Goal: Task Accomplishment & Management: Manage account settings

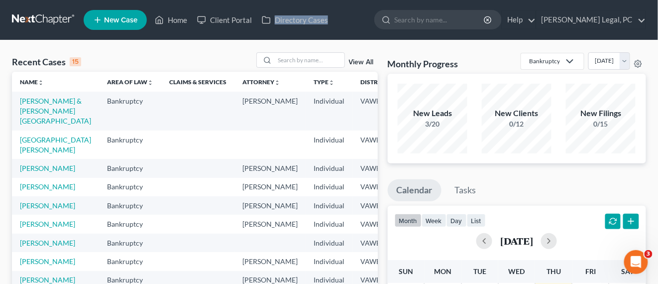
click at [20, 20] on link at bounding box center [44, 20] width 64 height 18
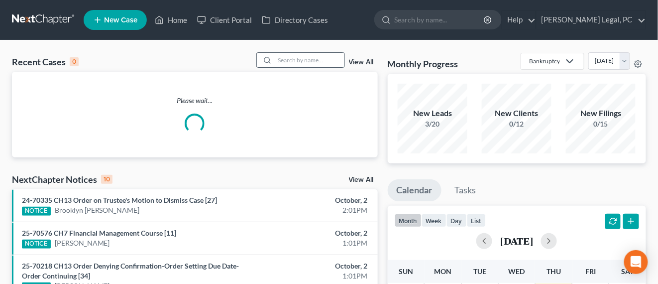
click at [319, 65] on input "search" at bounding box center [310, 60] width 70 height 14
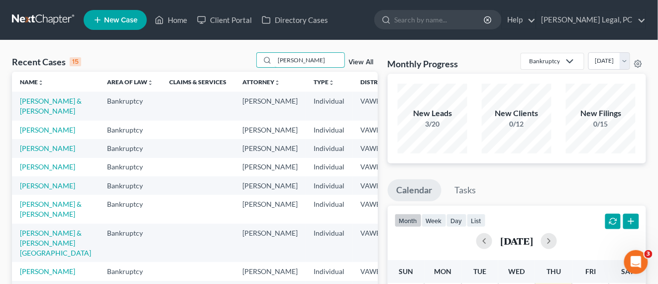
type input "[PERSON_NAME]"
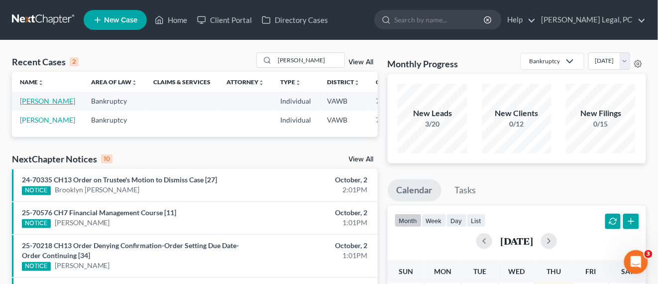
click at [39, 102] on link "[PERSON_NAME]" at bounding box center [47, 101] width 55 height 8
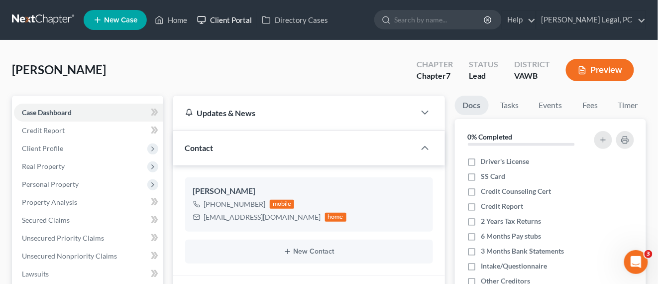
drag, startPoint x: 241, startPoint y: 18, endPoint x: 247, endPoint y: 20, distance: 6.2
click at [242, 18] on link "Client Portal" at bounding box center [224, 20] width 65 height 18
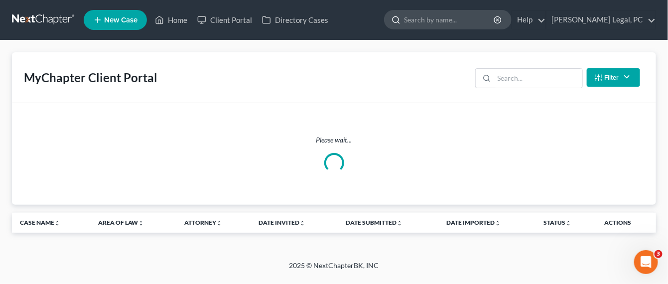
click at [454, 25] on input "search" at bounding box center [449, 19] width 91 height 18
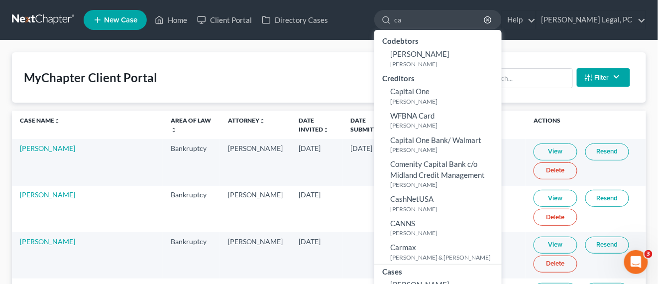
type input "c"
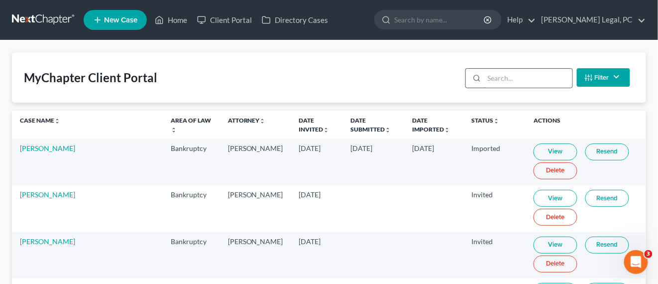
click at [530, 80] on input "search" at bounding box center [529, 78] width 88 height 19
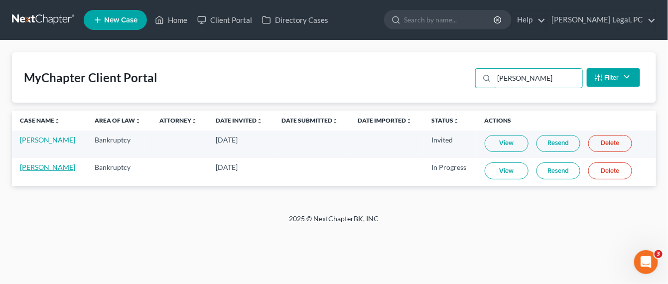
type input "caldwell"
click at [59, 170] on link "[PERSON_NAME]" at bounding box center [47, 167] width 55 height 8
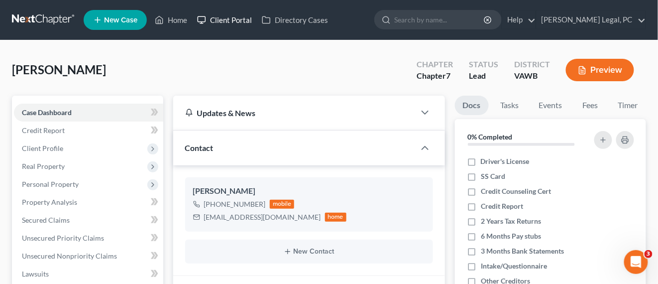
click at [234, 25] on link "Client Portal" at bounding box center [224, 20] width 65 height 18
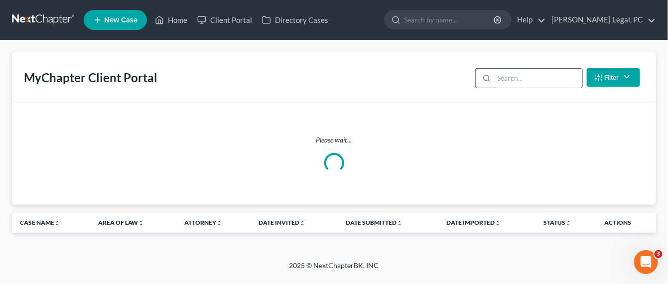
click at [510, 80] on input "search" at bounding box center [538, 78] width 88 height 19
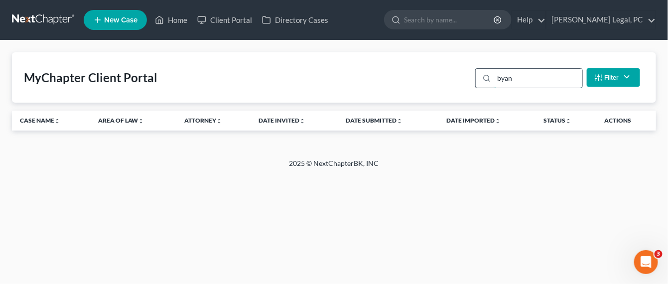
drag, startPoint x: 524, startPoint y: 82, endPoint x: 498, endPoint y: 86, distance: 26.7
click at [498, 86] on input "byan" at bounding box center [538, 78] width 88 height 19
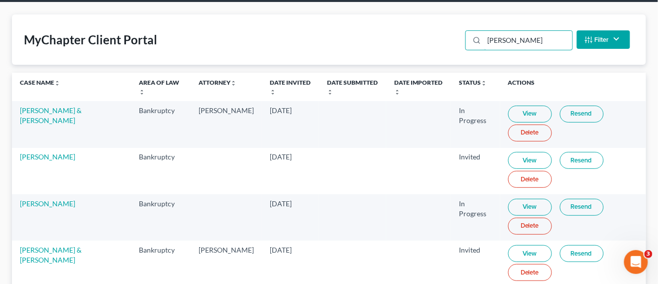
scroll to position [62, 0]
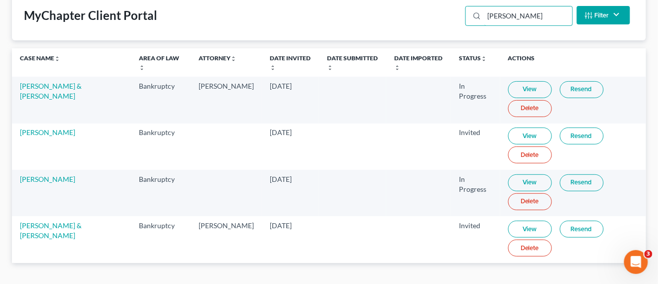
type input "bryan"
click at [509, 182] on link "View" at bounding box center [531, 182] width 44 height 17
click at [53, 179] on link "[PERSON_NAME]" at bounding box center [47, 179] width 55 height 8
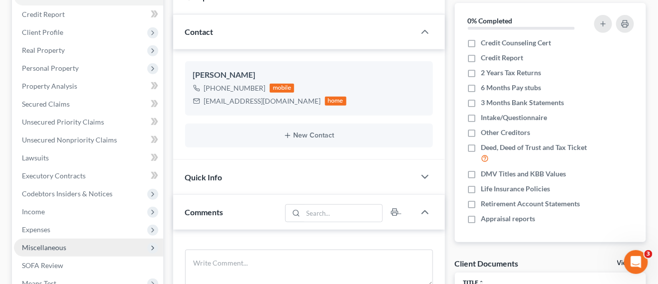
scroll to position [187, 0]
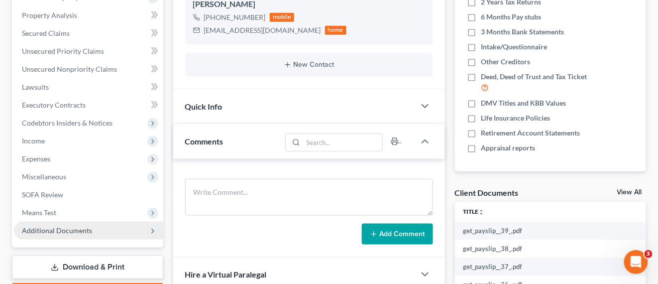
click at [64, 229] on span "Additional Documents" at bounding box center [57, 230] width 70 height 8
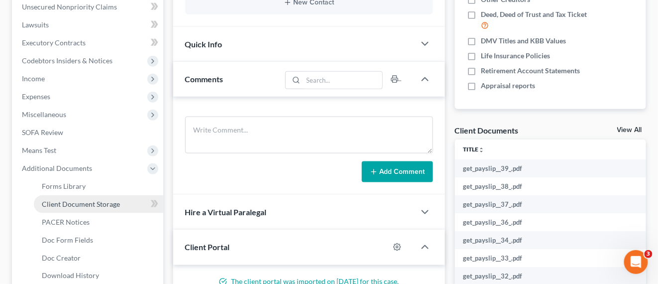
click at [86, 205] on span "Client Document Storage" at bounding box center [81, 204] width 78 height 8
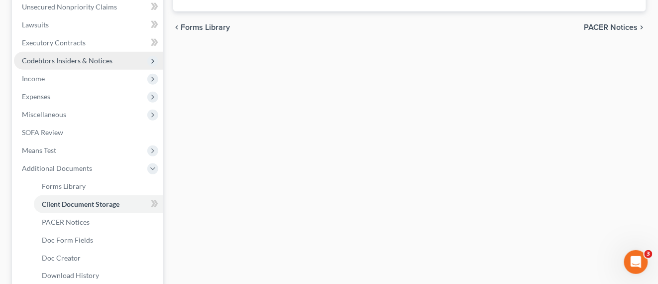
scroll to position [136, 0]
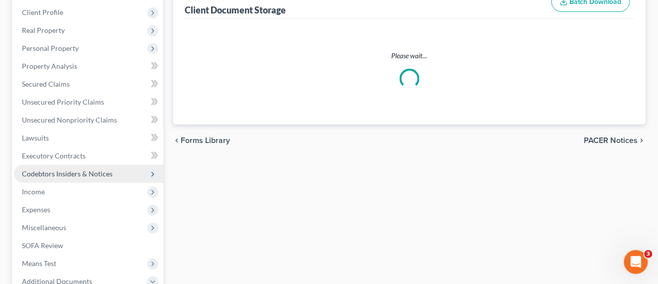
select select "0"
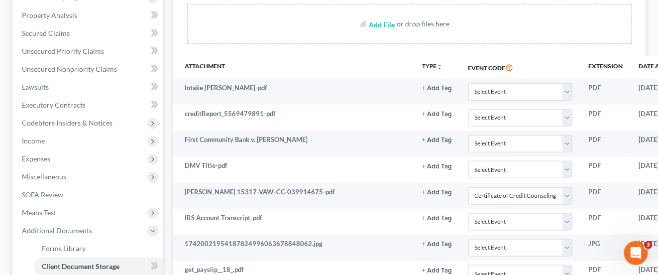
scroll to position [187, 49]
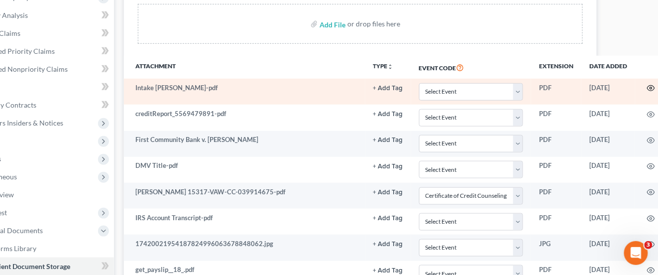
click at [648, 87] on icon "button" at bounding box center [651, 88] width 7 height 5
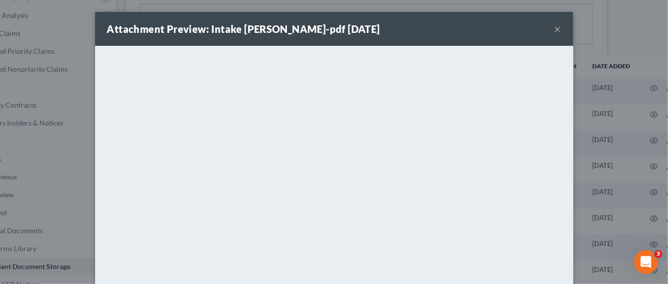
click at [554, 30] on button "×" at bounding box center [557, 29] width 7 height 12
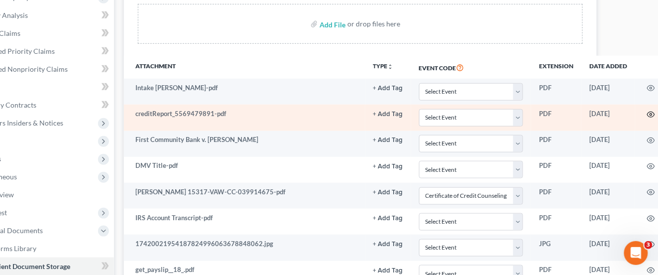
click at [648, 114] on icon "button" at bounding box center [652, 115] width 8 height 8
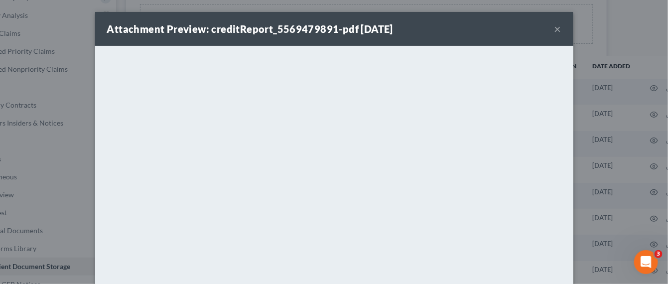
click at [554, 29] on button "×" at bounding box center [557, 29] width 7 height 12
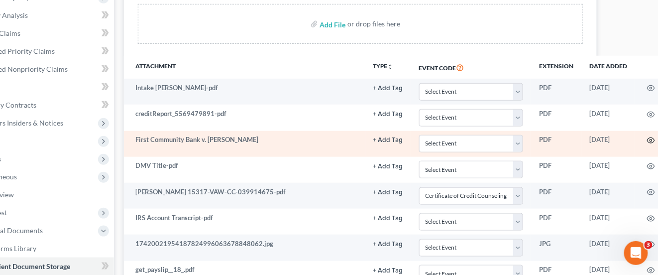
click at [651, 139] on circle "button" at bounding box center [652, 140] width 2 height 2
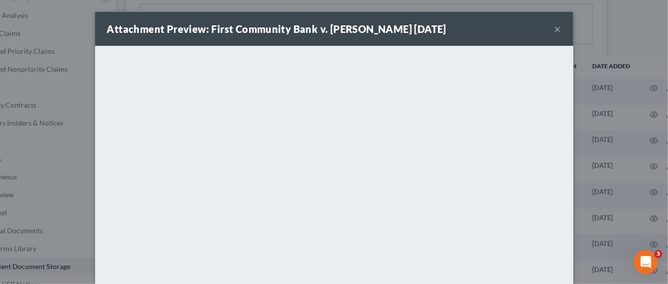
click at [557, 26] on div "Attachment Preview: First Community Bank v. Bryan Caldwell 07/28/2025 ×" at bounding box center [334, 29] width 478 height 34
click at [555, 28] on button "×" at bounding box center [557, 29] width 7 height 12
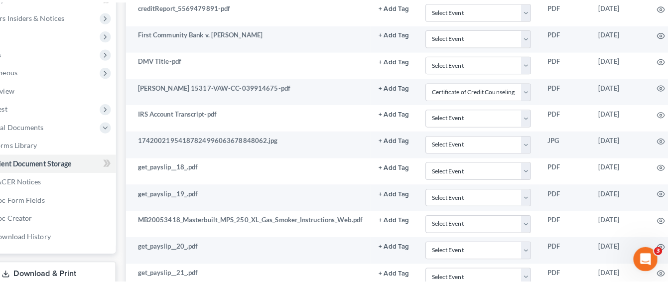
scroll to position [311, 49]
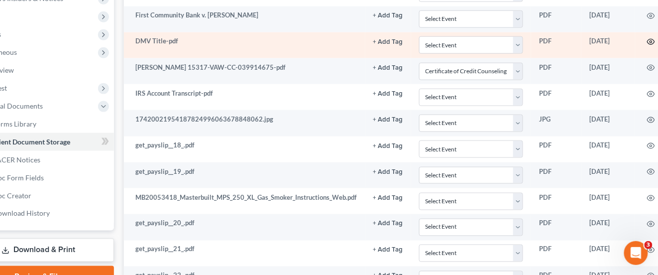
click at [651, 39] on icon "button" at bounding box center [652, 42] width 8 height 8
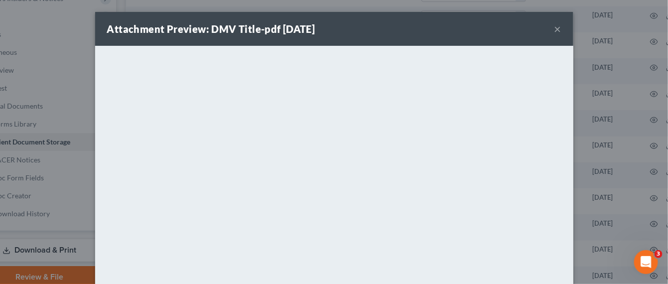
click at [554, 31] on button "×" at bounding box center [557, 29] width 7 height 12
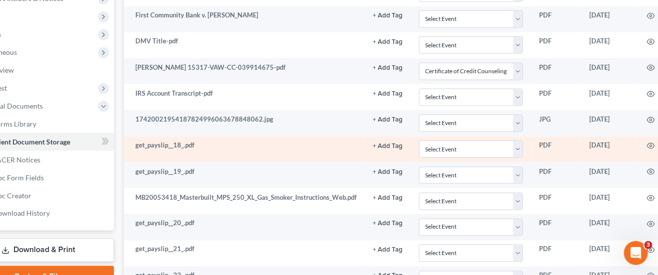
drag, startPoint x: 557, startPoint y: 145, endPoint x: 590, endPoint y: 151, distance: 33.9
click at [587, 152] on tr "get_payslip__18_.pdf + Add Tag Select an option or create one 2nd Course Bank S…" at bounding box center [422, 149] width 596 height 26
click at [651, 142] on icon "button" at bounding box center [652, 146] width 8 height 8
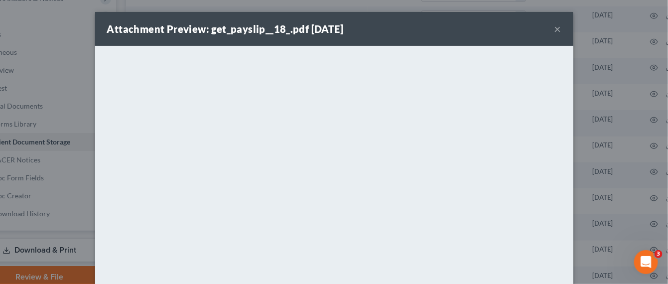
drag, startPoint x: 438, startPoint y: 31, endPoint x: 903, endPoint y: 76, distance: 466.4
click at [619, 76] on html "Home New Case Client Portal Directory Cases Farthing Legal, PC hope@farthing.le…" at bounding box center [285, 238] width 668 height 1098
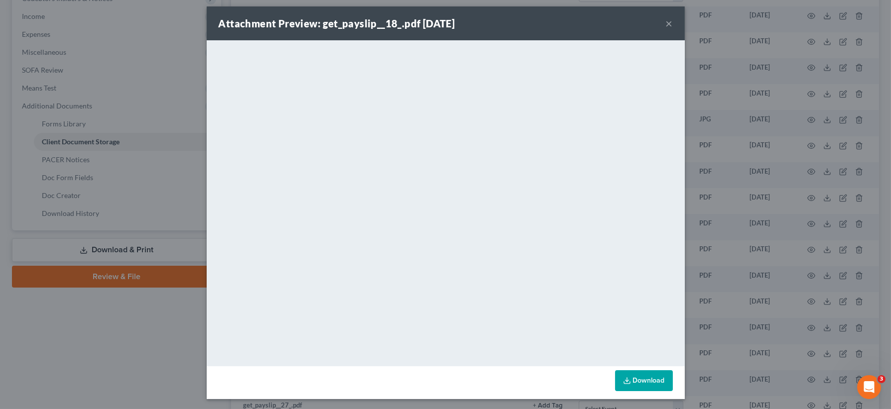
scroll to position [6, 0]
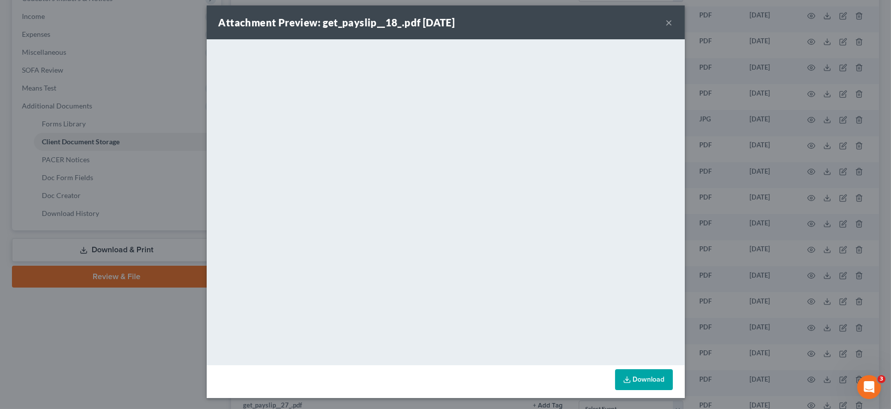
drag, startPoint x: 775, startPoint y: 71, endPoint x: 740, endPoint y: 5, distance: 74.6
click at [667, 21] on div "Attachment Preview: get_payslip__18_.pdf 10/02/2025 × <object ng-attr-data='htt…" at bounding box center [445, 204] width 891 height 409
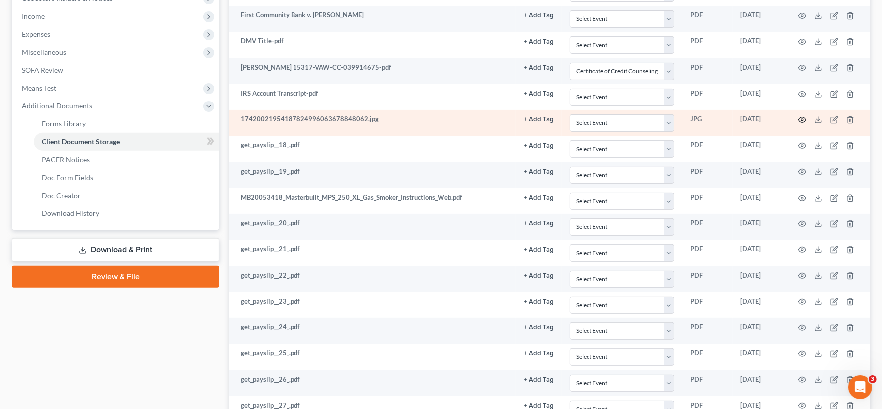
click at [667, 116] on icon "button" at bounding box center [802, 120] width 8 height 8
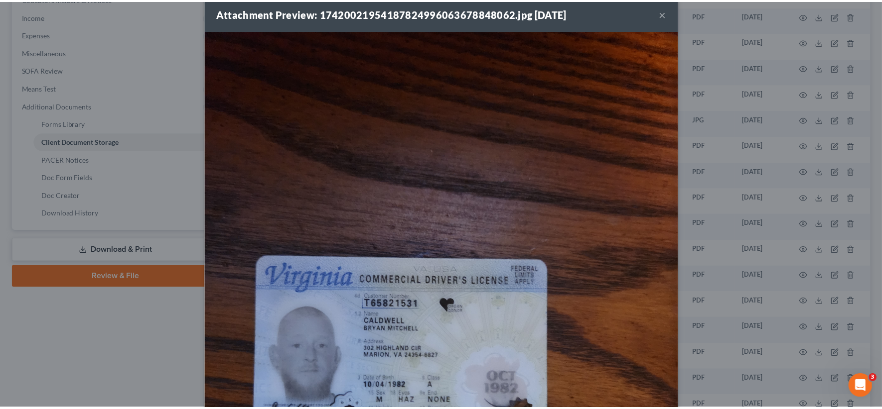
scroll to position [0, 0]
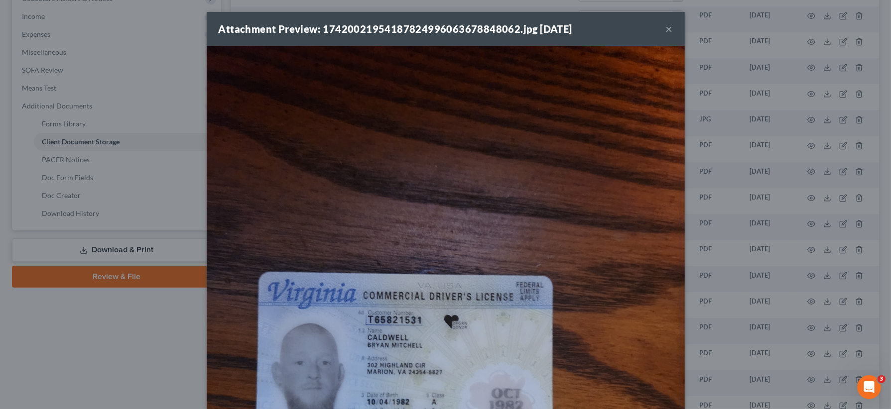
click at [666, 28] on button "×" at bounding box center [669, 29] width 7 height 12
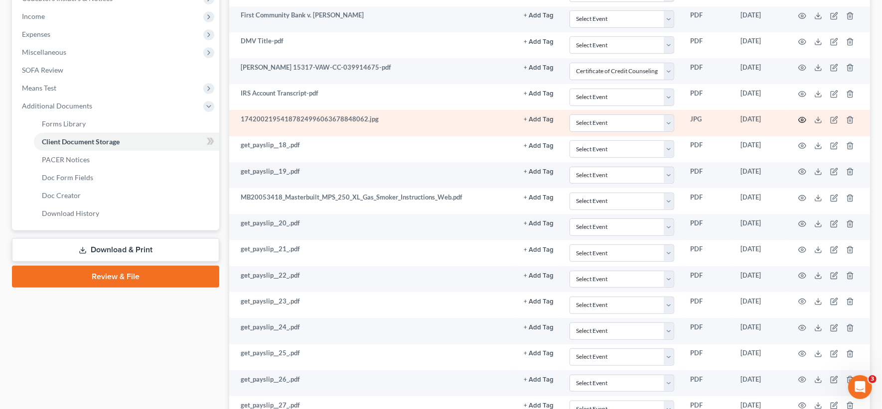
click at [667, 119] on icon "button" at bounding box center [802, 120] width 8 height 8
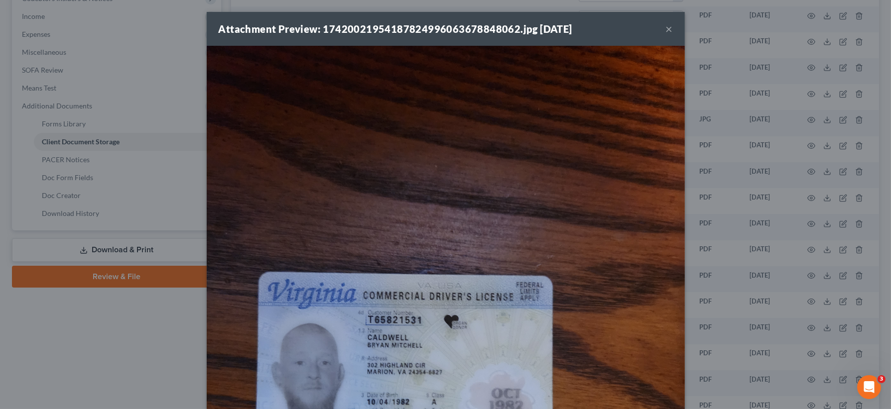
click at [666, 29] on button "×" at bounding box center [669, 29] width 7 height 12
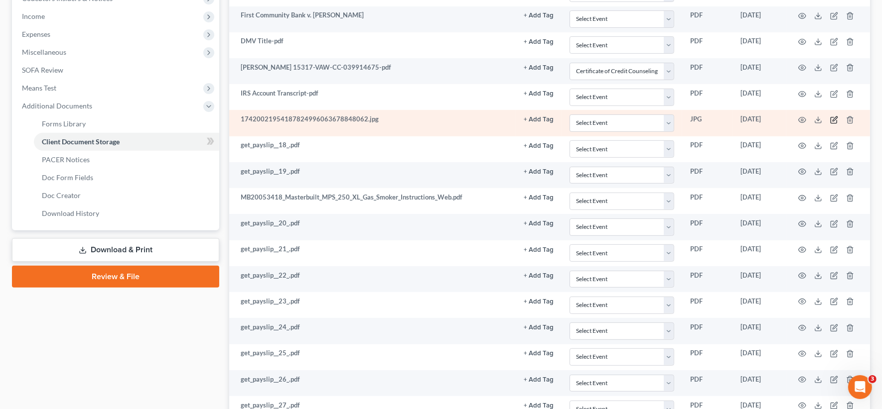
click at [667, 118] on icon "button" at bounding box center [833, 121] width 6 height 6
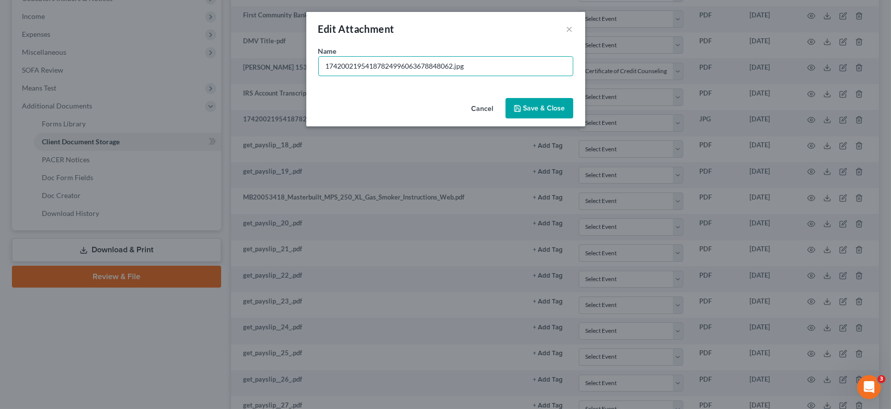
drag, startPoint x: 454, startPoint y: 66, endPoint x: 251, endPoint y: 65, distance: 203.2
click at [248, 64] on div "Edit Attachment × Name * 17420021954187824996063678848062.jpg Cancel Save & Clo…" at bounding box center [445, 204] width 891 height 409
type input "DL.jpg"
click at [533, 105] on span "Save & Close" at bounding box center [545, 108] width 42 height 8
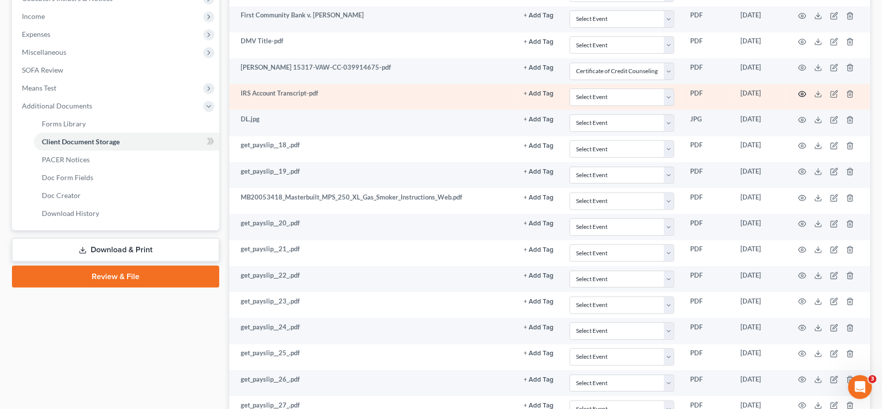
click at [667, 93] on icon "button" at bounding box center [802, 94] width 8 height 8
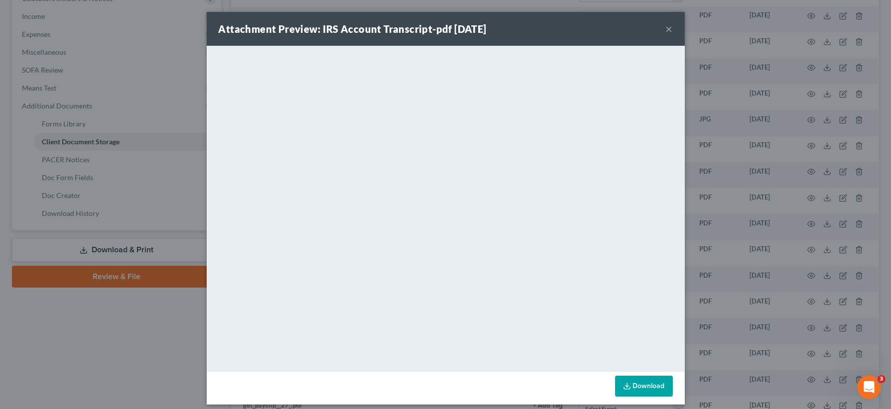
click at [659, 29] on div "Attachment Preview: IRS Account Transcript-pdf 09/16/2025 ×" at bounding box center [446, 29] width 478 height 34
click at [666, 31] on button "×" at bounding box center [669, 29] width 7 height 12
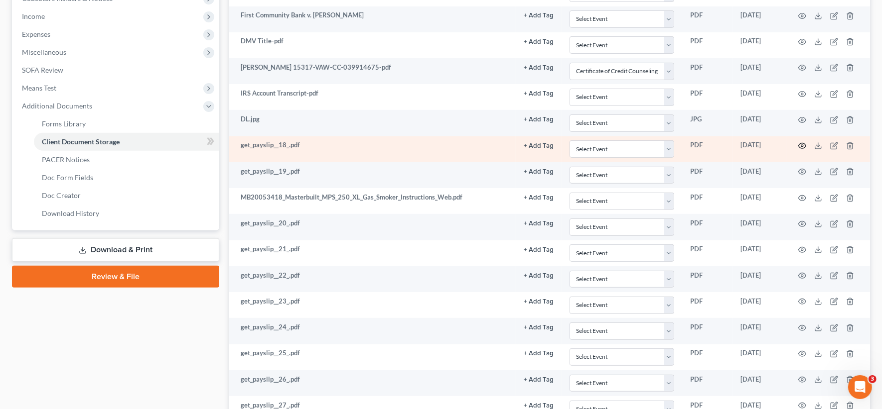
click at [667, 145] on circle "button" at bounding box center [802, 146] width 2 height 2
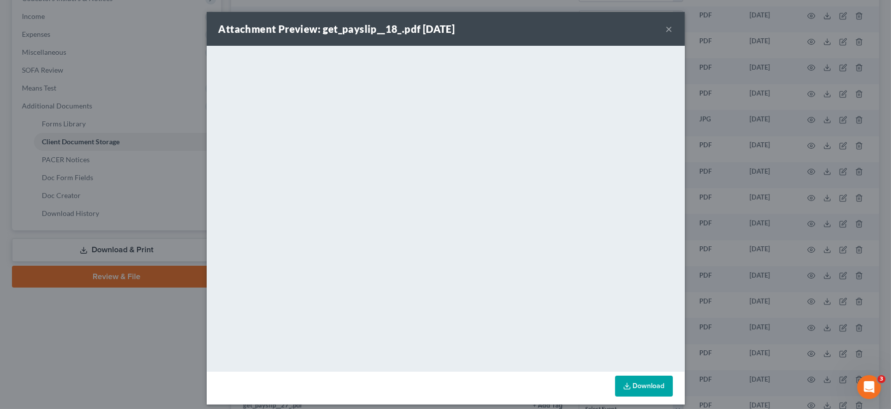
click at [666, 28] on button "×" at bounding box center [669, 29] width 7 height 12
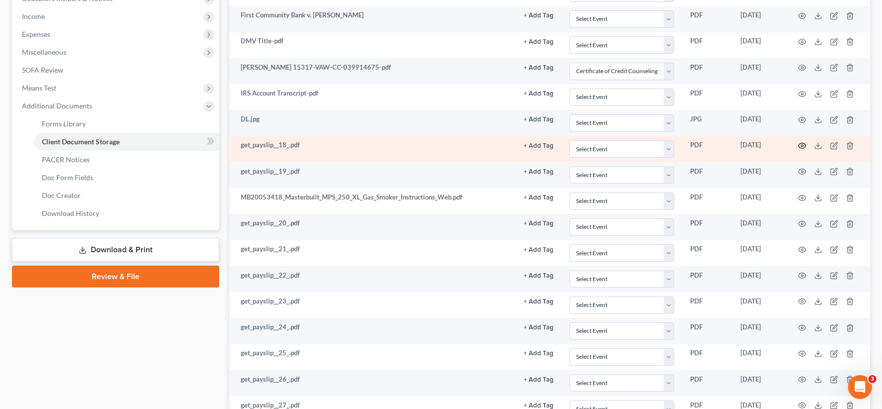
click at [667, 145] on circle "button" at bounding box center [802, 146] width 2 height 2
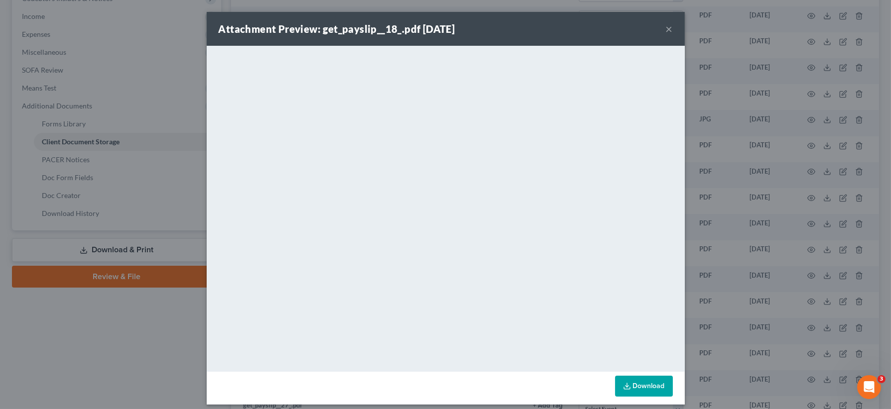
drag, startPoint x: 663, startPoint y: 31, endPoint x: 656, endPoint y: 45, distance: 16.0
click at [666, 31] on button "×" at bounding box center [669, 29] width 7 height 12
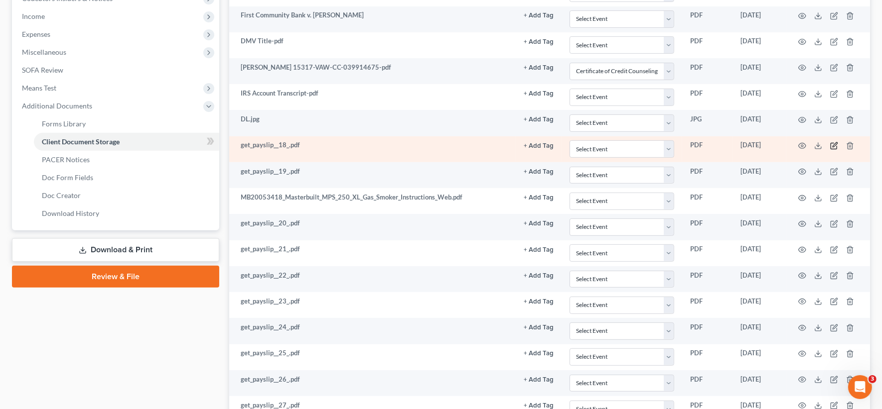
click at [667, 142] on icon "button" at bounding box center [834, 144] width 4 height 4
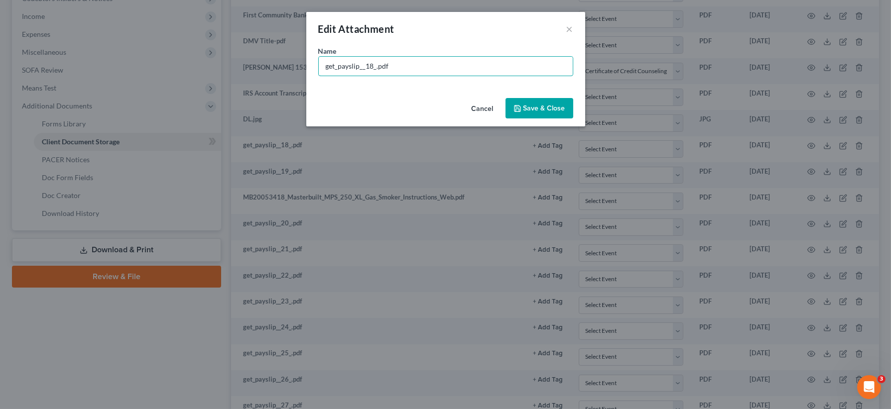
drag, startPoint x: 372, startPoint y: 65, endPoint x: 306, endPoint y: 60, distance: 65.4
click at [310, 60] on div "Name * get_payslip__18_.pdf" at bounding box center [445, 70] width 279 height 48
type input "paystub 10-21-24_.pdf"
click at [555, 103] on button "Save & Close" at bounding box center [540, 108] width 68 height 21
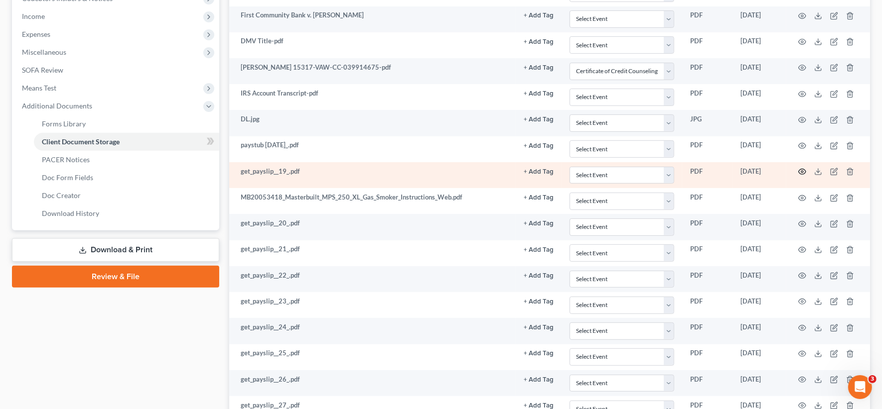
click at [667, 169] on icon "button" at bounding box center [802, 172] width 8 height 8
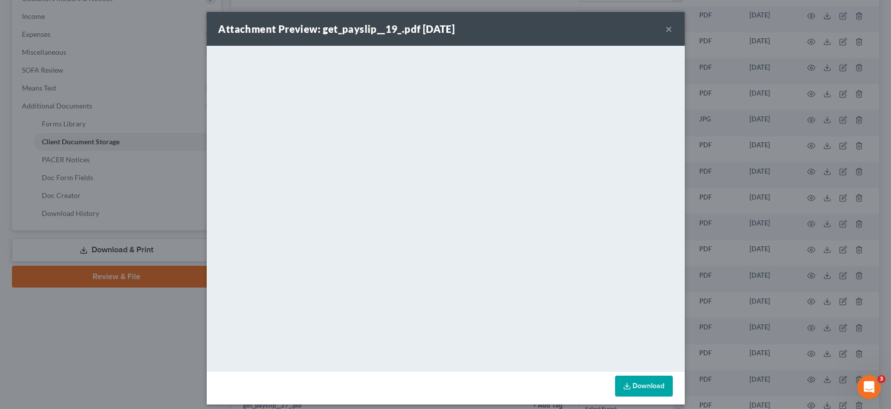
click at [666, 31] on button "×" at bounding box center [669, 29] width 7 height 12
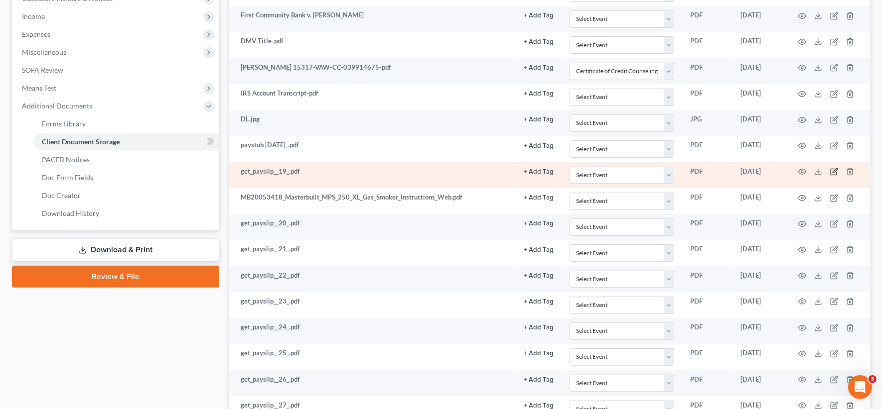
click at [667, 168] on icon "button" at bounding box center [834, 172] width 8 height 8
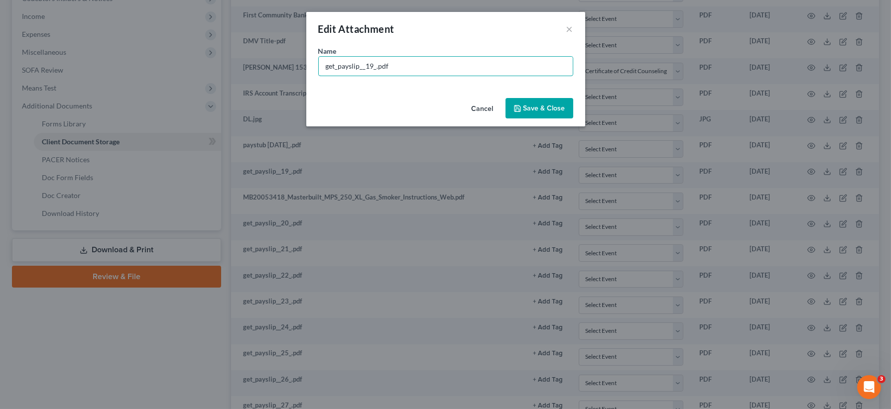
drag, startPoint x: 375, startPoint y: 67, endPoint x: 289, endPoint y: 68, distance: 85.2
click at [294, 69] on div "Edit Attachment × Name * get_payslip__19_.pdf Cancel Save & Close" at bounding box center [445, 204] width 891 height 409
type input "10-18-2024 paystub.pdf"
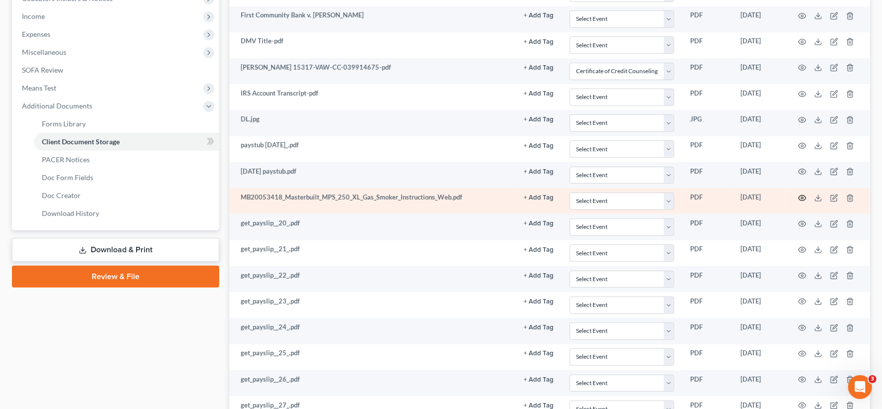
click at [667, 194] on icon "button" at bounding box center [802, 198] width 8 height 8
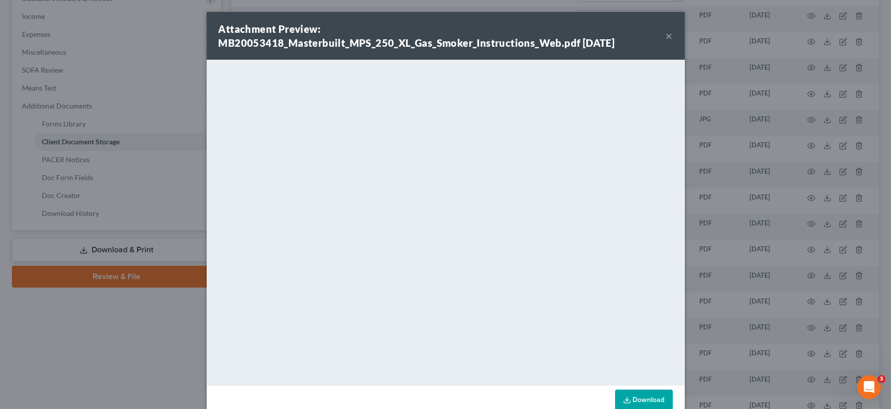
click at [666, 38] on button "×" at bounding box center [669, 36] width 7 height 12
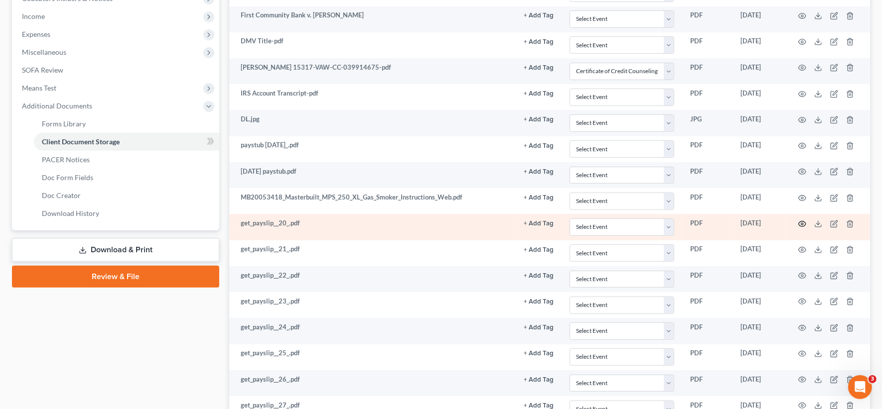
click at [667, 223] on icon "button" at bounding box center [801, 223] width 7 height 5
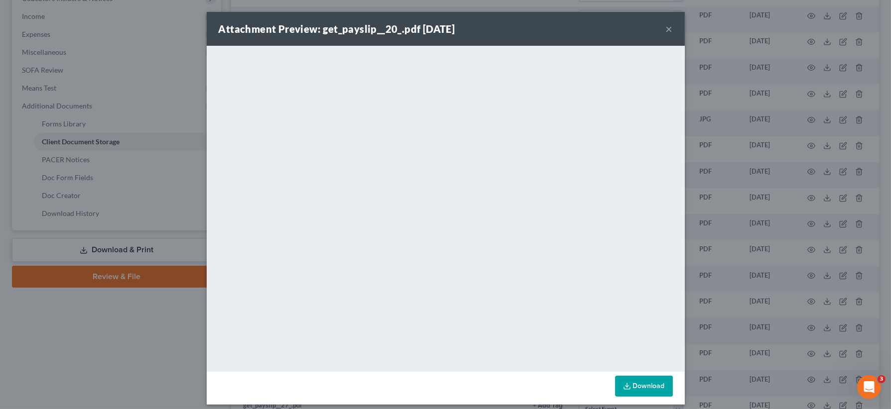
click at [666, 31] on button "×" at bounding box center [669, 29] width 7 height 12
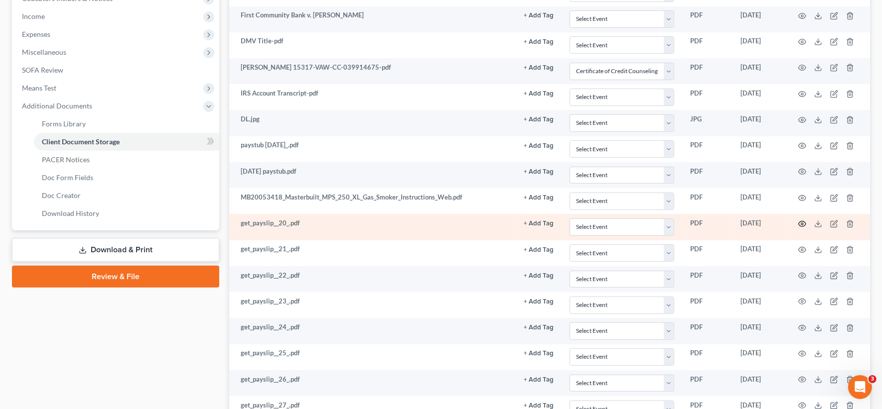
click at [667, 223] on circle "button" at bounding box center [802, 224] width 2 height 2
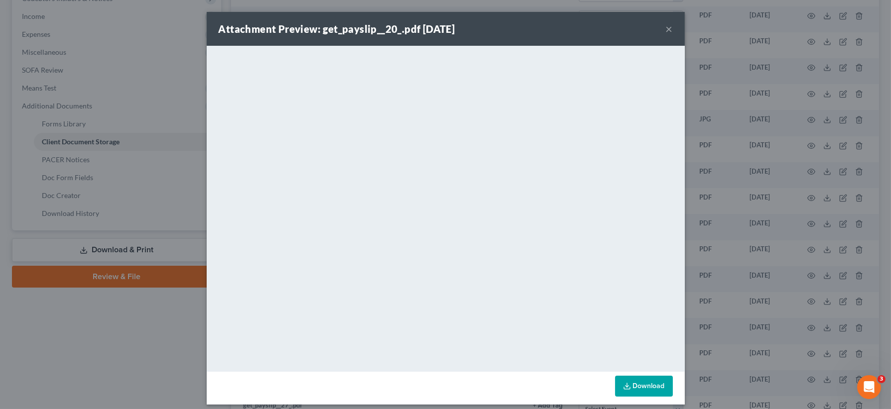
click at [667, 31] on button "×" at bounding box center [669, 29] width 7 height 12
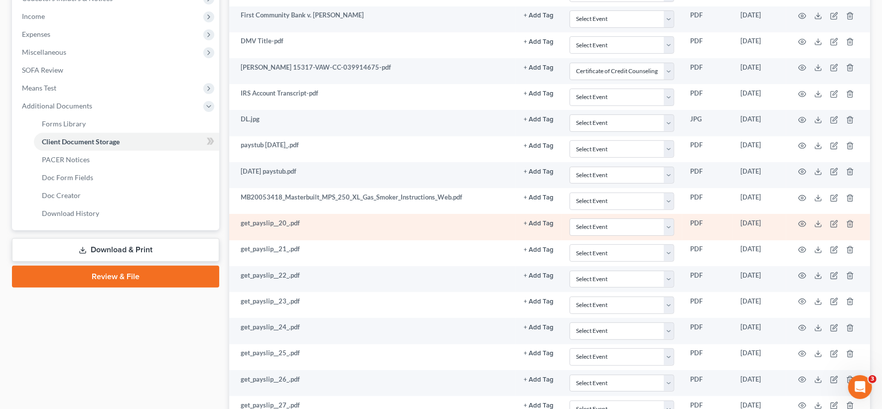
click at [667, 215] on td at bounding box center [828, 227] width 84 height 26
click at [667, 220] on td at bounding box center [828, 227] width 84 height 26
click at [667, 221] on icon "button" at bounding box center [834, 223] width 4 height 4
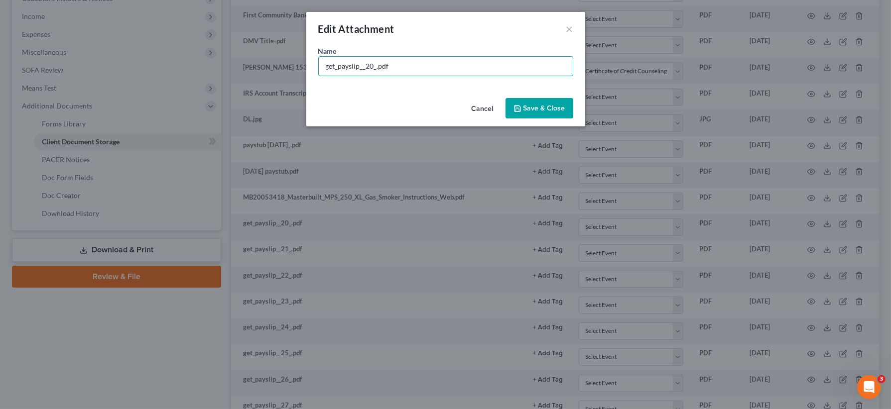
drag, startPoint x: 375, startPoint y: 66, endPoint x: 286, endPoint y: 56, distance: 89.2
click at [288, 57] on div "Edit Attachment × Name * get_payslip__20_.pdf Cancel Save & Close" at bounding box center [445, 204] width 891 height 409
type input "11-2-2024 paystub.pdf"
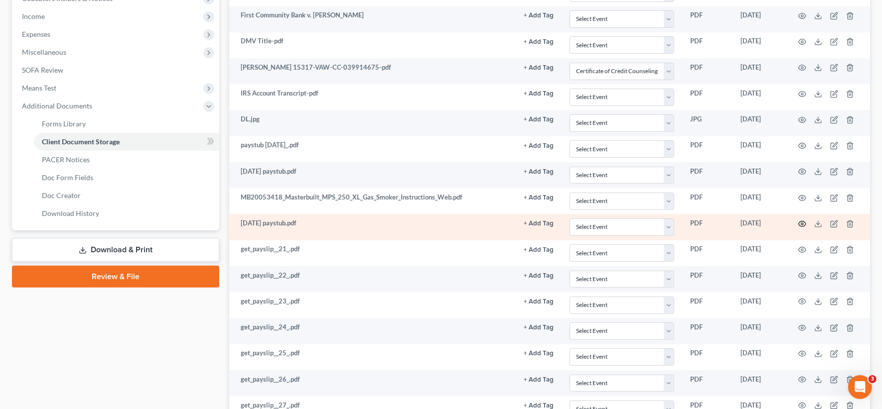
click at [667, 223] on circle "button" at bounding box center [802, 224] width 2 height 2
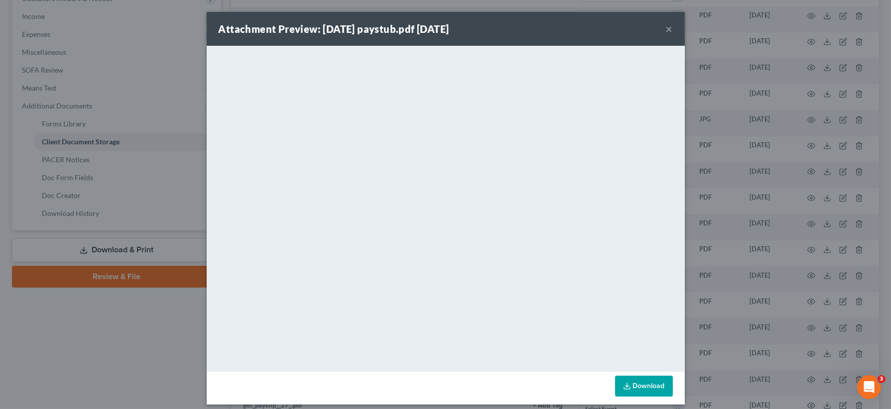
click at [666, 29] on button "×" at bounding box center [669, 29] width 7 height 12
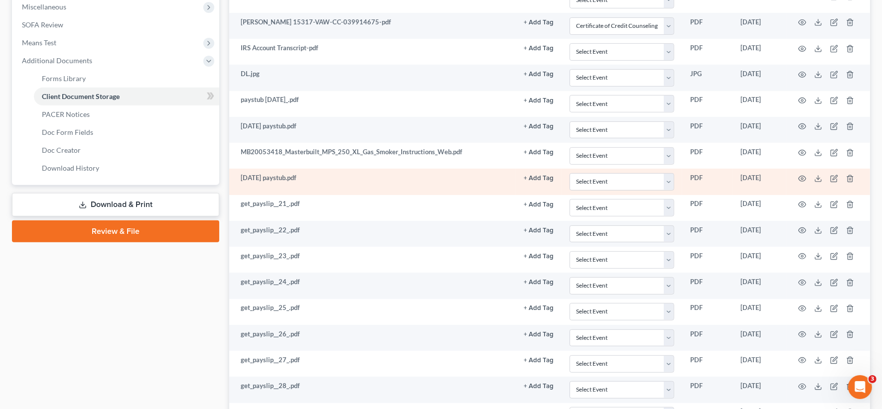
scroll to position [374, 0]
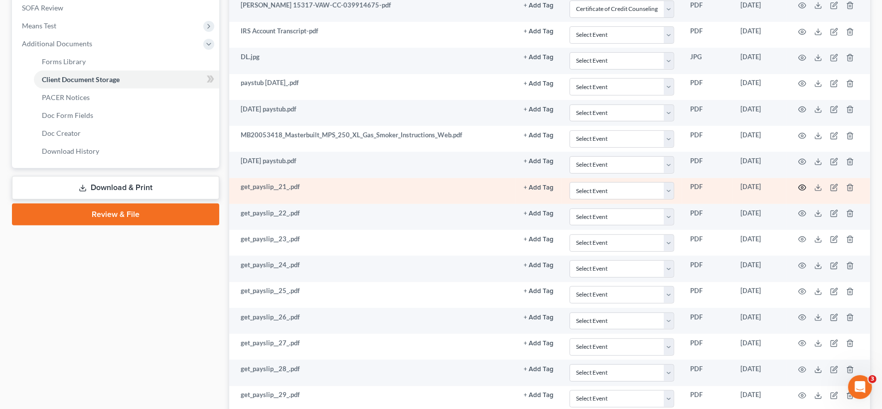
click at [667, 186] on icon "button" at bounding box center [801, 187] width 7 height 5
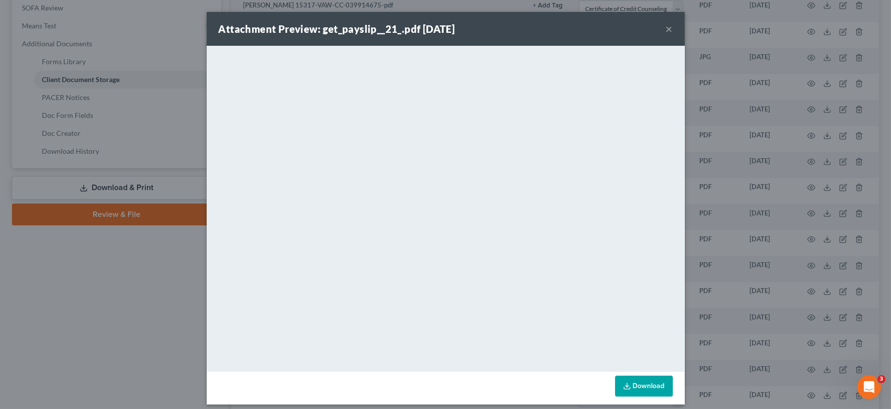
click at [666, 32] on button "×" at bounding box center [669, 29] width 7 height 12
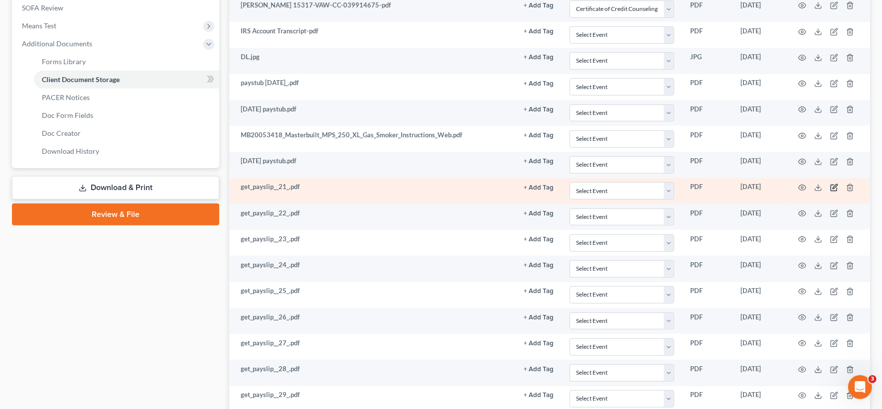
click at [667, 184] on icon "button" at bounding box center [834, 188] width 8 height 8
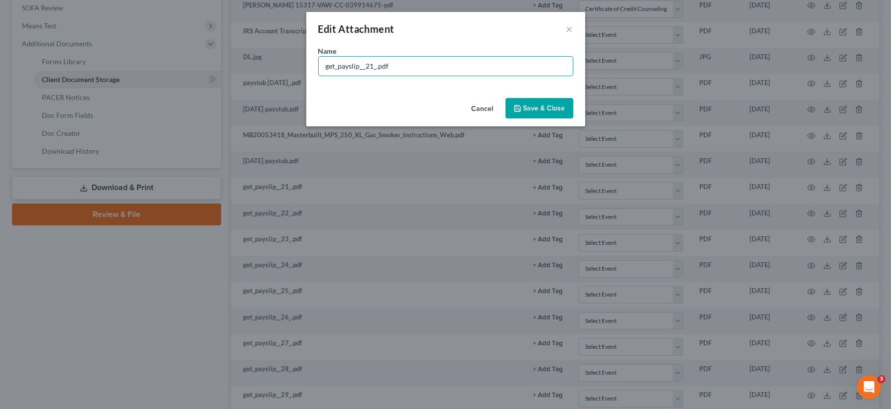
drag, startPoint x: 371, startPoint y: 66, endPoint x: 281, endPoint y: 67, distance: 89.2
click at [285, 66] on div "Edit Attachment × Name * get_payslip__21_.pdf Cancel Save & Close" at bounding box center [445, 204] width 891 height 409
type input "11-8-2024.pdf"
click at [556, 116] on button "Save & Close" at bounding box center [540, 108] width 68 height 21
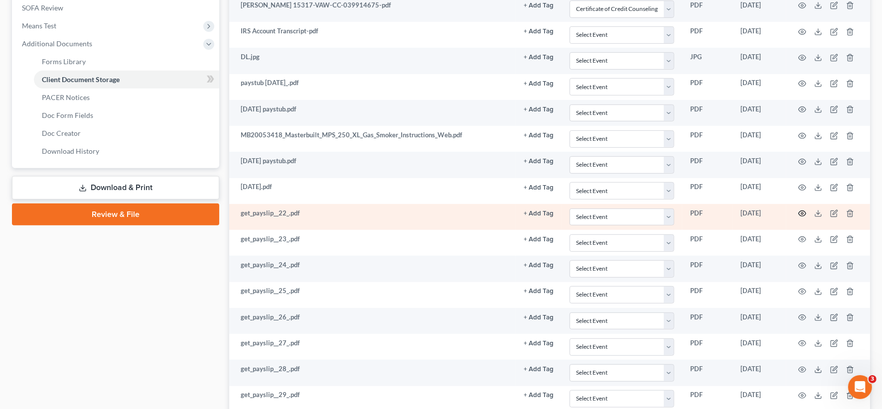
click at [667, 210] on icon "button" at bounding box center [802, 214] width 8 height 8
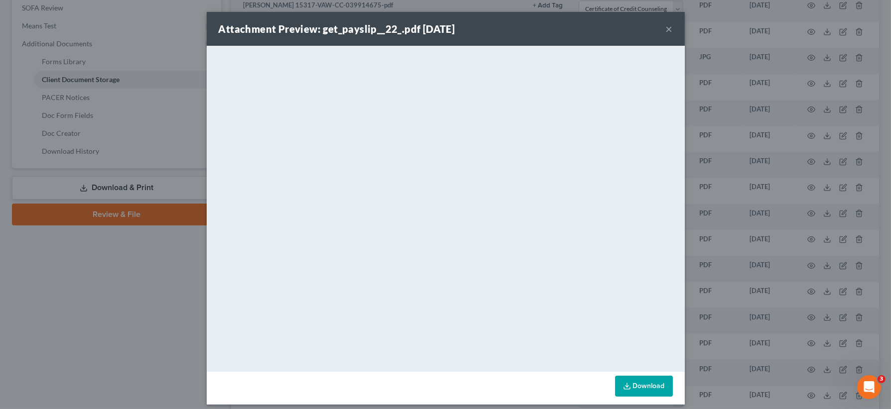
click at [666, 31] on button "×" at bounding box center [669, 29] width 7 height 12
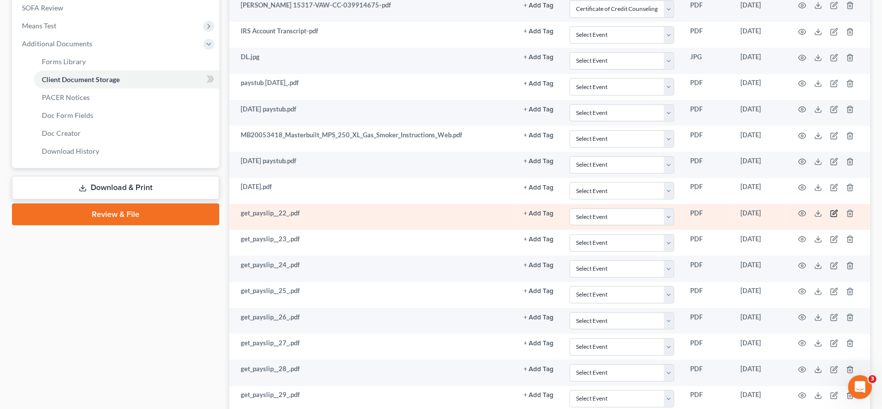
click at [667, 211] on icon "button" at bounding box center [834, 213] width 4 height 4
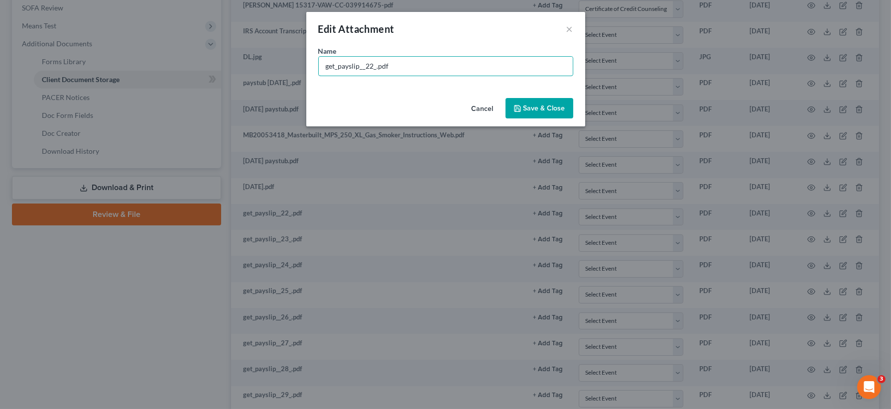
drag, startPoint x: 373, startPoint y: 67, endPoint x: 292, endPoint y: 66, distance: 81.2
click at [292, 67] on div "Edit Attachment × Name * get_payslip__22_.pdf Cancel Save & Close" at bounding box center [445, 204] width 891 height 409
type input "12-20-24 paystub.pdf"
click at [549, 108] on span "Save & Close" at bounding box center [545, 108] width 42 height 8
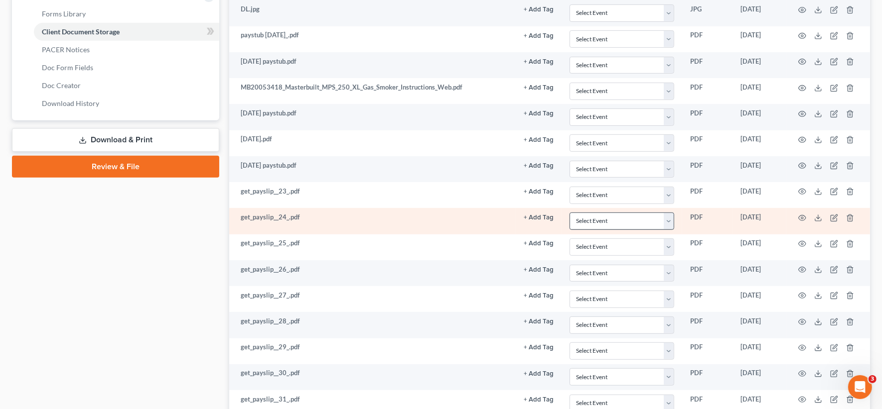
scroll to position [436, 0]
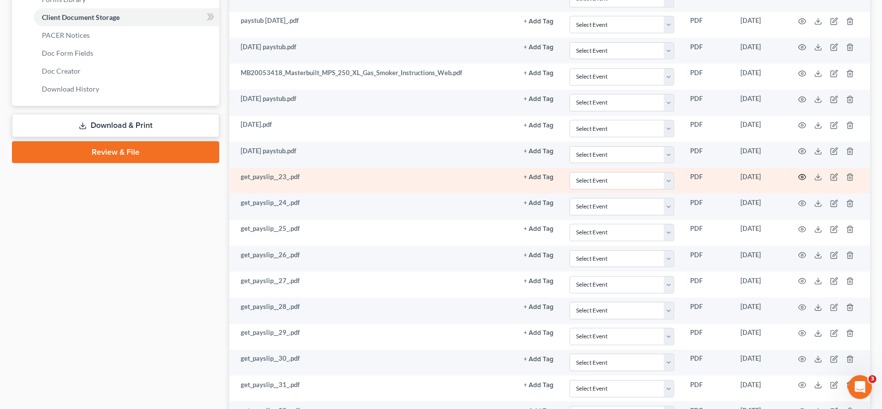
click at [667, 173] on icon "button" at bounding box center [802, 177] width 8 height 8
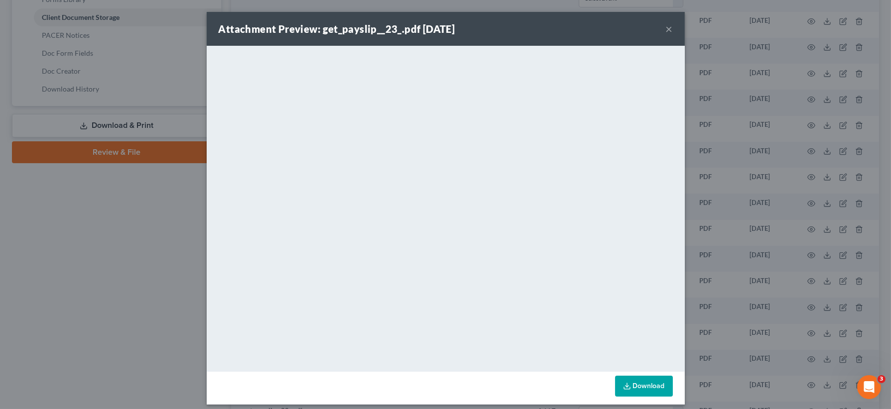
click at [667, 31] on div "Attachment Preview: get_payslip__23_.pdf 10/02/2025 ×" at bounding box center [446, 29] width 478 height 34
click at [666, 28] on button "×" at bounding box center [669, 29] width 7 height 12
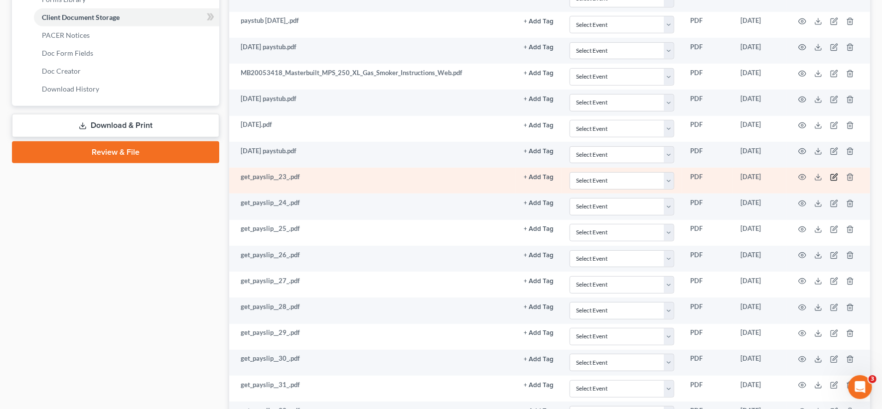
click at [667, 173] on icon "button" at bounding box center [834, 177] width 8 height 8
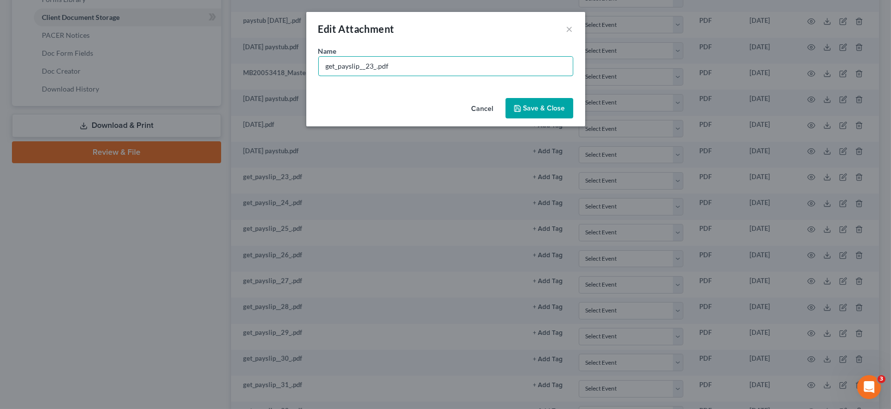
drag, startPoint x: 375, startPoint y: 69, endPoint x: 286, endPoint y: 71, distance: 88.7
click at [287, 71] on div "Edit Attachment × Name * get_payslip__23_.pdf Cancel Save & Close" at bounding box center [445, 204] width 891 height 409
type input "1-3-2025 paystub.pdf"
click at [529, 106] on span "Save & Close" at bounding box center [545, 108] width 42 height 8
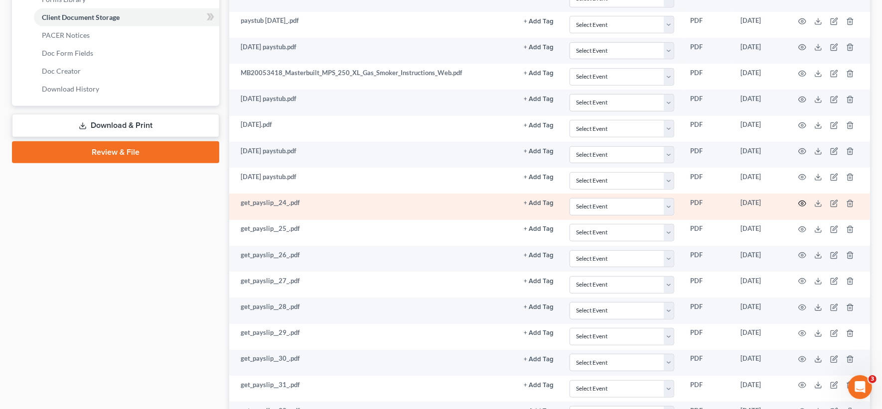
click at [667, 200] on icon "button" at bounding box center [802, 204] width 8 height 8
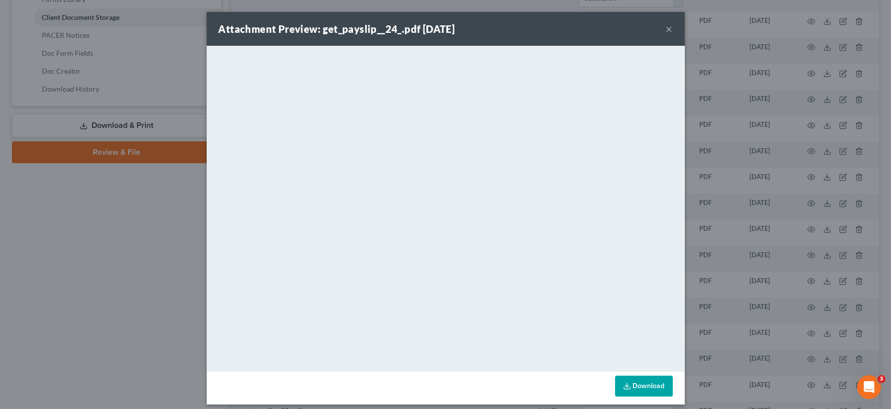
click at [667, 28] on div "Attachment Preview: get_payslip__24_.pdf 10/02/2025 ×" at bounding box center [446, 29] width 478 height 34
click at [666, 31] on button "×" at bounding box center [669, 29] width 7 height 12
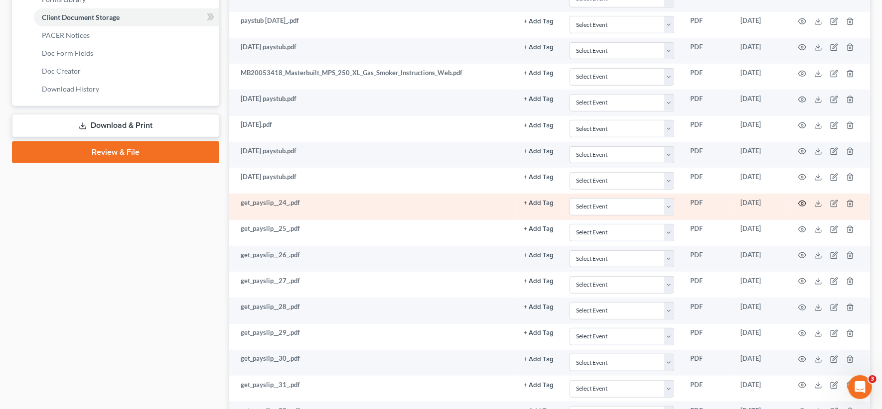
click at [667, 203] on circle "button" at bounding box center [802, 204] width 2 height 2
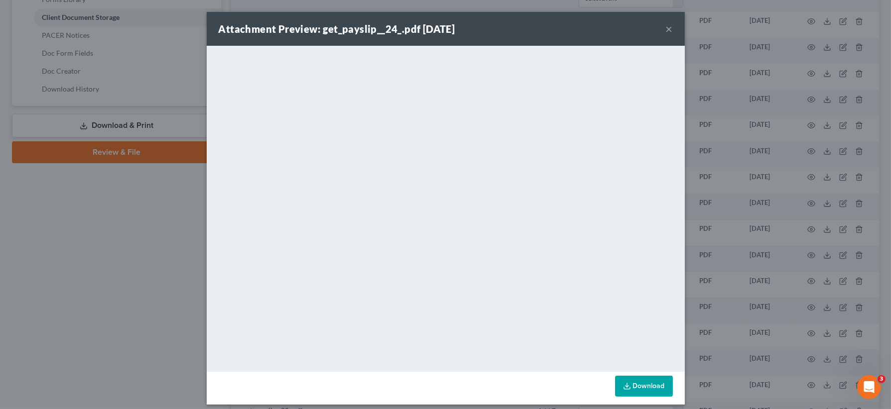
click at [666, 31] on button "×" at bounding box center [669, 29] width 7 height 12
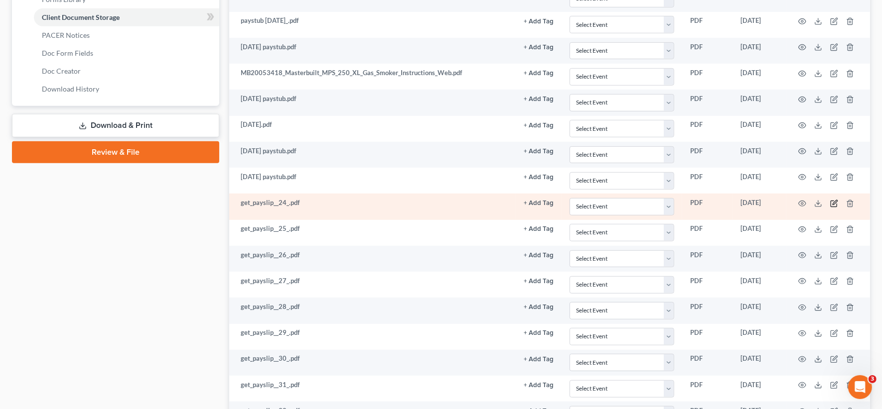
click at [667, 201] on icon "button" at bounding box center [833, 204] width 6 height 6
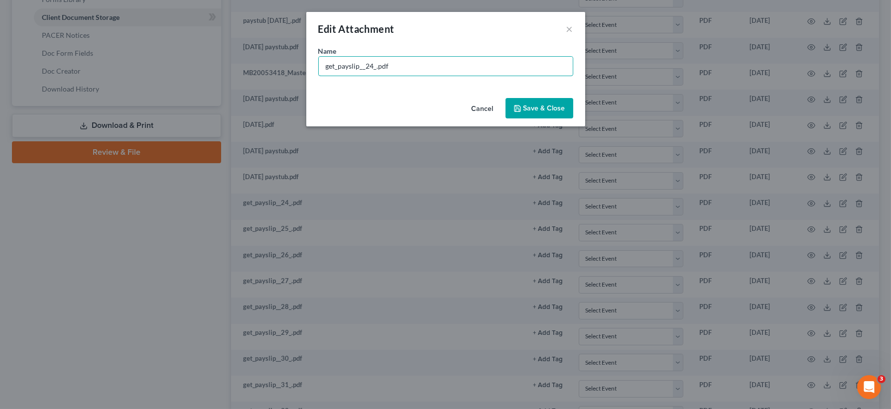
drag, startPoint x: 376, startPoint y: 66, endPoint x: 306, endPoint y: 59, distance: 70.1
click at [307, 59] on div "Name * get_payslip__24_.pdf" at bounding box center [445, 70] width 279 height 48
type input "12-27-24 paystub pdf"
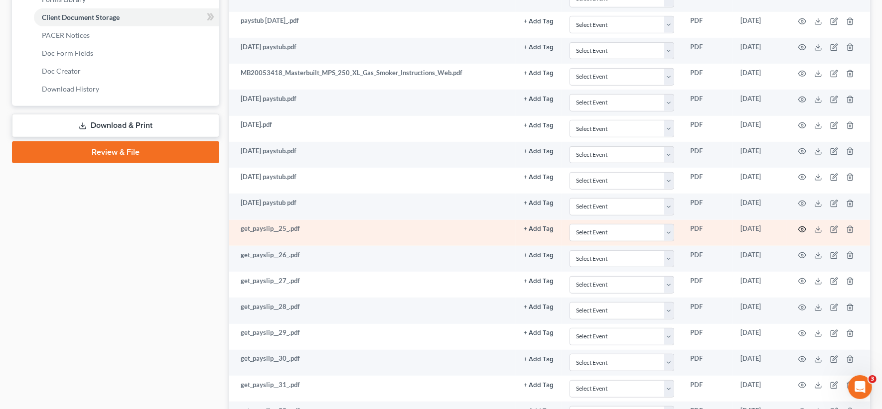
click at [667, 226] on icon "button" at bounding box center [802, 230] width 8 height 8
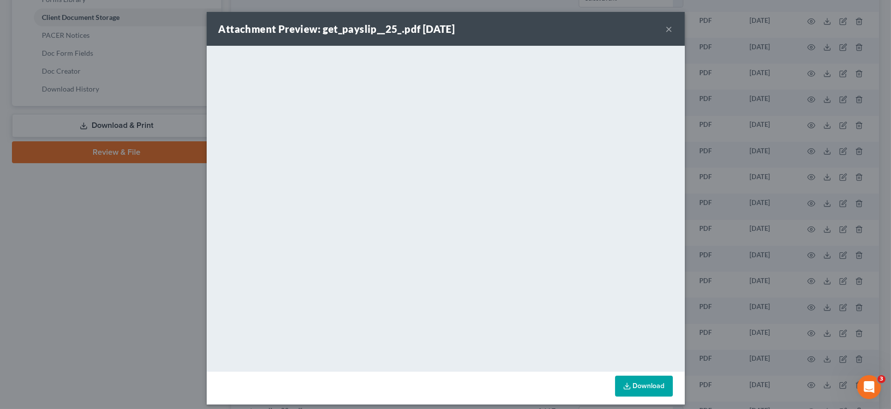
click at [666, 31] on button "×" at bounding box center [669, 29] width 7 height 12
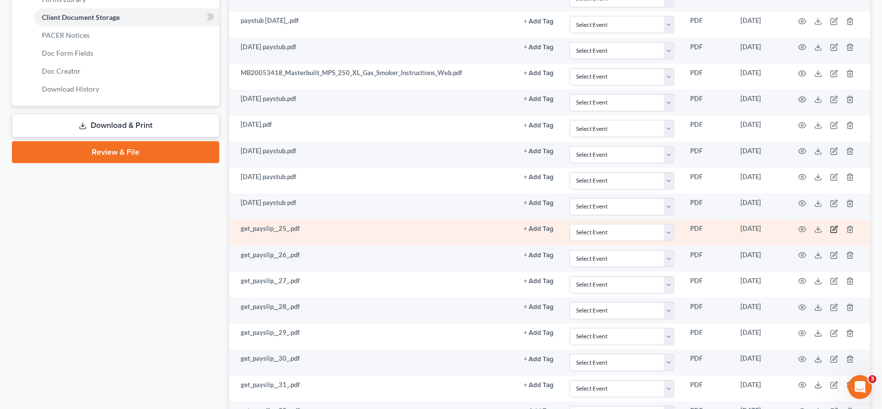
click at [667, 226] on icon "button" at bounding box center [834, 230] width 8 height 8
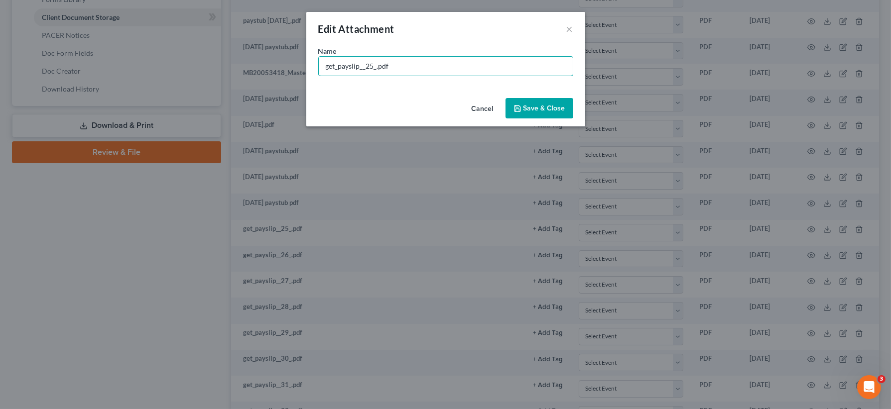
drag, startPoint x: 375, startPoint y: 67, endPoint x: 313, endPoint y: 66, distance: 61.3
click at [313, 67] on div "Name * get_payslip__25_.pdf" at bounding box center [445, 70] width 279 height 48
type input "1-17-25 paystub.pdf"
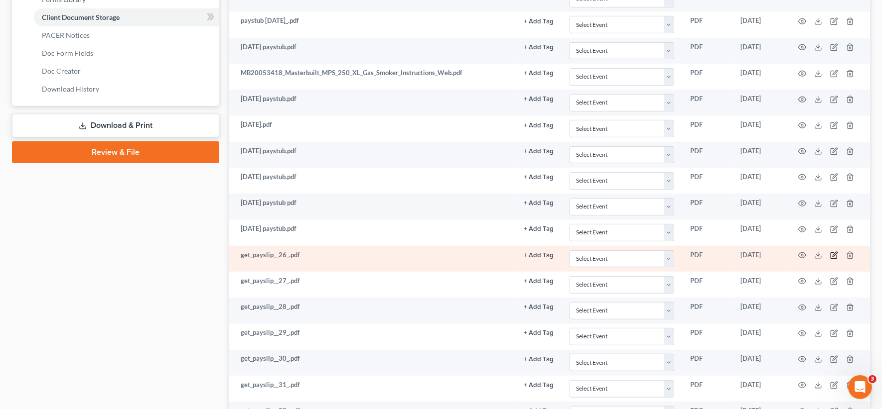
click at [667, 254] on icon "button" at bounding box center [833, 256] width 6 height 6
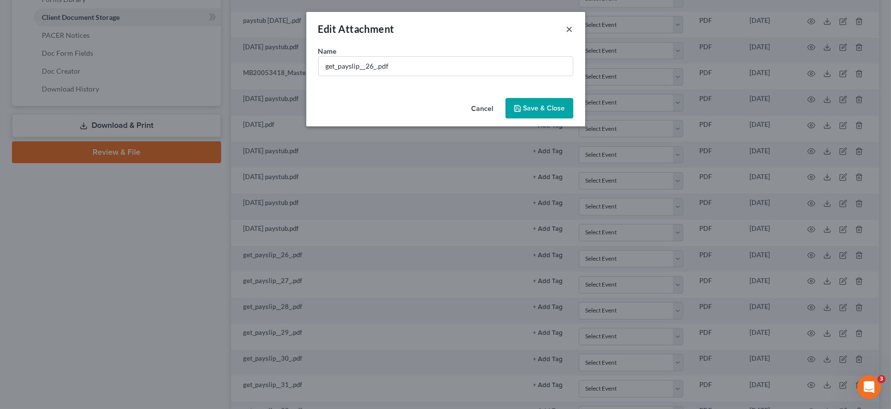
click at [569, 28] on button "×" at bounding box center [569, 29] width 7 height 12
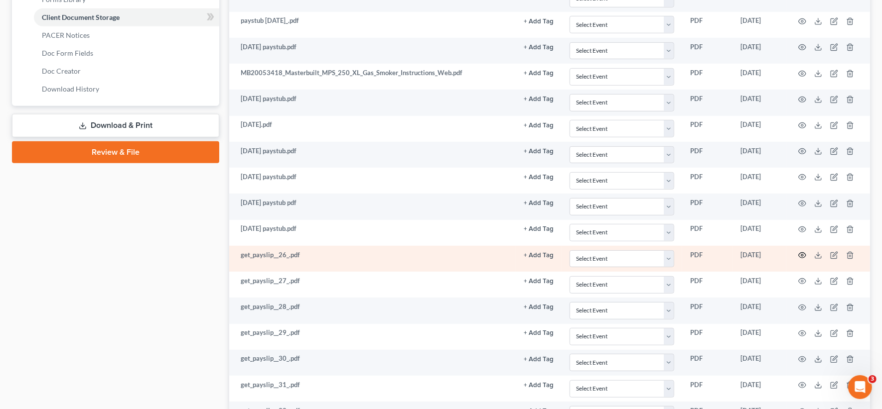
click at [667, 252] on icon "button" at bounding box center [802, 256] width 8 height 8
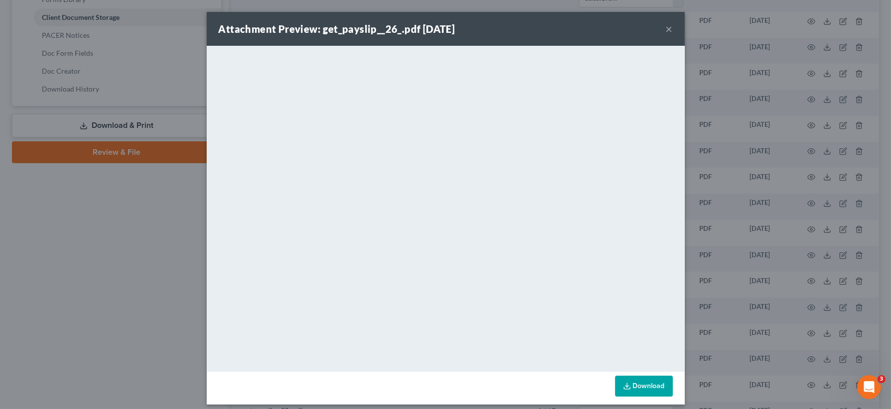
click at [666, 26] on button "×" at bounding box center [669, 29] width 7 height 12
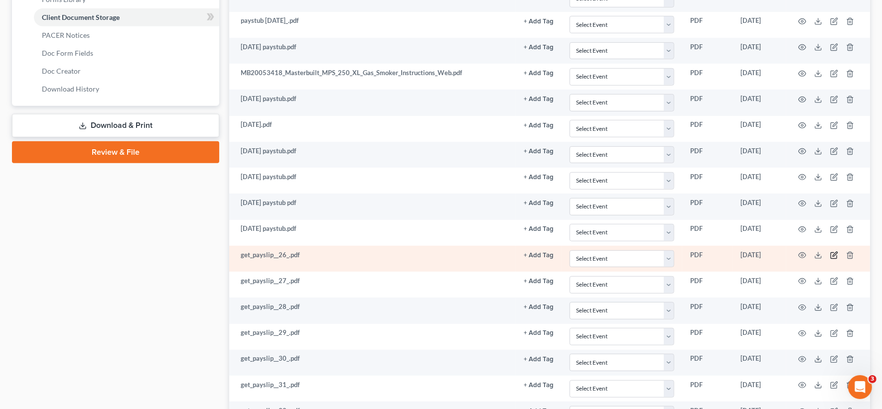
click at [667, 252] on icon "button" at bounding box center [834, 256] width 8 height 8
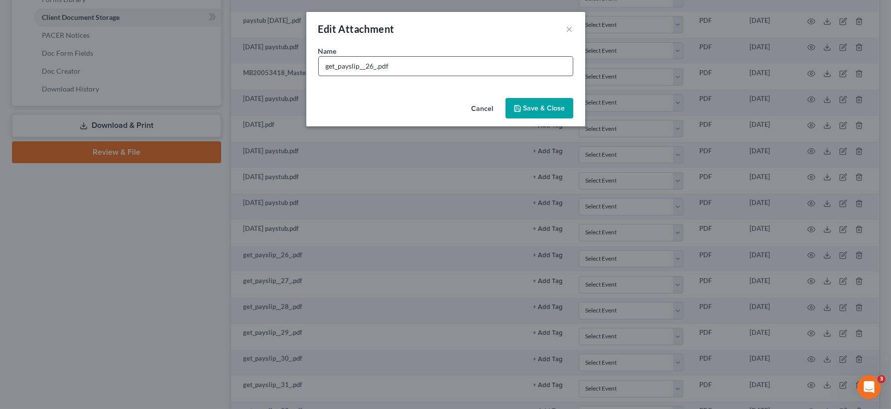
click at [334, 65] on input "get_payslip__26_.pdf" at bounding box center [446, 66] width 254 height 19
drag, startPoint x: 374, startPoint y: 65, endPoint x: 265, endPoint y: 69, distance: 108.7
click at [265, 69] on div "Edit Attachment × Name * get_payslip__26_.pdf Cancel Save & Close" at bounding box center [445, 204] width 891 height 409
type input "1-24-25 paystub_.pdf"
click at [532, 107] on span "Save & Close" at bounding box center [545, 108] width 42 height 8
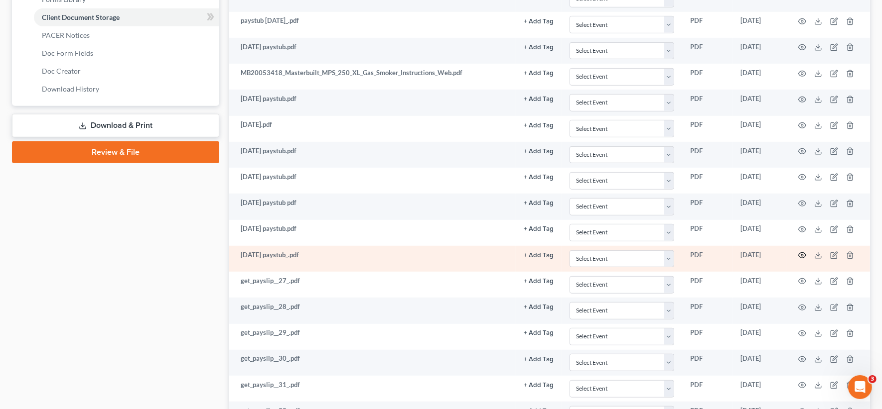
click at [667, 252] on icon "button" at bounding box center [802, 256] width 8 height 8
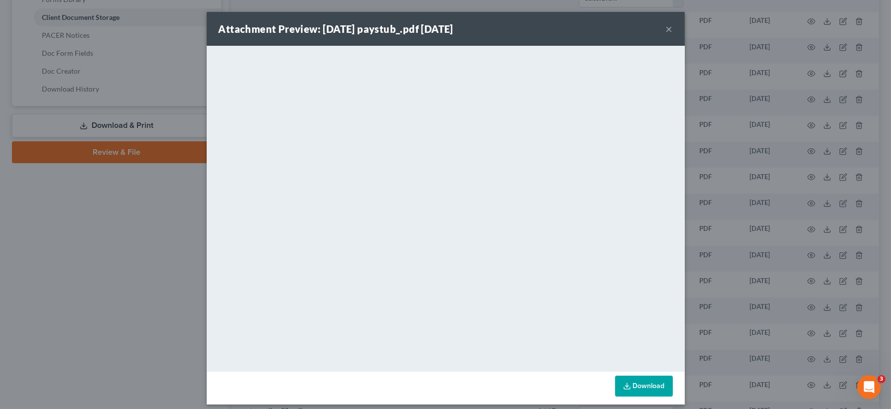
click at [666, 29] on button "×" at bounding box center [669, 29] width 7 height 12
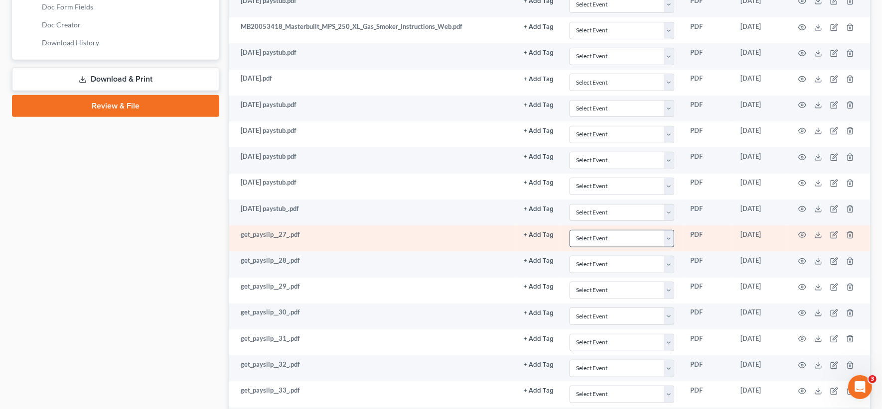
scroll to position [498, 0]
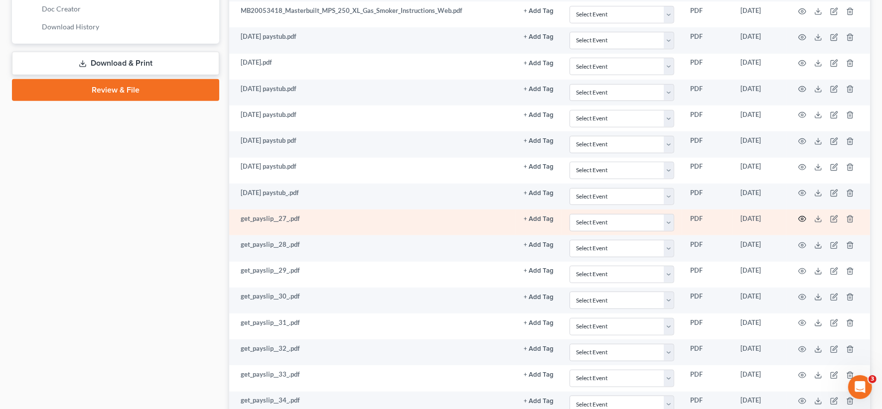
click at [667, 217] on icon "button" at bounding box center [801, 219] width 7 height 5
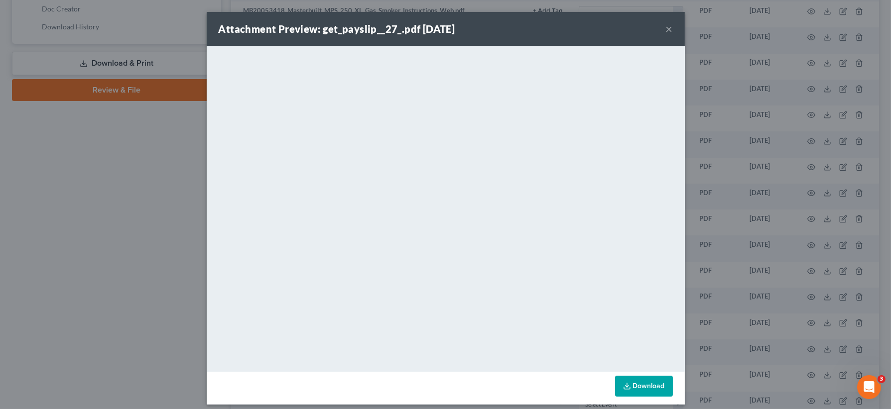
click at [666, 30] on button "×" at bounding box center [669, 29] width 7 height 12
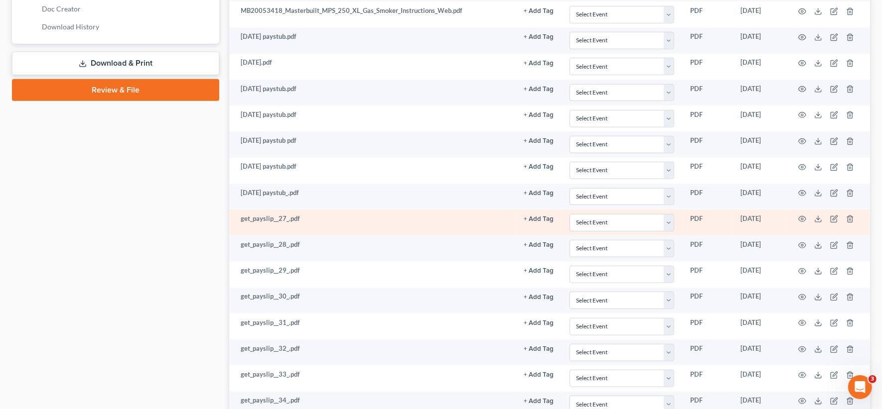
drag, startPoint x: 640, startPoint y: 229, endPoint x: 705, endPoint y: 224, distance: 65.5
click at [667, 224] on tbody "Intake Caldwell-pdf + Add Tag Select an option or create one 2nd Course Bank St…" at bounding box center [549, 144] width 641 height 755
click at [667, 215] on icon "button" at bounding box center [802, 219] width 8 height 8
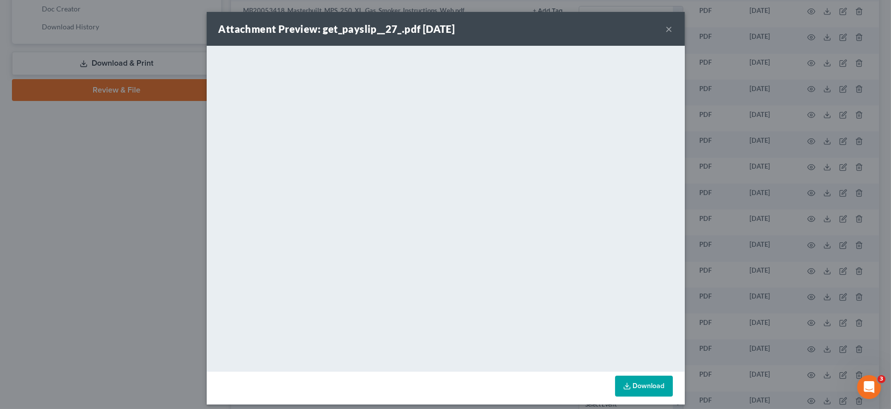
click at [666, 33] on button "×" at bounding box center [669, 29] width 7 height 12
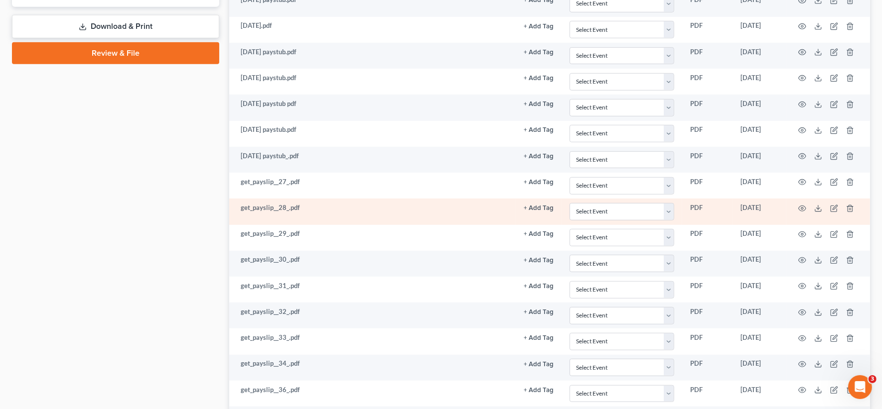
scroll to position [560, 0]
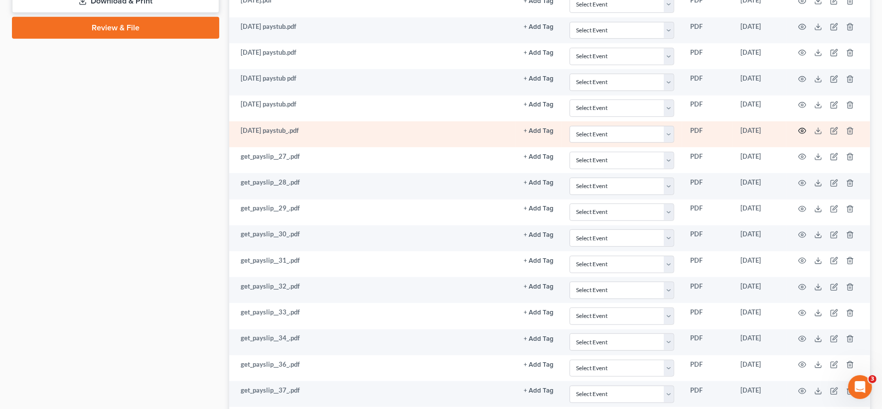
click at [667, 128] on icon "button" at bounding box center [802, 131] width 8 height 8
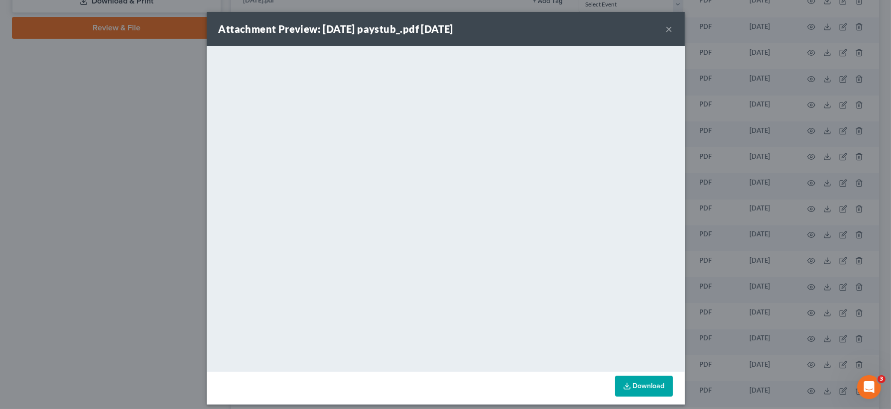
click at [666, 28] on button "×" at bounding box center [669, 29] width 7 height 12
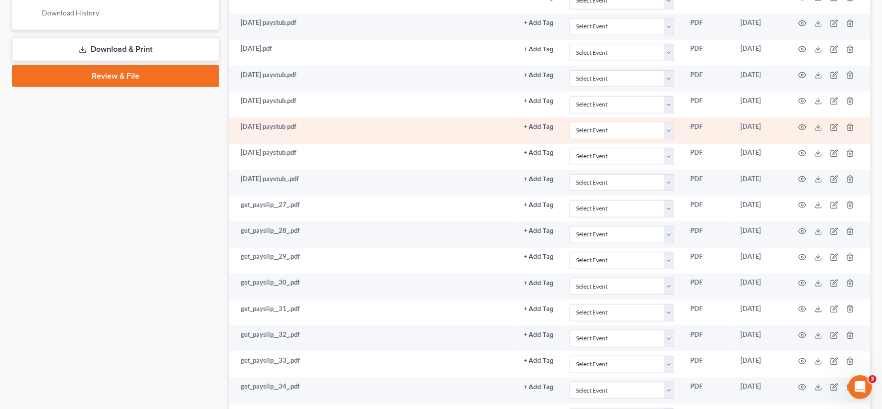
scroll to position [498, 0]
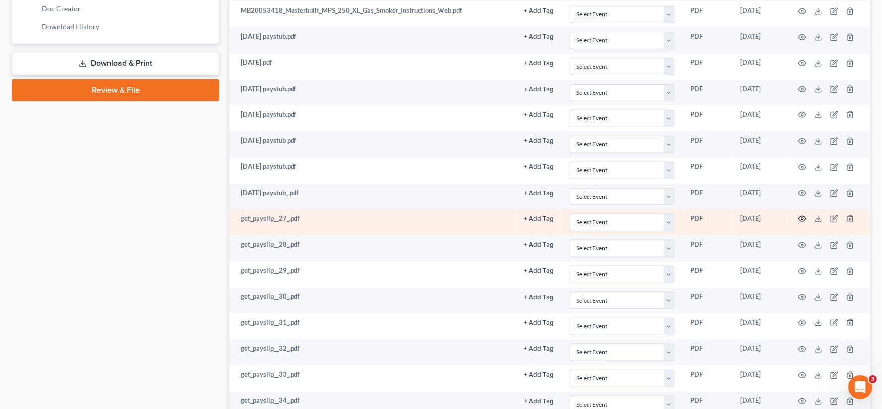
click at [667, 215] on icon "button" at bounding box center [802, 219] width 8 height 8
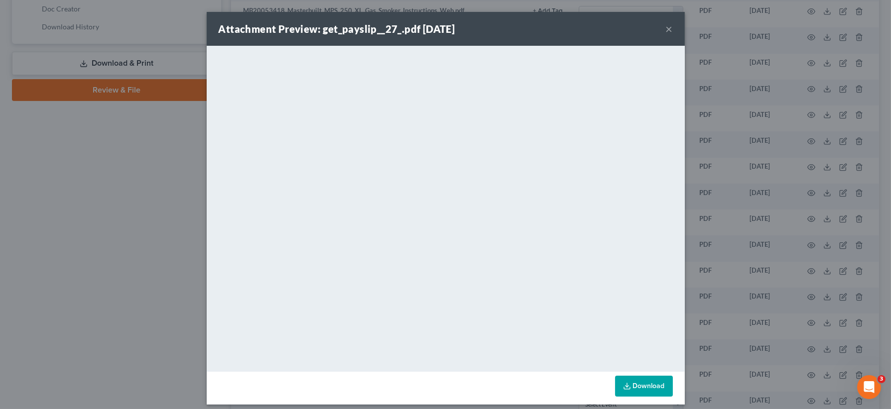
click at [667, 32] on button "×" at bounding box center [669, 29] width 7 height 12
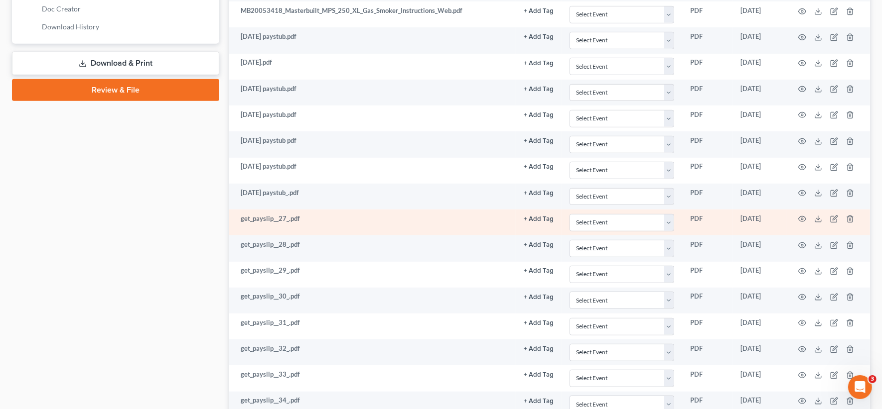
click at [667, 210] on td at bounding box center [828, 223] width 84 height 26
click at [667, 219] on line "button" at bounding box center [850, 220] width 0 height 2
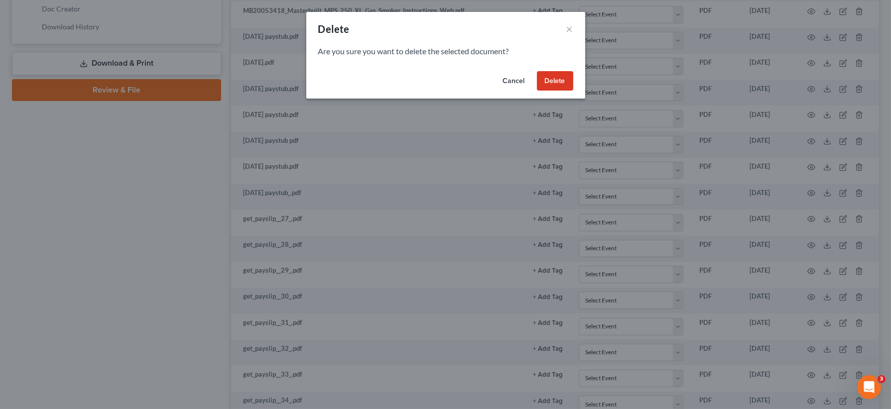
click at [555, 84] on button "Delete" at bounding box center [555, 81] width 36 height 20
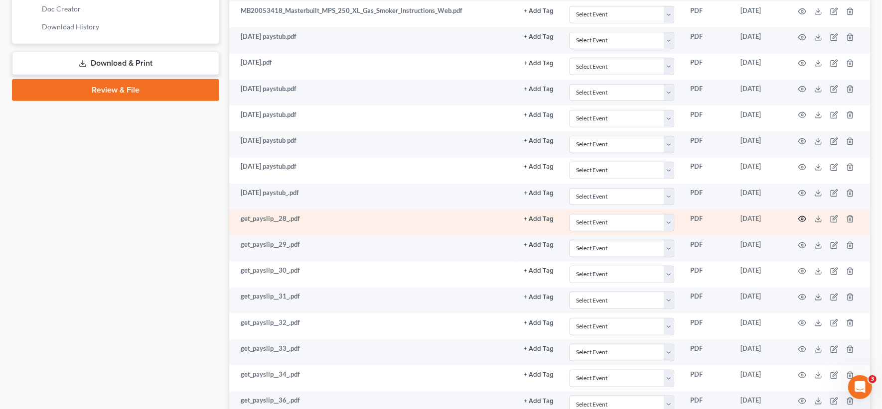
click at [667, 215] on icon "button" at bounding box center [802, 219] width 8 height 8
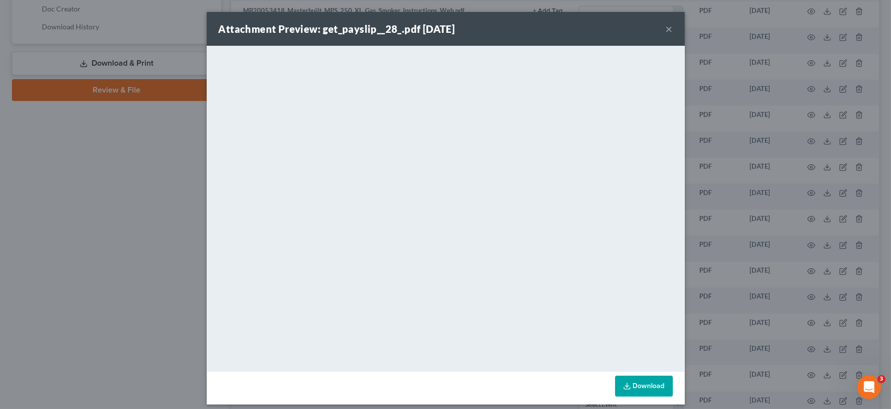
click at [666, 25] on button "×" at bounding box center [669, 29] width 7 height 12
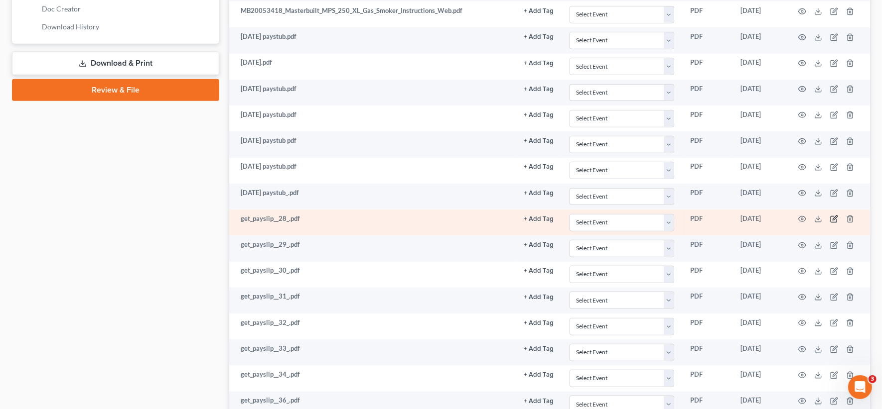
click at [667, 217] on icon "button" at bounding box center [833, 220] width 6 height 6
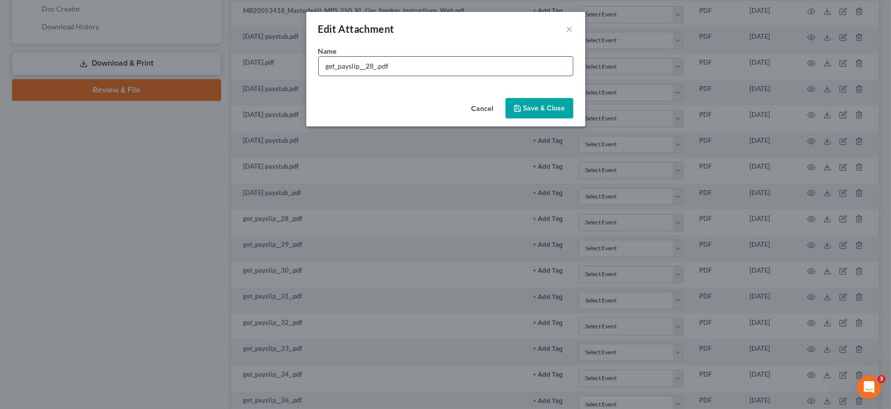
drag, startPoint x: 374, startPoint y: 66, endPoint x: 321, endPoint y: 63, distance: 52.9
click at [321, 63] on input "get_payslip__28_.pdf" at bounding box center [446, 66] width 254 height 19
type input "1-24-2025 paystub(2).pdf"
click at [543, 101] on button "Save & Close" at bounding box center [540, 108] width 68 height 21
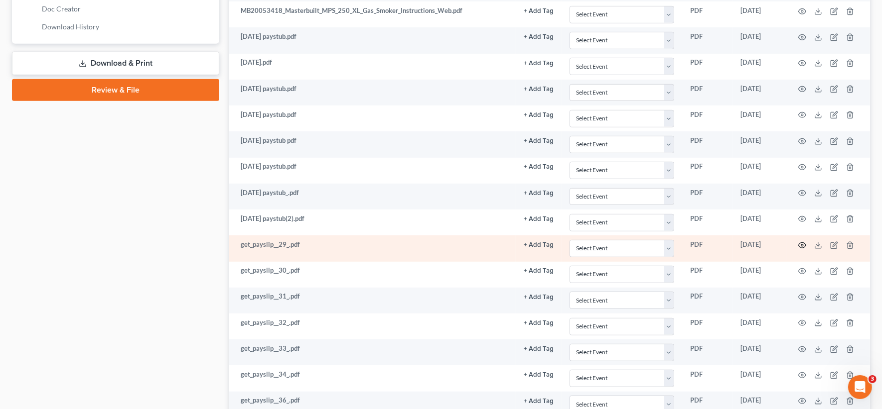
click at [667, 242] on icon "button" at bounding box center [802, 246] width 8 height 8
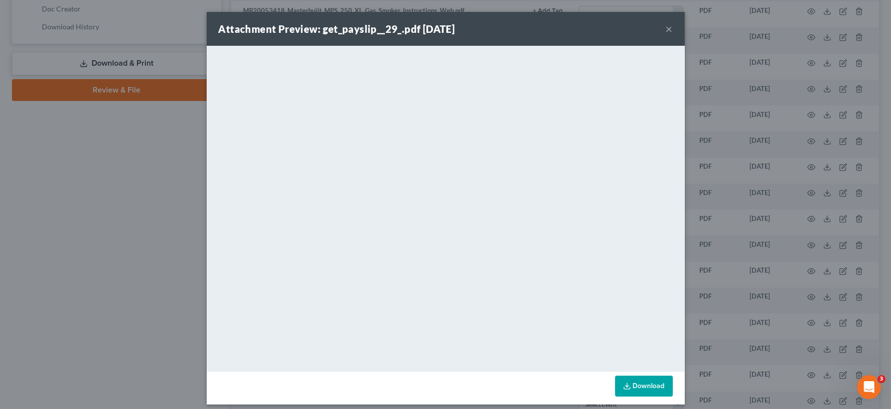
click at [667, 32] on button "×" at bounding box center [669, 29] width 7 height 12
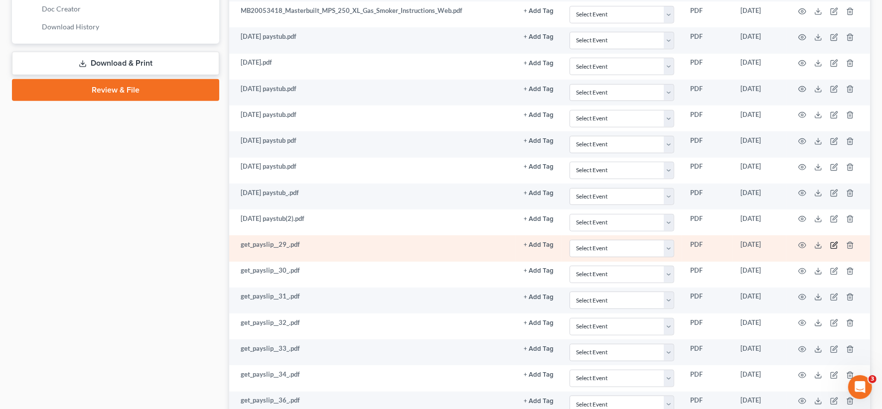
click at [667, 243] on icon "button" at bounding box center [833, 246] width 6 height 6
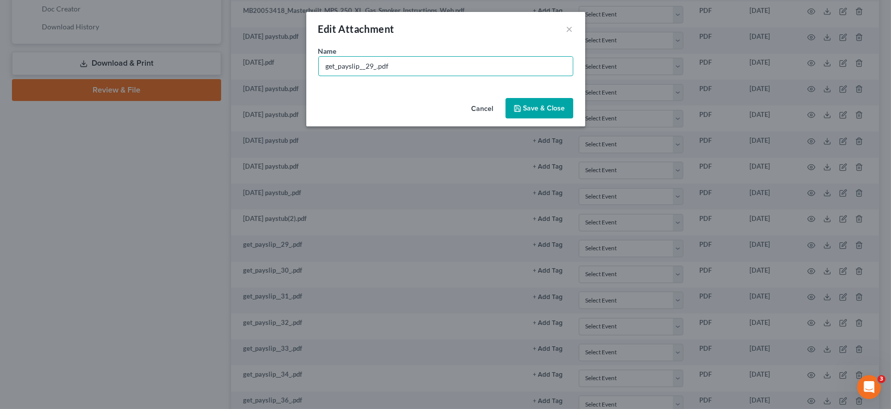
drag, startPoint x: 375, startPoint y: 64, endPoint x: 289, endPoint y: 71, distance: 86.0
click at [294, 71] on div "Edit Attachment × Name * get_payslip__29_.pdf Cancel Save & Close" at bounding box center [445, 204] width 891 height 409
type input "1-31-25 paystub.pdf"
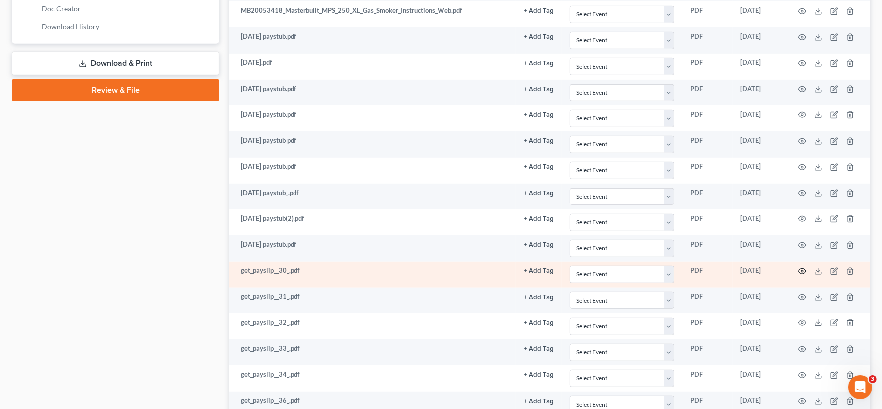
click at [667, 267] on icon "button" at bounding box center [802, 271] width 8 height 8
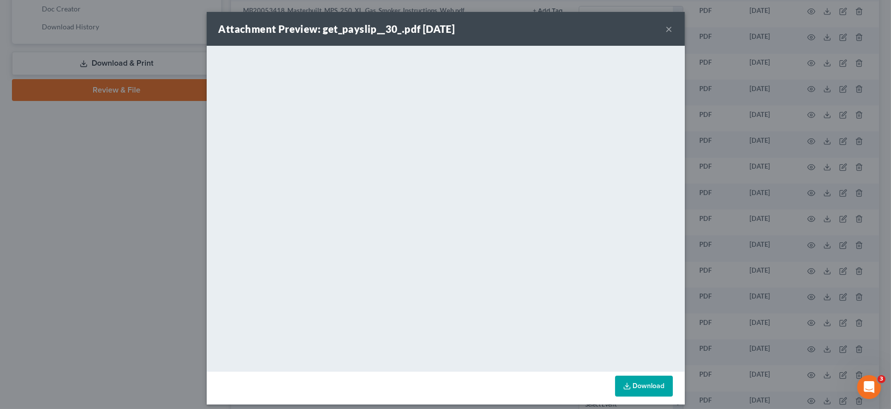
click at [667, 29] on button "×" at bounding box center [669, 29] width 7 height 12
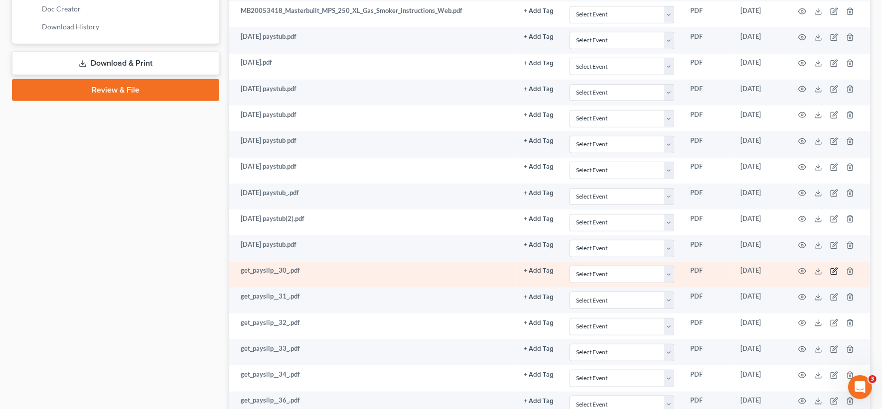
click at [667, 267] on icon "button" at bounding box center [834, 271] width 8 height 8
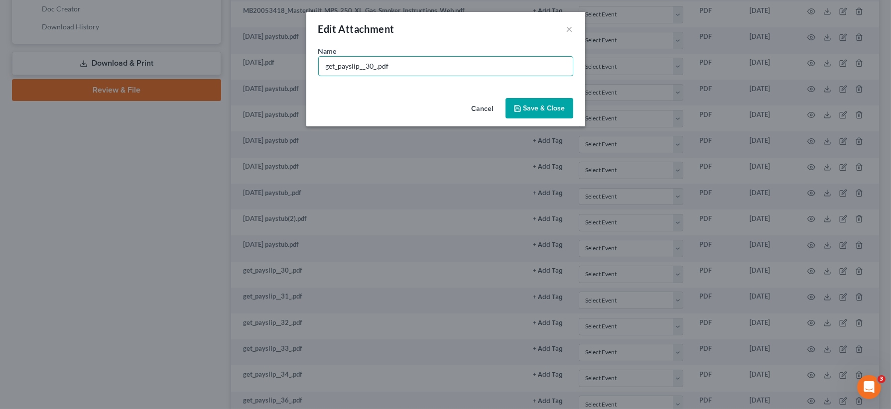
drag, startPoint x: 378, startPoint y: 66, endPoint x: 298, endPoint y: 71, distance: 79.4
click at [298, 71] on div "Edit Attachment × Name * get_payslip__30_.pdf Cancel Save & Close" at bounding box center [445, 204] width 891 height 409
type input "2-7-2025 paystub.pdf"
click at [548, 109] on span "Save & Close" at bounding box center [545, 108] width 42 height 8
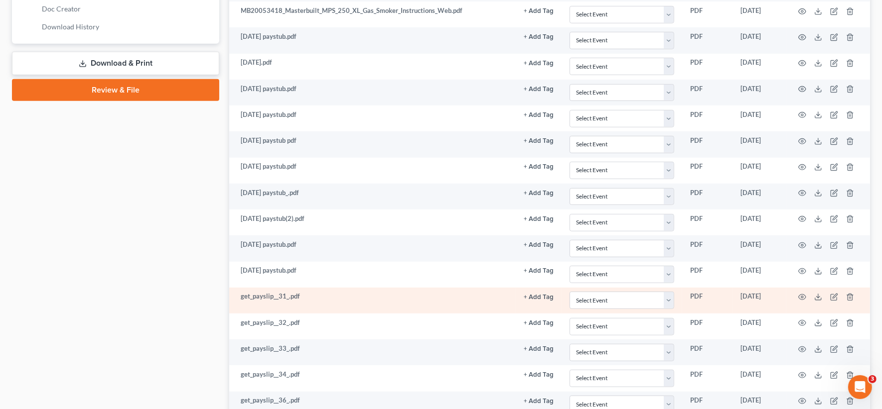
scroll to position [560, 0]
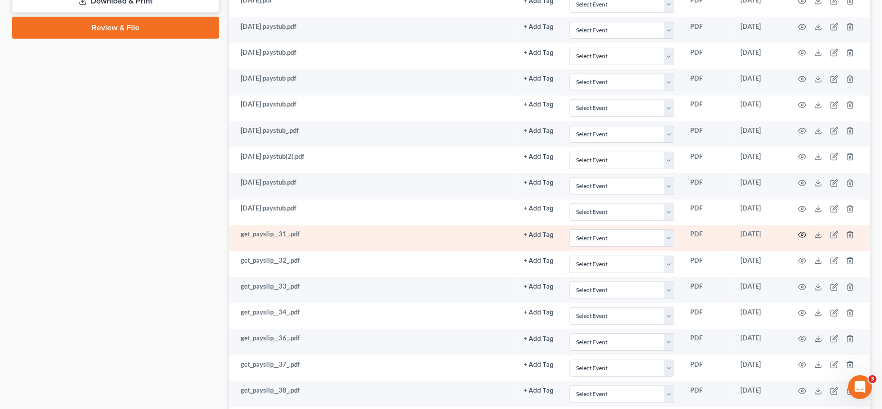
click at [667, 231] on icon "button" at bounding box center [802, 235] width 8 height 8
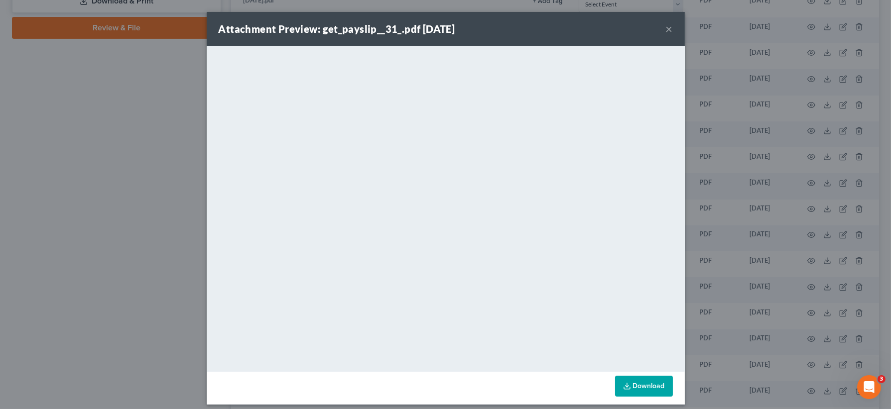
click at [667, 29] on div "Attachment Preview: get_payslip__31_.pdf 10/02/2025 ×" at bounding box center [446, 29] width 478 height 34
click at [666, 28] on button "×" at bounding box center [669, 29] width 7 height 12
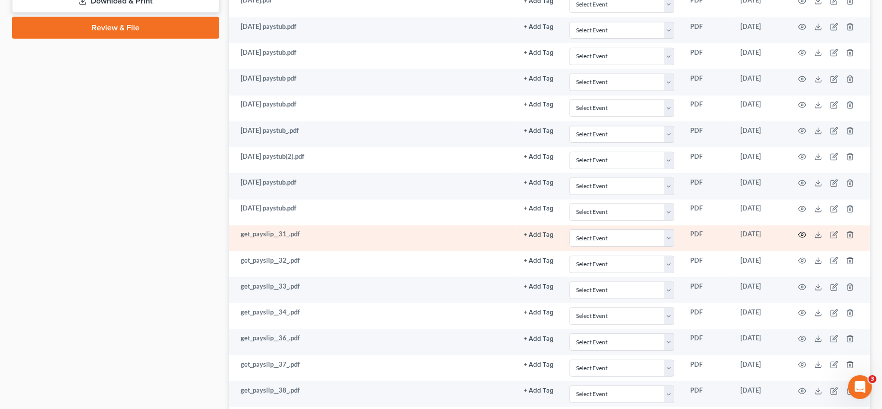
click at [667, 231] on icon "button" at bounding box center [802, 235] width 8 height 8
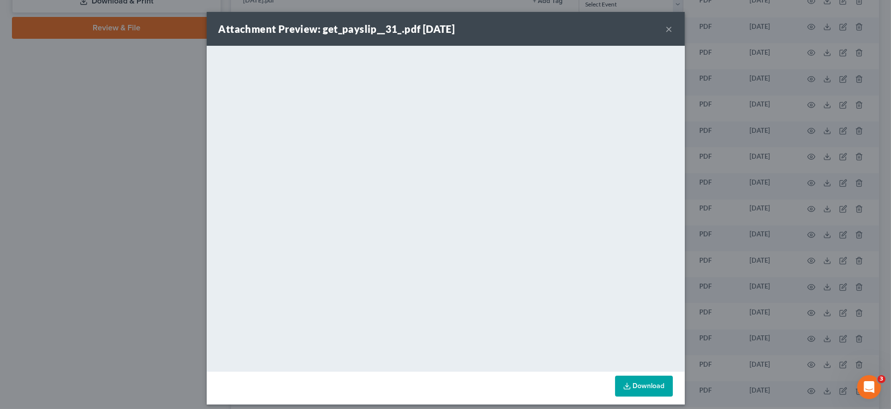
click at [667, 31] on button "×" at bounding box center [669, 29] width 7 height 12
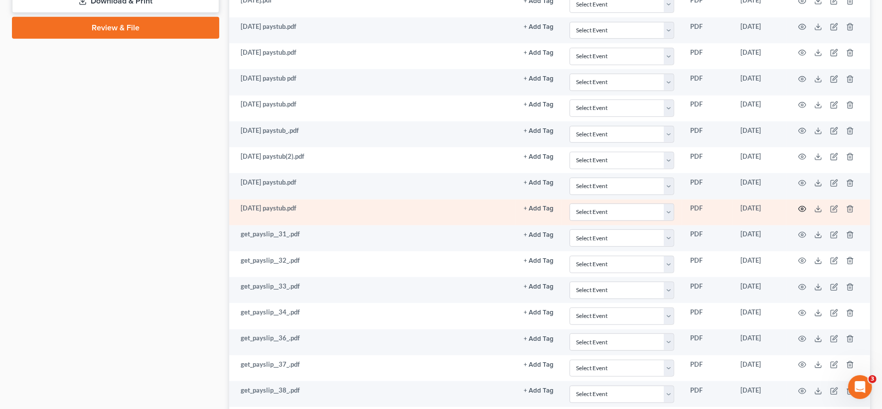
click at [667, 205] on icon "button" at bounding box center [802, 209] width 8 height 8
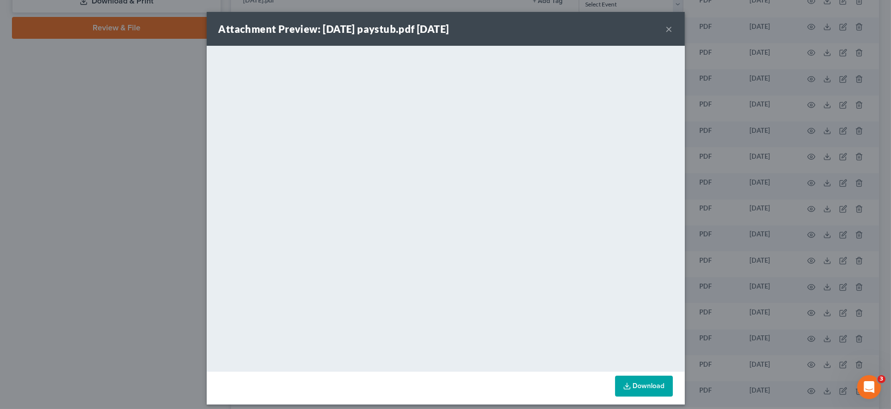
click at [667, 32] on button "×" at bounding box center [669, 29] width 7 height 12
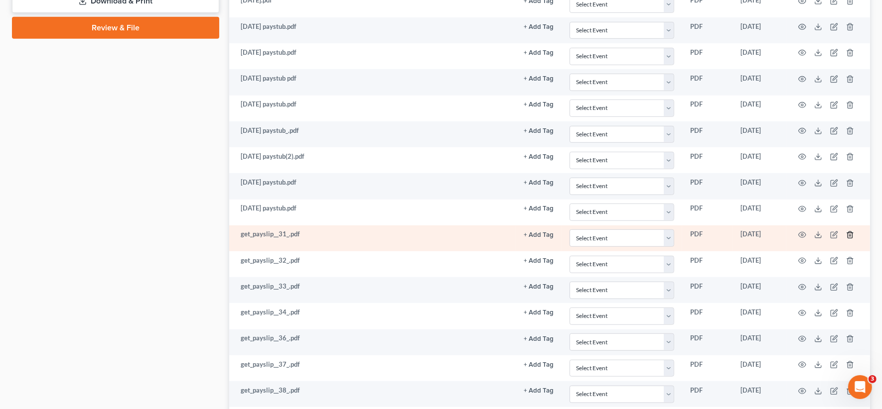
click at [667, 231] on icon "button" at bounding box center [850, 235] width 8 height 8
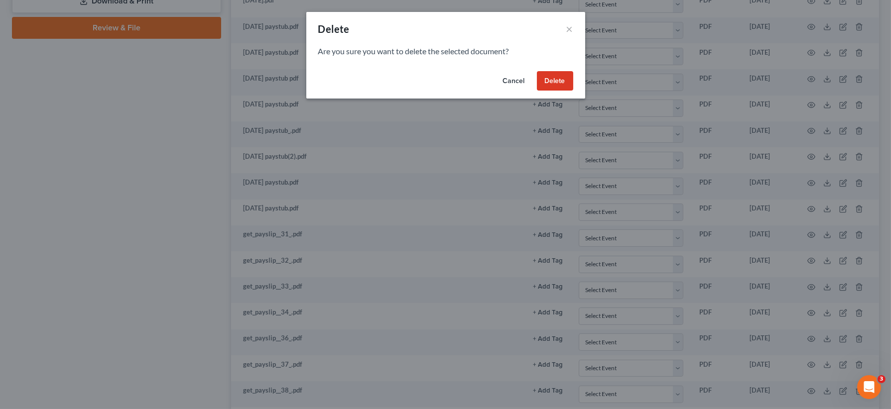
click at [548, 84] on button "Delete" at bounding box center [555, 81] width 36 height 20
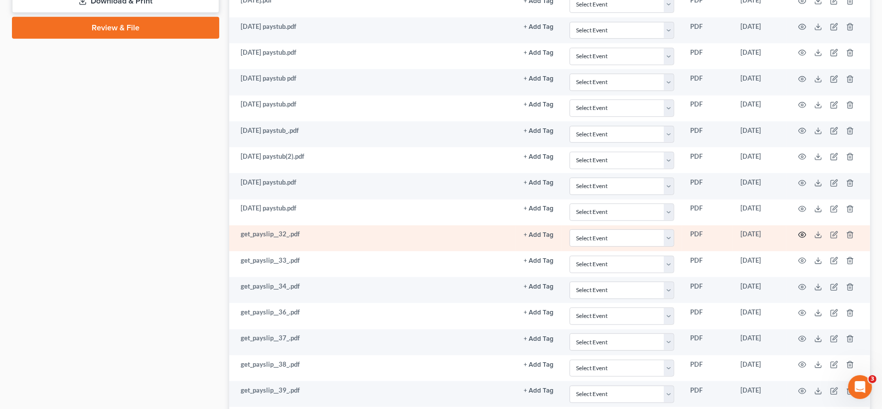
click at [667, 231] on icon "button" at bounding box center [802, 235] width 8 height 8
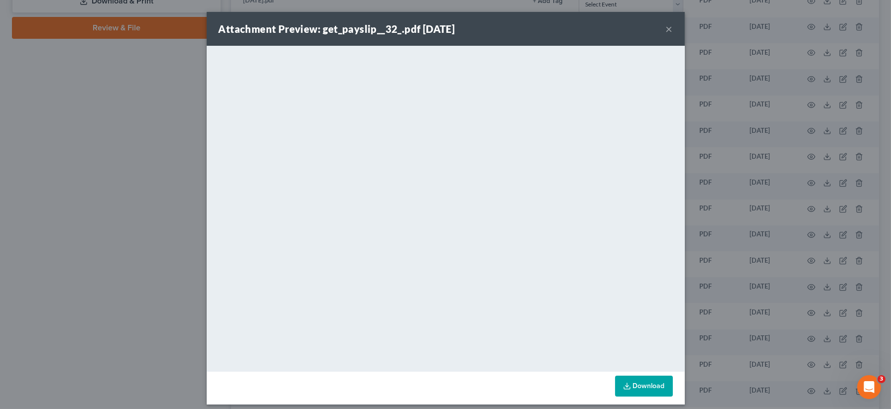
click at [666, 31] on button "×" at bounding box center [669, 29] width 7 height 12
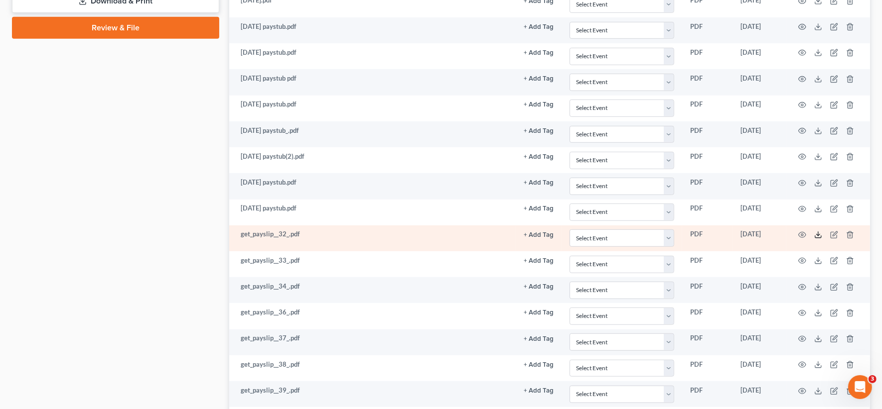
click at [667, 231] on icon at bounding box center [818, 235] width 8 height 8
click at [667, 232] on icon "button" at bounding box center [834, 235] width 8 height 8
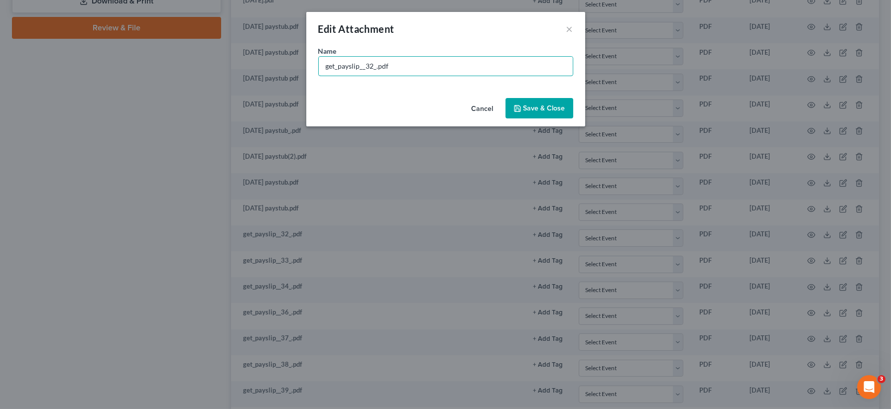
drag, startPoint x: 374, startPoint y: 69, endPoint x: 296, endPoint y: 71, distance: 77.2
click at [296, 71] on div "Edit Attachment × Name * get_payslip__32_.pdf Cancel Save & Close" at bounding box center [445, 204] width 891 height 409
type input "2-14-25 paystub.pdf"
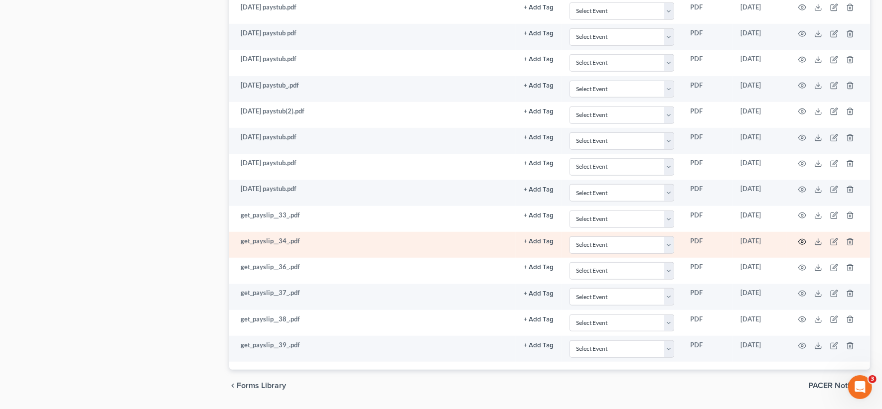
scroll to position [623, 0]
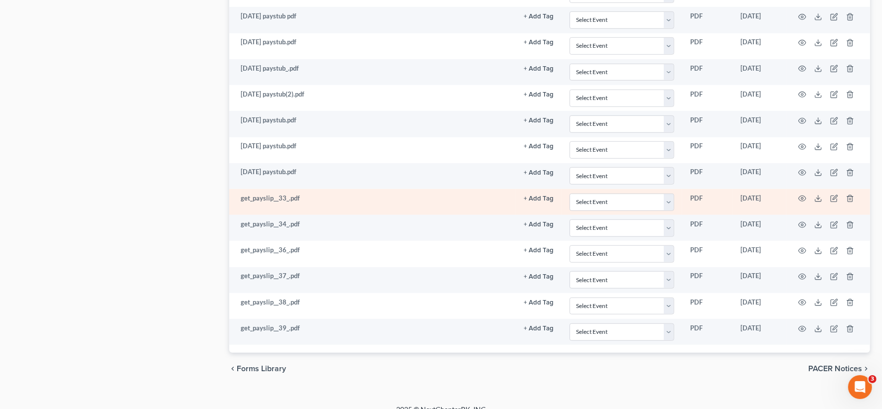
click at [667, 192] on td at bounding box center [828, 202] width 84 height 26
click at [667, 198] on circle "button" at bounding box center [802, 199] width 2 height 2
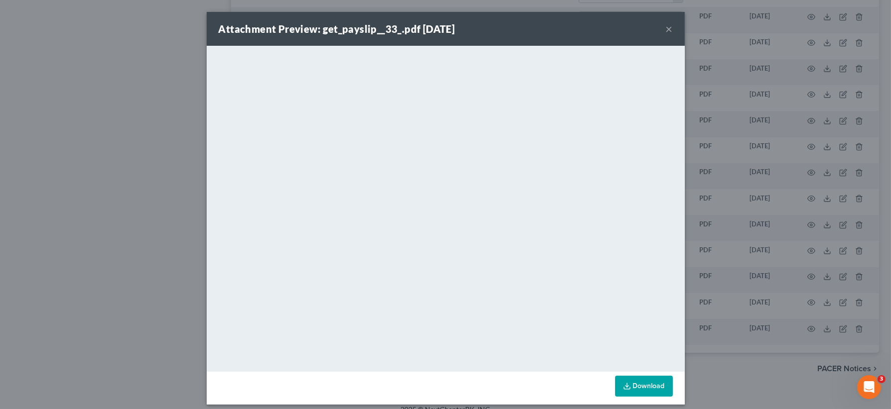
click at [666, 28] on button "×" at bounding box center [669, 29] width 7 height 12
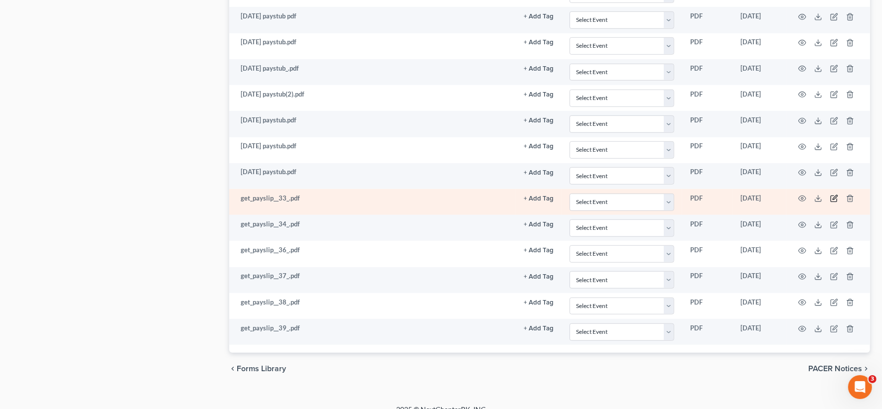
click at [667, 195] on icon "button" at bounding box center [834, 199] width 8 height 8
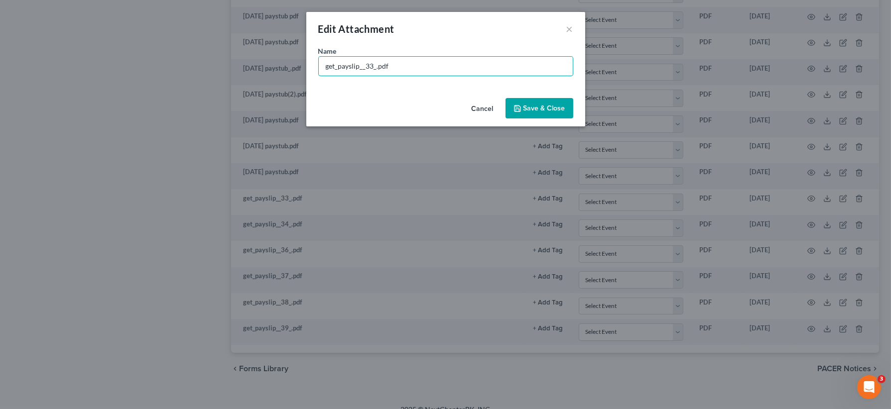
drag, startPoint x: 376, startPoint y: 67, endPoint x: 309, endPoint y: 76, distance: 67.3
click at [309, 76] on div "Name * get_payslip__33_.pdf" at bounding box center [445, 70] width 279 height 48
type input "2-21-2024 paystub.pdf"
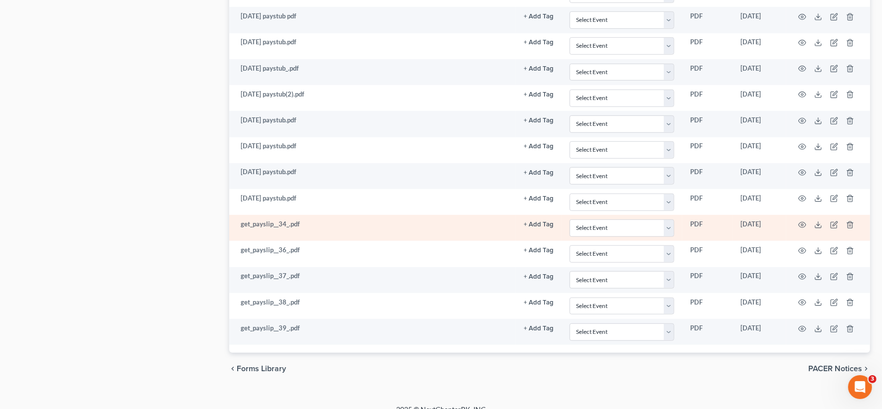
click at [667, 216] on td at bounding box center [828, 228] width 84 height 26
click at [667, 221] on icon "button" at bounding box center [802, 225] width 8 height 8
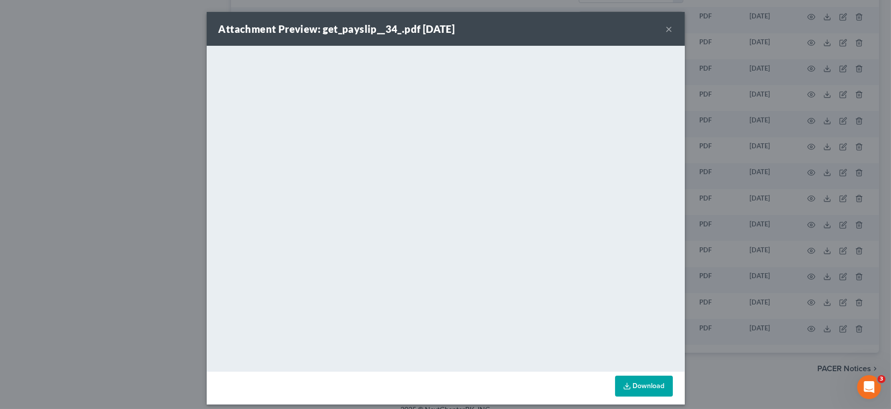
click at [666, 31] on button "×" at bounding box center [669, 29] width 7 height 12
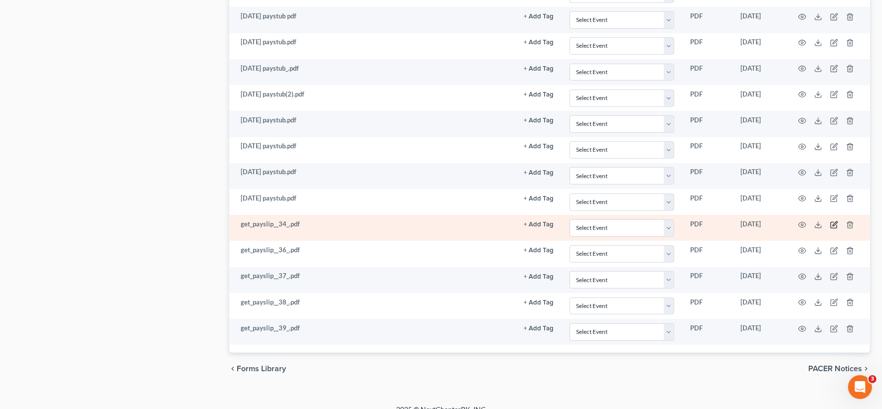
click at [667, 222] on icon "button" at bounding box center [834, 224] width 4 height 4
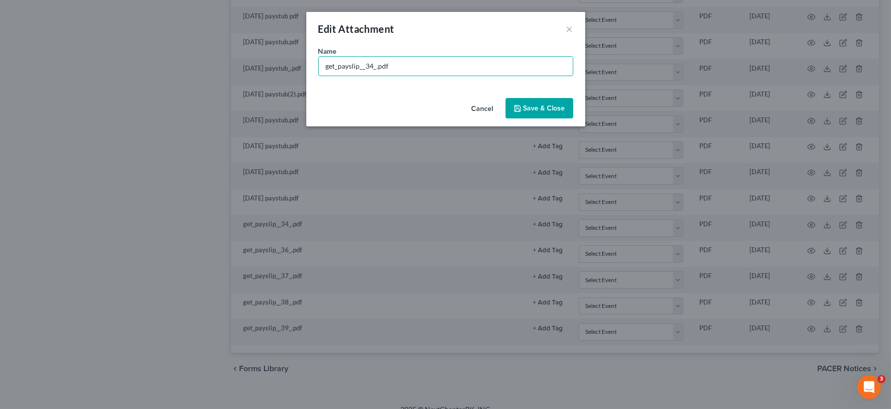
drag, startPoint x: 375, startPoint y: 67, endPoint x: 301, endPoint y: 65, distance: 73.7
click at [298, 70] on div "Edit Attachment × Name * get_payslip__34_.pdf Cancel Save & Close" at bounding box center [445, 204] width 891 height 409
type input "2-28-2025 paystub.pdf"
click at [547, 115] on button "Save & Close" at bounding box center [540, 108] width 68 height 21
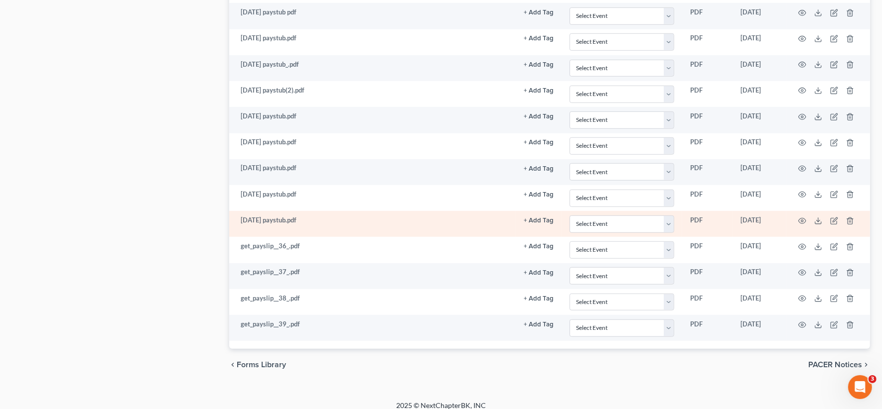
scroll to position [627, 0]
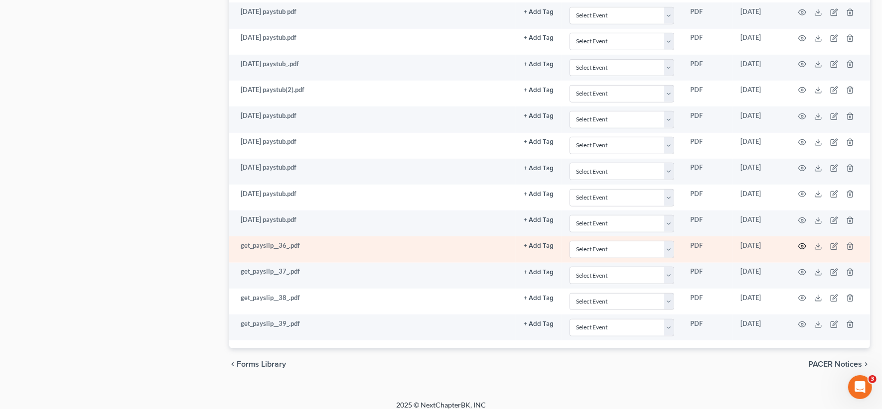
click at [667, 243] on icon "button" at bounding box center [802, 247] width 8 height 8
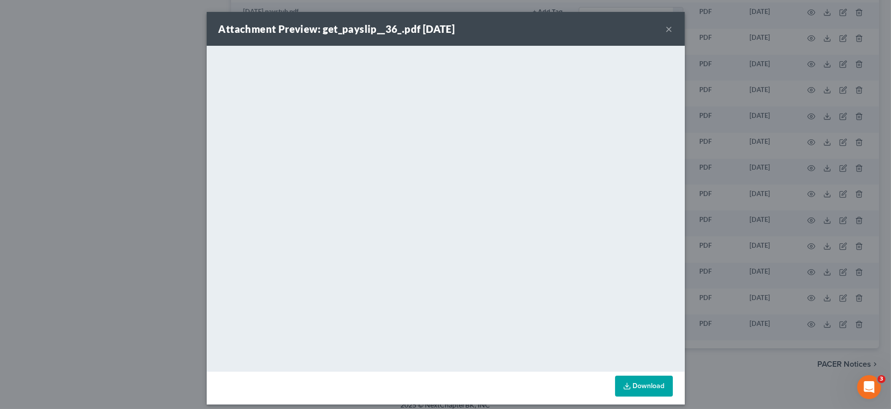
click at [666, 31] on button "×" at bounding box center [669, 29] width 7 height 12
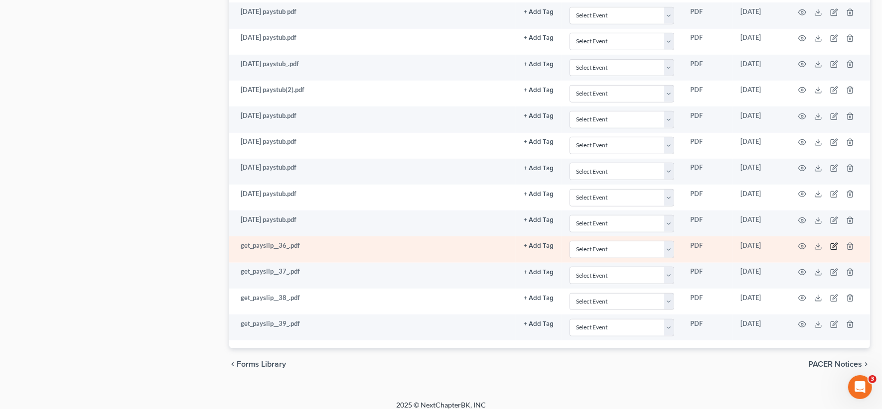
click at [667, 243] on icon "button" at bounding box center [834, 247] width 8 height 8
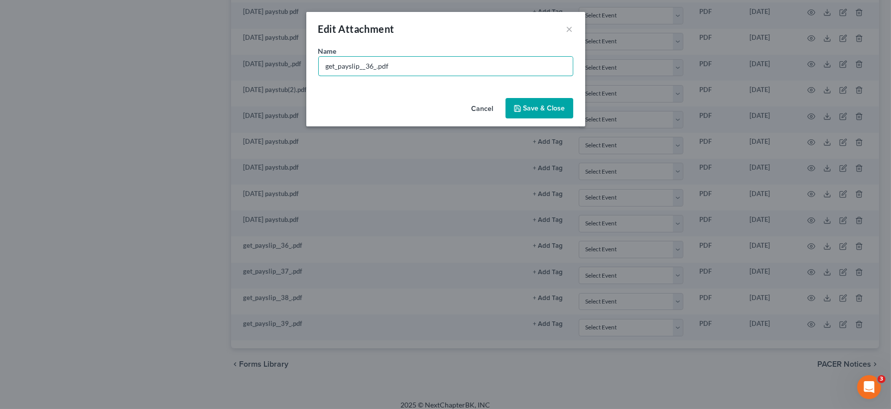
drag, startPoint x: 376, startPoint y: 67, endPoint x: 290, endPoint y: 79, distance: 86.4
click at [300, 81] on div "Edit Attachment × Name * get_payslip__36_.pdf Cancel Save & Close" at bounding box center [445, 204] width 891 height 409
type input "3-7-25 paystub.pdf"
click at [518, 116] on button "Save & Close" at bounding box center [540, 108] width 68 height 21
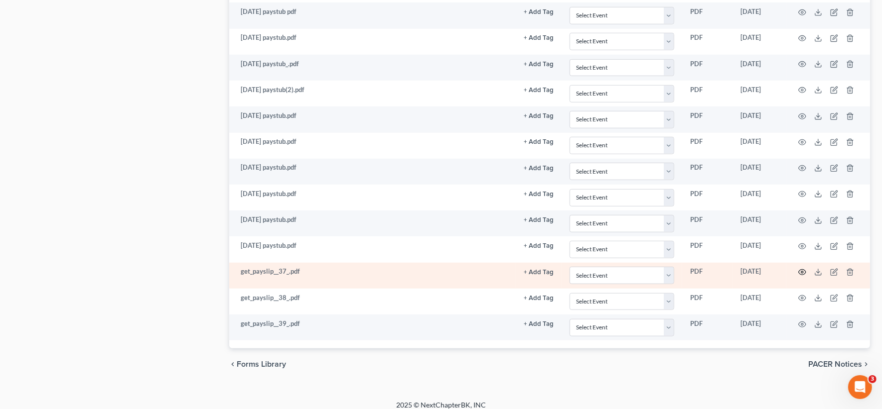
click at [667, 270] on icon "button" at bounding box center [801, 272] width 7 height 5
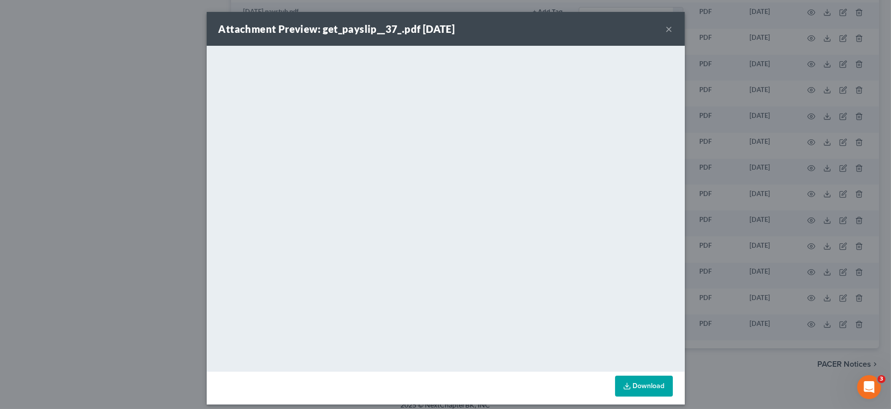
click at [666, 32] on button "×" at bounding box center [669, 29] width 7 height 12
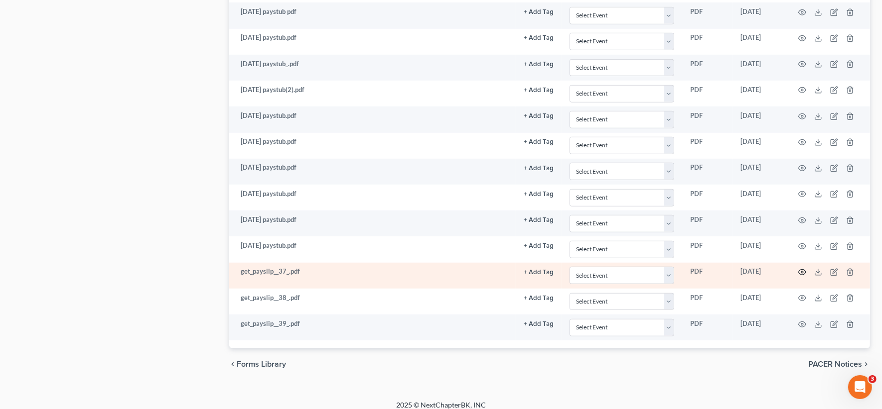
click at [667, 268] on icon "button" at bounding box center [802, 272] width 8 height 8
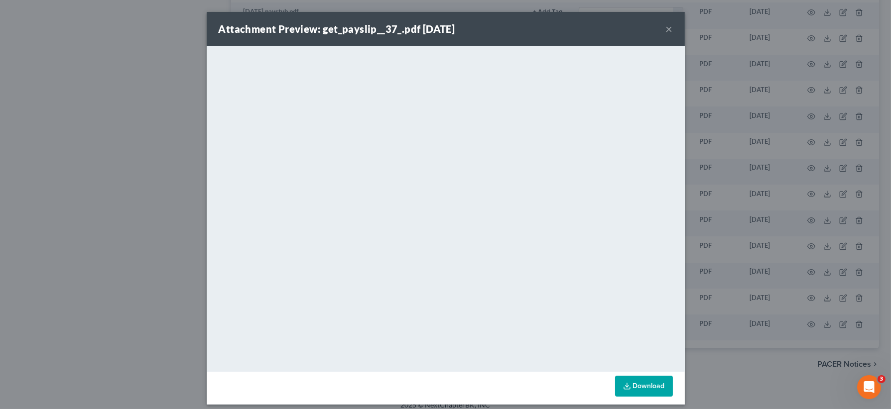
click at [666, 26] on button "×" at bounding box center [669, 29] width 7 height 12
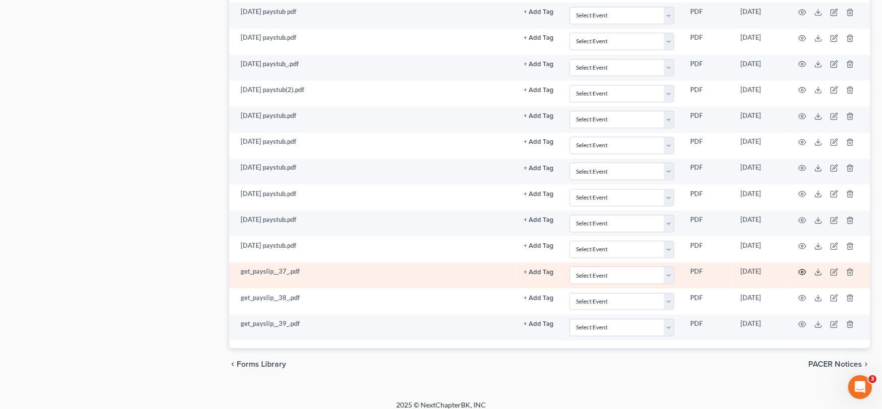
click at [667, 268] on icon "button" at bounding box center [802, 272] width 8 height 8
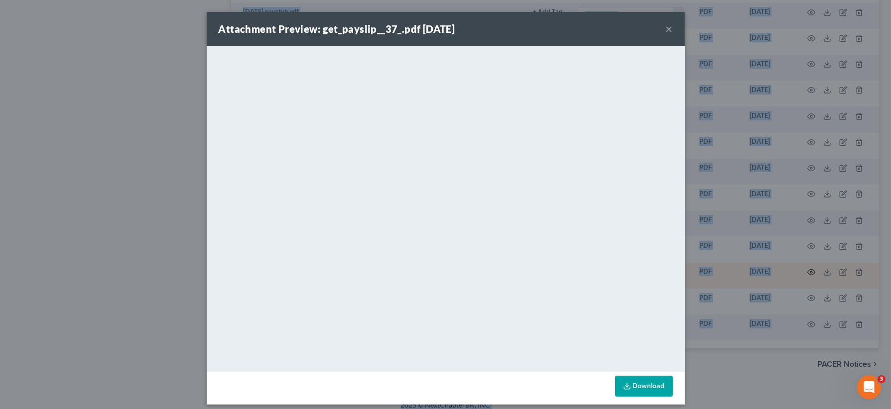
click at [667, 264] on div "Attachment Preview: get_payslip__37_.pdf 10/02/2025 × <object ng-attr-data='htt…" at bounding box center [445, 204] width 891 height 409
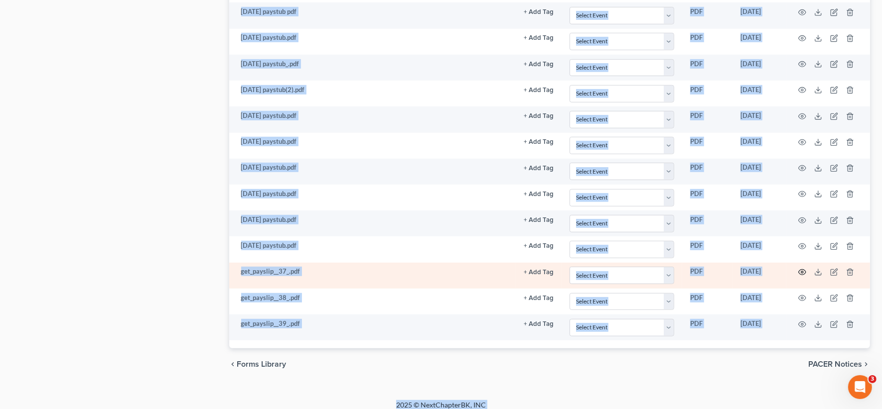
click at [667, 268] on icon "button" at bounding box center [802, 272] width 8 height 8
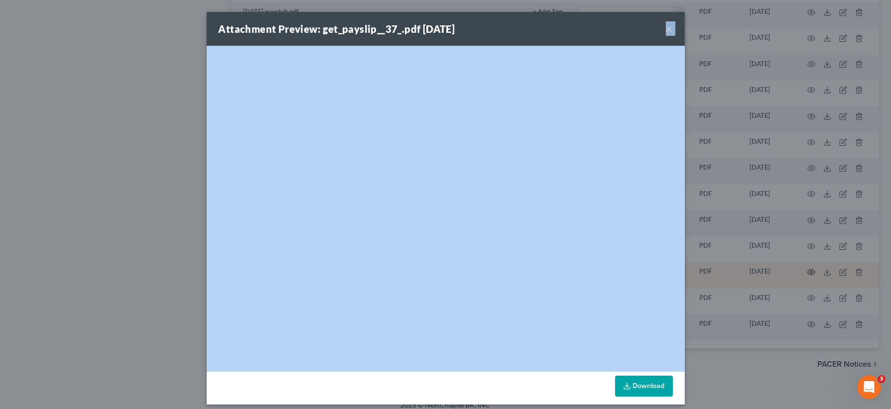
click at [667, 264] on div "Attachment Preview: get_payslip__37_.pdf 10/02/2025 × <object ng-attr-data='htt…" at bounding box center [445, 204] width 891 height 409
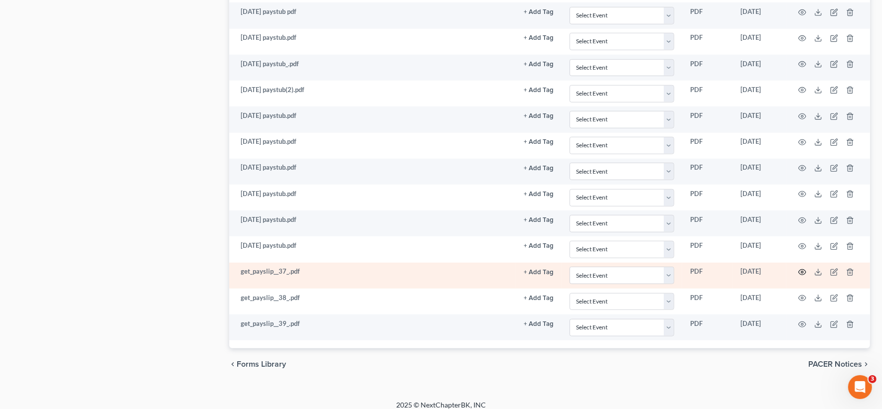
click at [667, 268] on icon "button" at bounding box center [802, 272] width 8 height 8
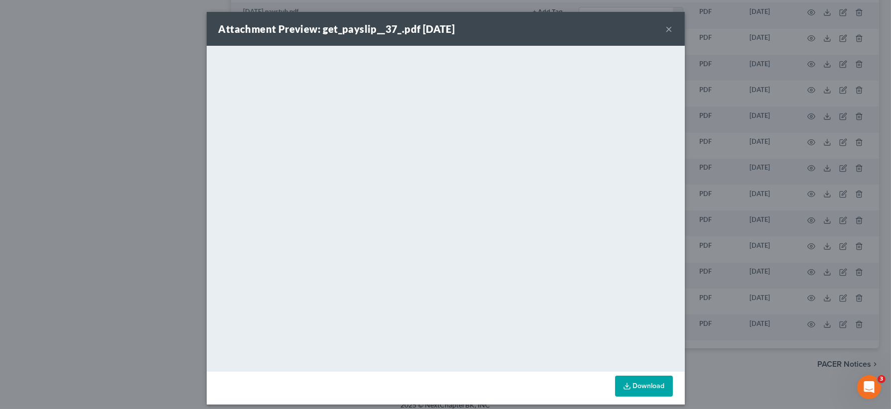
click at [666, 30] on button "×" at bounding box center [669, 29] width 7 height 12
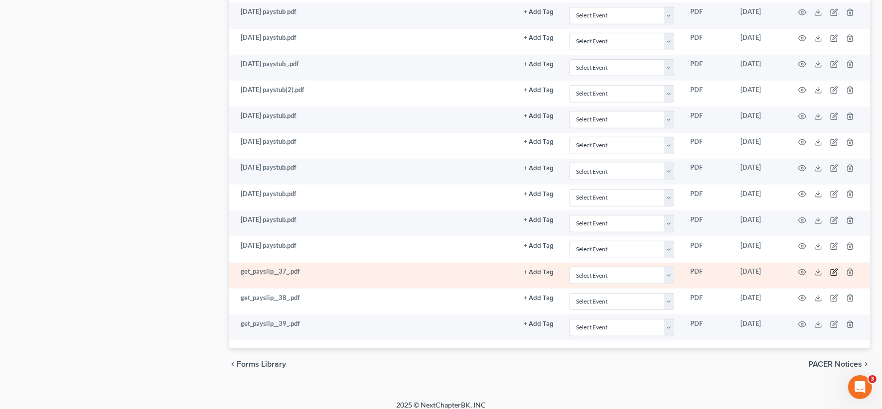
click at [667, 268] on icon "button" at bounding box center [834, 272] width 8 height 8
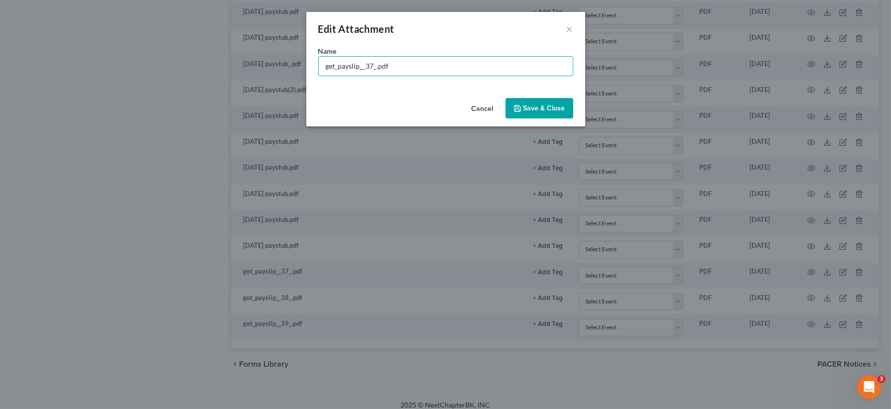
drag, startPoint x: 374, startPoint y: 67, endPoint x: 292, endPoint y: 68, distance: 82.2
click at [295, 68] on div "Edit Attachment × Name * get_payslip__37_.pdf Cancel Save & Close" at bounding box center [445, 204] width 891 height 409
type input "3-14-25 paystub.pdf"
click at [538, 106] on span "Save & Close" at bounding box center [545, 108] width 42 height 8
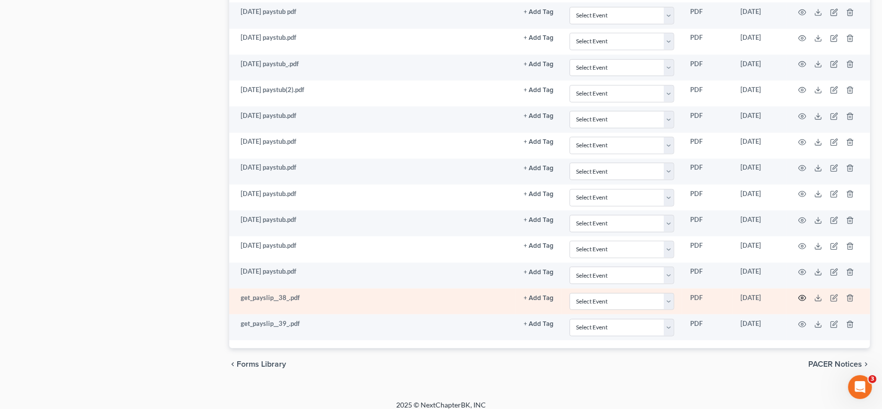
click at [667, 283] on icon "button" at bounding box center [801, 298] width 7 height 5
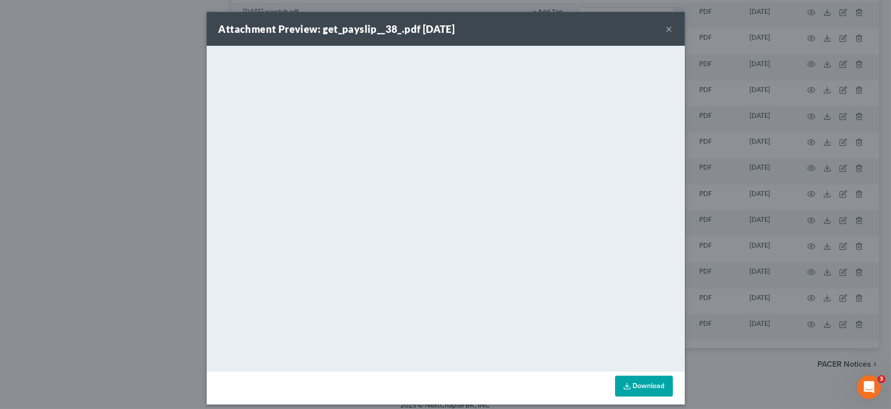
click at [666, 27] on button "×" at bounding box center [669, 29] width 7 height 12
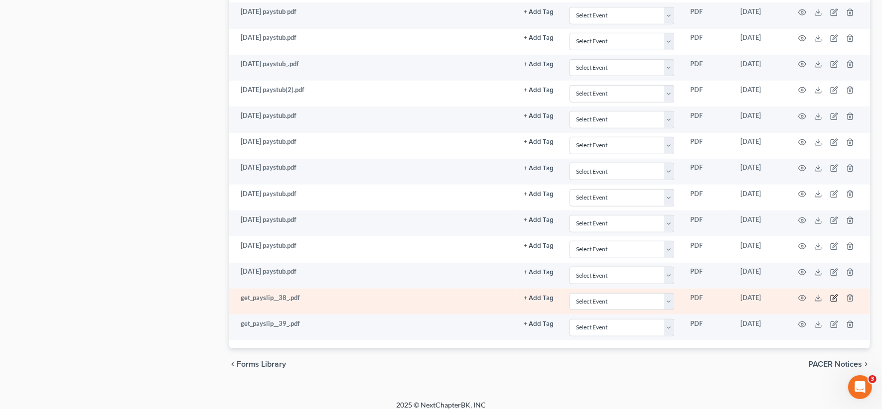
click at [667, 283] on icon "button" at bounding box center [834, 298] width 8 height 8
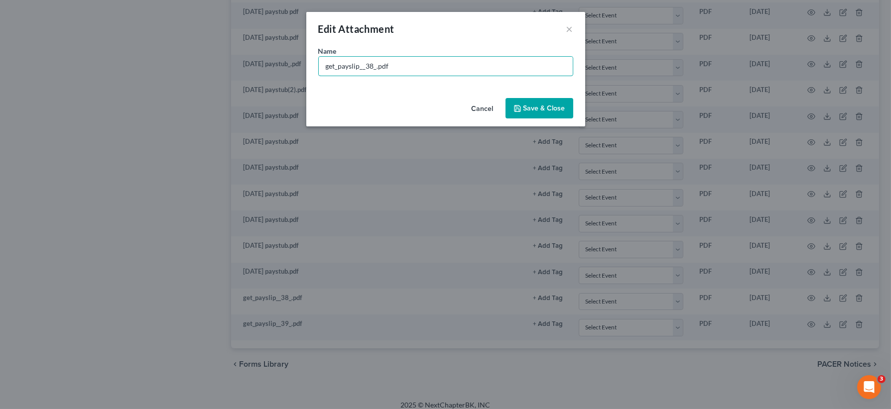
drag, startPoint x: 375, startPoint y: 67, endPoint x: 292, endPoint y: 77, distance: 82.7
click at [295, 78] on div "Edit Attachment × Name * get_payslip__38_.pdf Cancel Save & Close" at bounding box center [445, 204] width 891 height 409
type input "3-21-25 paystub.pdf"
click at [530, 109] on span "Save & Close" at bounding box center [545, 108] width 42 height 8
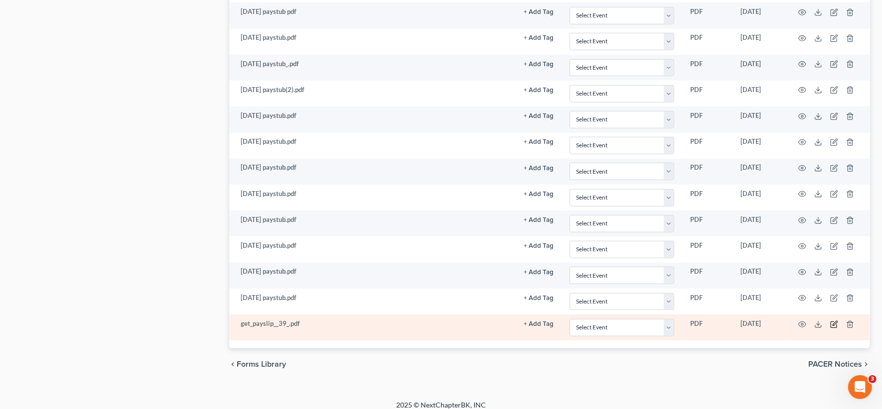
click at [667, 283] on icon "button" at bounding box center [834, 325] width 8 height 8
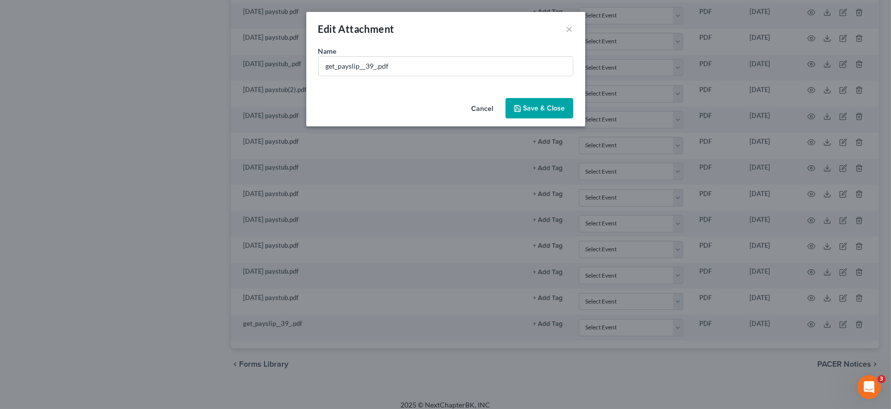
click at [569, 21] on div "Edit Attachment ×" at bounding box center [445, 29] width 279 height 34
click at [571, 28] on button "×" at bounding box center [569, 29] width 7 height 12
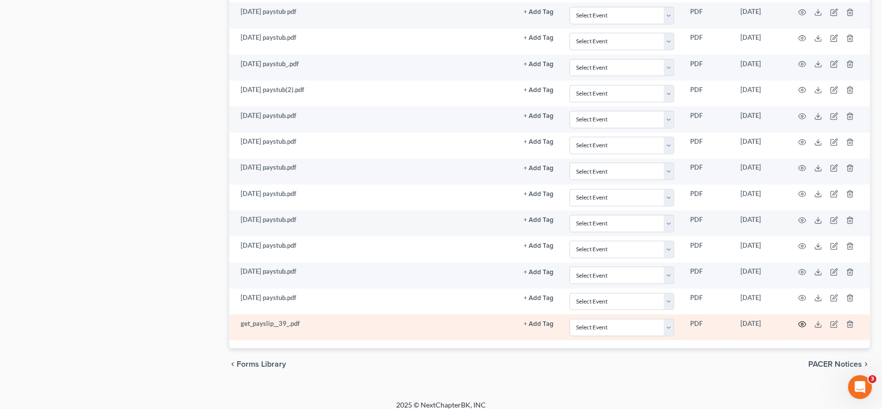
click at [667, 283] on icon "button" at bounding box center [802, 325] width 8 height 8
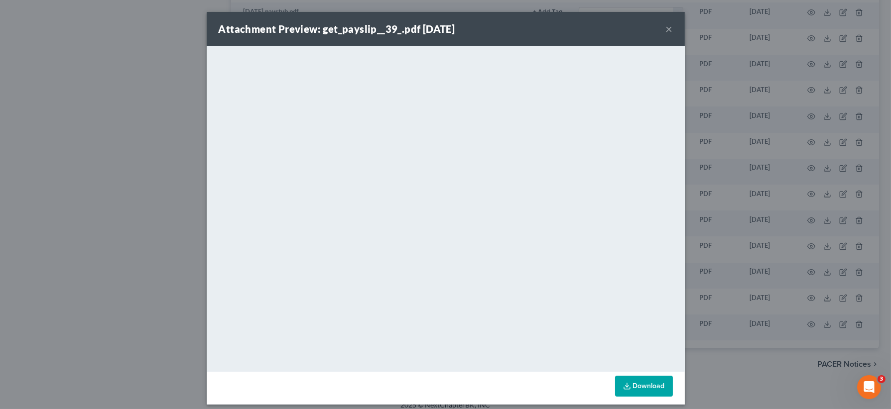
click at [667, 28] on div "Attachment Preview: get_payslip__39_.pdf 10/02/2025 ×" at bounding box center [446, 29] width 478 height 34
click at [667, 31] on div "Attachment Preview: get_payslip__39_.pdf 10/02/2025 ×" at bounding box center [446, 29] width 478 height 34
click at [666, 27] on button "×" at bounding box center [669, 29] width 7 height 12
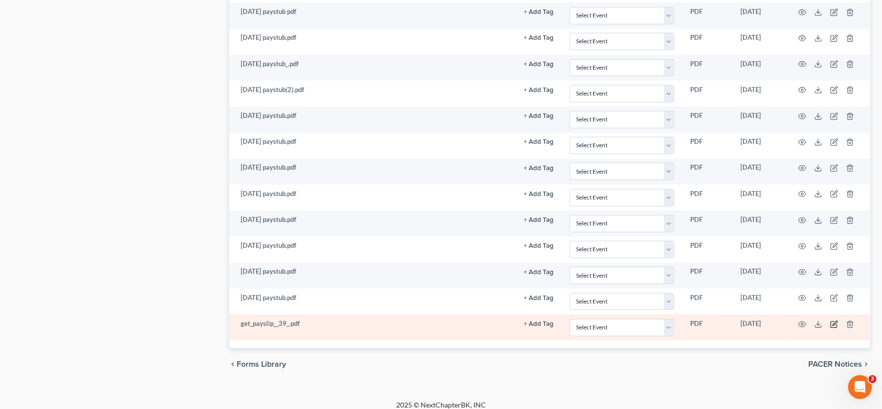
click at [667, 283] on icon "button" at bounding box center [834, 325] width 8 height 8
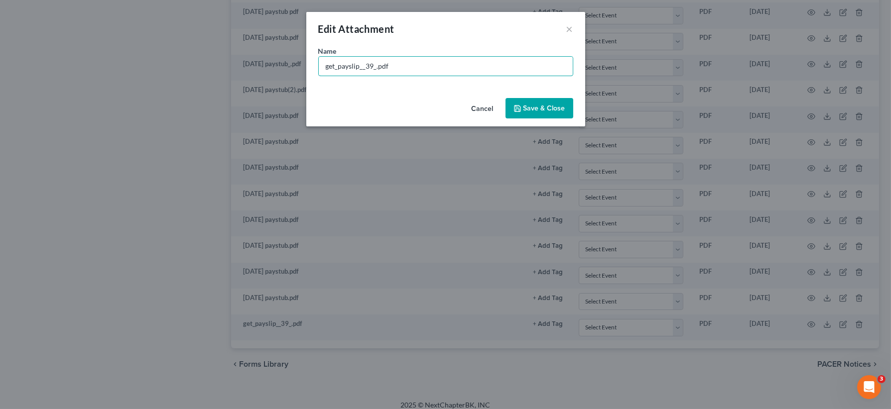
drag, startPoint x: 375, startPoint y: 65, endPoint x: 275, endPoint y: 60, distance: 99.7
click at [276, 61] on div "Edit Attachment × Name * get_payslip__39_.pdf Cancel Save & Close" at bounding box center [445, 204] width 891 height 409
type input "10-2-2024 paystub.pdf"
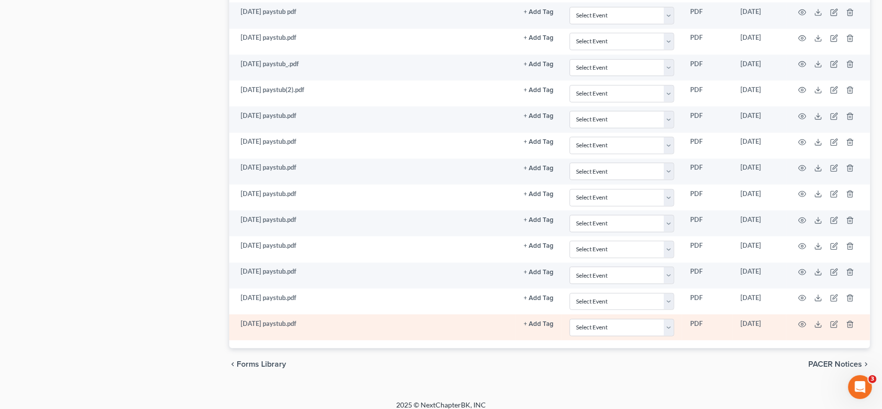
click at [667, 283] on td at bounding box center [828, 328] width 84 height 26
click at [667, 283] on icon "button" at bounding box center [802, 325] width 8 height 8
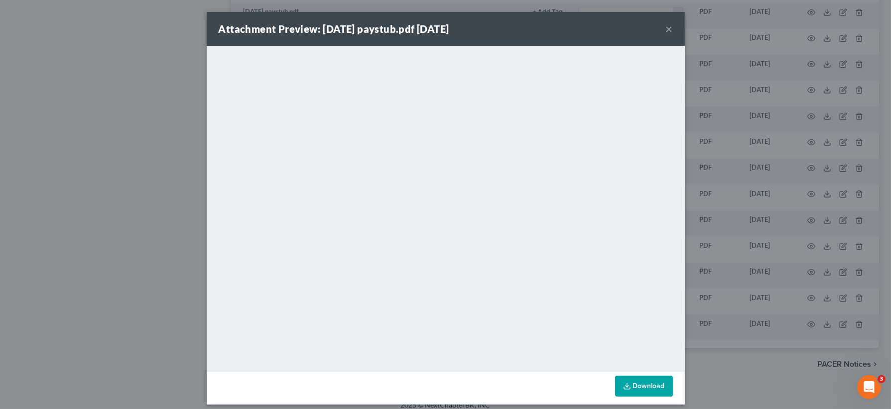
click at [666, 30] on button "×" at bounding box center [669, 29] width 7 height 12
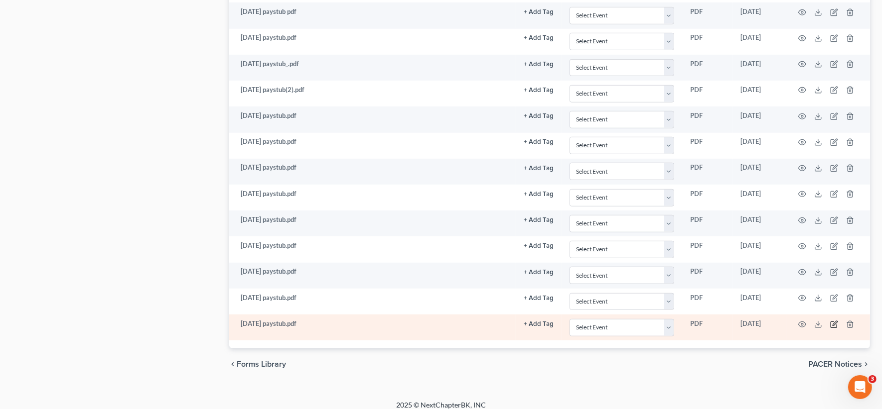
click at [667, 283] on icon "button" at bounding box center [834, 325] width 8 height 8
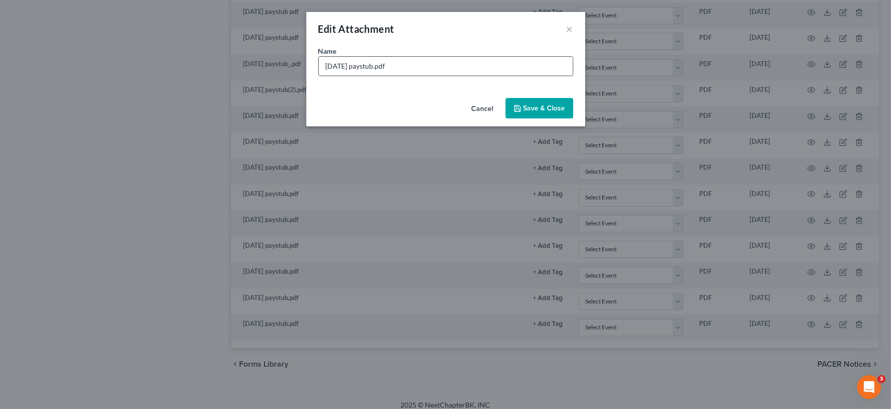
click at [337, 66] on input "10-2-2024 paystub.pdf" at bounding box center [446, 66] width 254 height 19
type input "10-4-2024 paystub.pdf"
click at [519, 109] on polyline "button" at bounding box center [517, 110] width 3 height 2
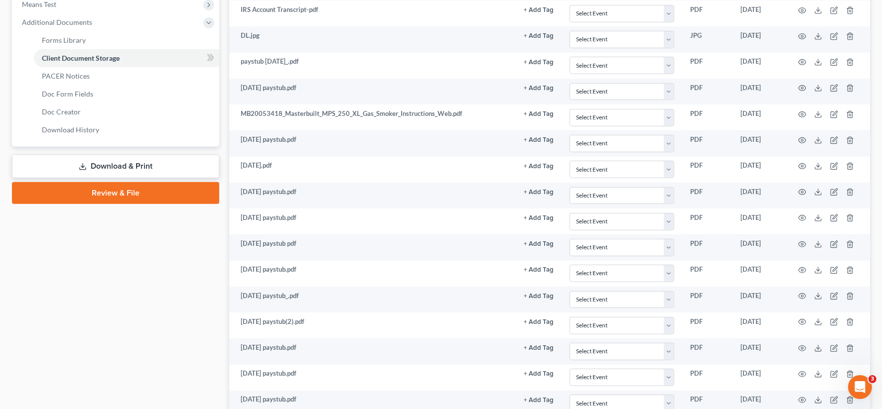
scroll to position [378, 0]
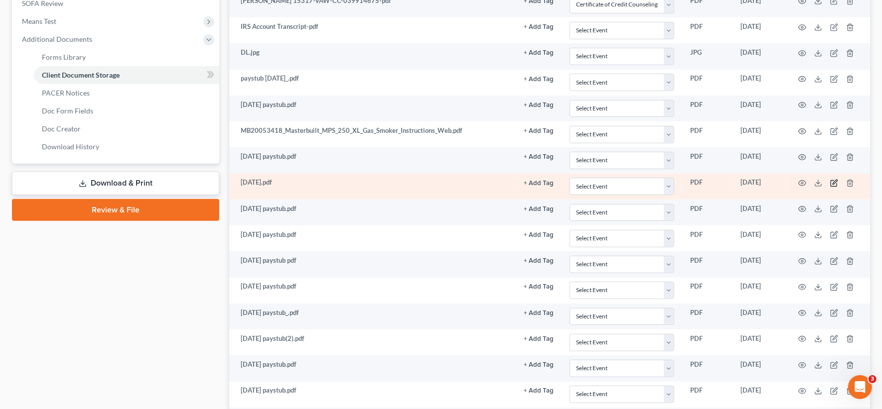
click at [667, 181] on icon "button" at bounding box center [834, 183] width 8 height 8
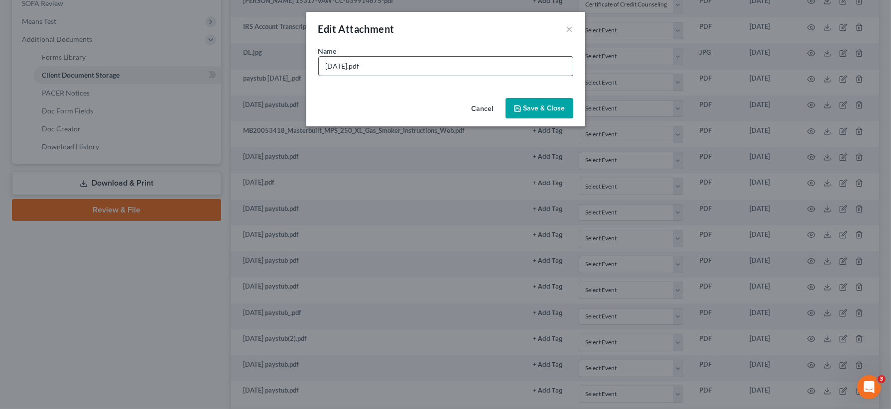
click at [358, 64] on input "11-8-2024.pdf" at bounding box center [446, 66] width 254 height 19
type input "11-8-2024 paystub.pdf"
click at [544, 108] on span "Save & Close" at bounding box center [545, 108] width 42 height 8
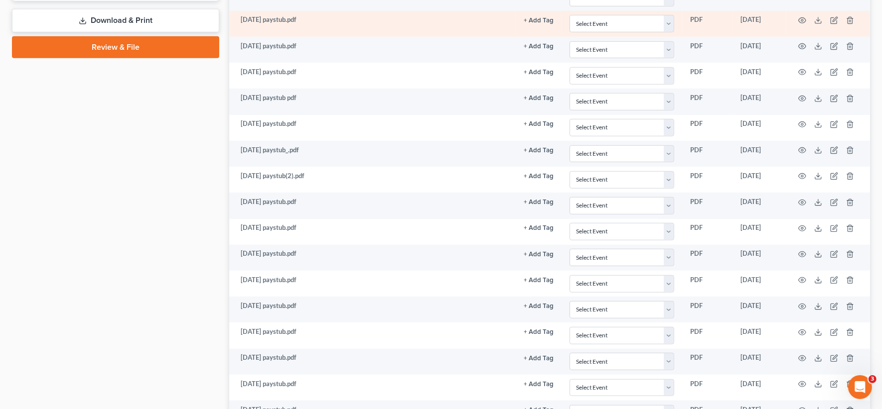
scroll to position [565, 0]
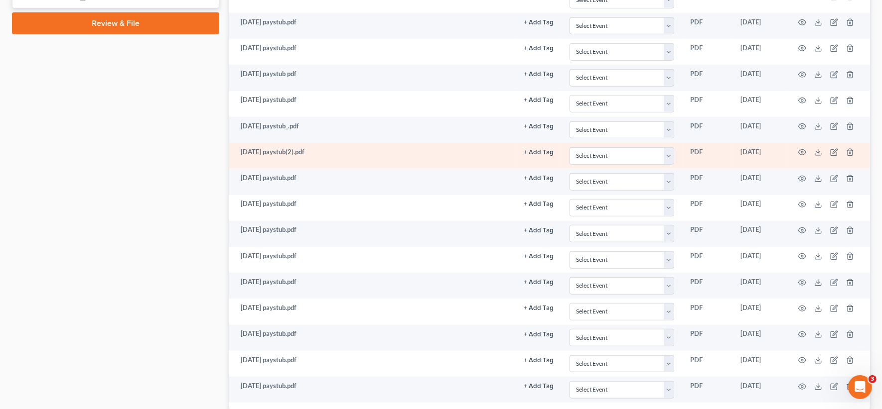
click at [667, 143] on td at bounding box center [828, 156] width 84 height 26
click at [667, 148] on icon "button" at bounding box center [834, 152] width 8 height 8
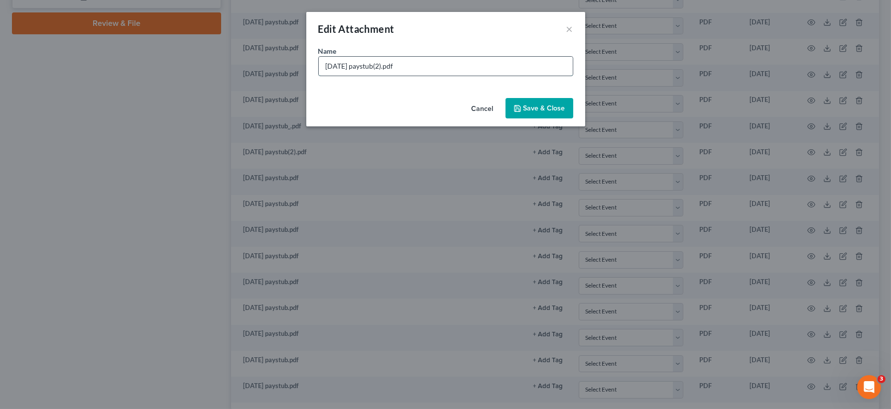
click at [345, 66] on input "1-24-2025 paystub(2).pdf" at bounding box center [446, 66] width 254 height 19
type input "1-24-25 paystub(2).pdf"
click at [547, 105] on span "Save & Close" at bounding box center [545, 108] width 42 height 8
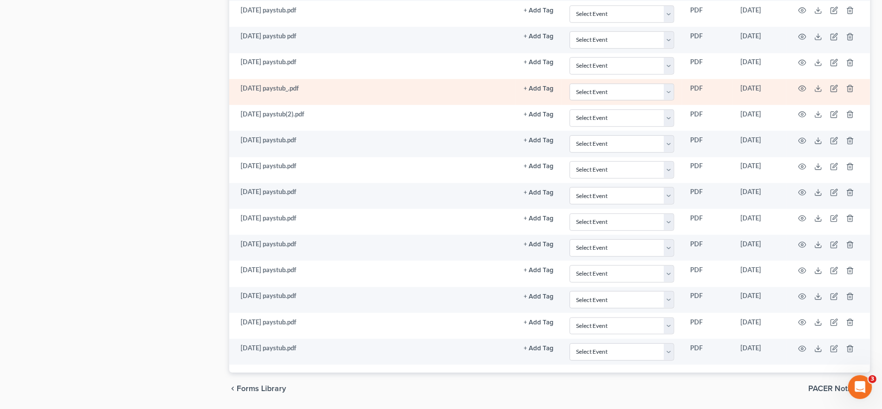
scroll to position [627, 0]
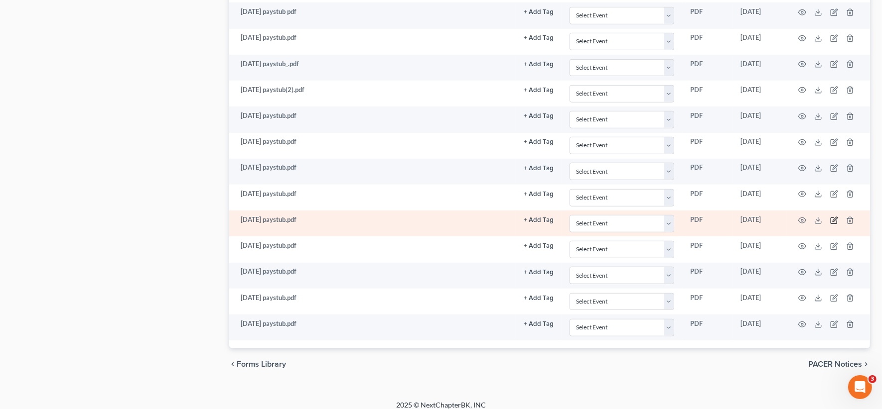
click at [667, 217] on icon "button" at bounding box center [834, 221] width 8 height 8
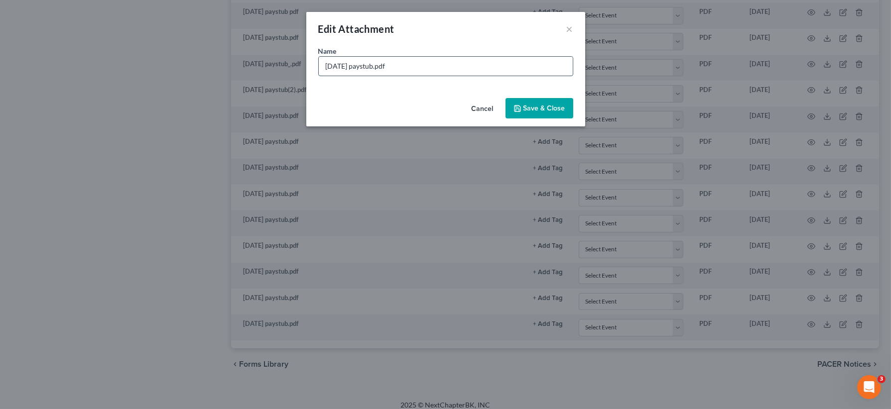
click at [347, 65] on input "2-28-2025 paystub.pdf" at bounding box center [446, 66] width 254 height 19
type input "2-28-25 paystub.pdf"
click at [531, 103] on button "Save & Close" at bounding box center [540, 108] width 68 height 21
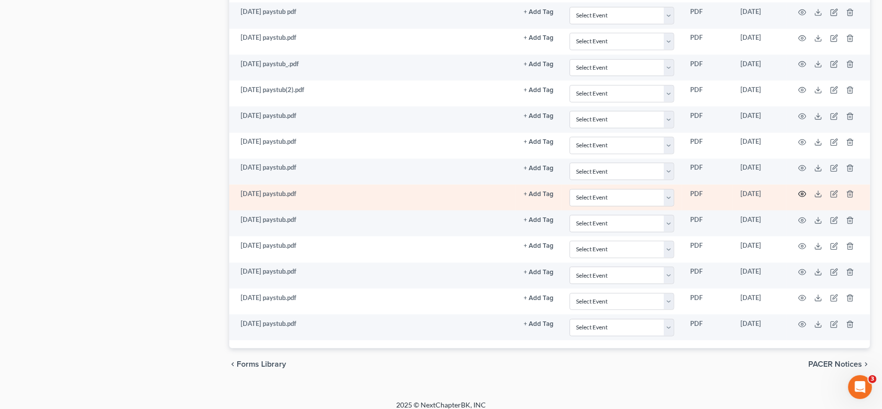
click at [667, 193] on circle "button" at bounding box center [802, 194] width 2 height 2
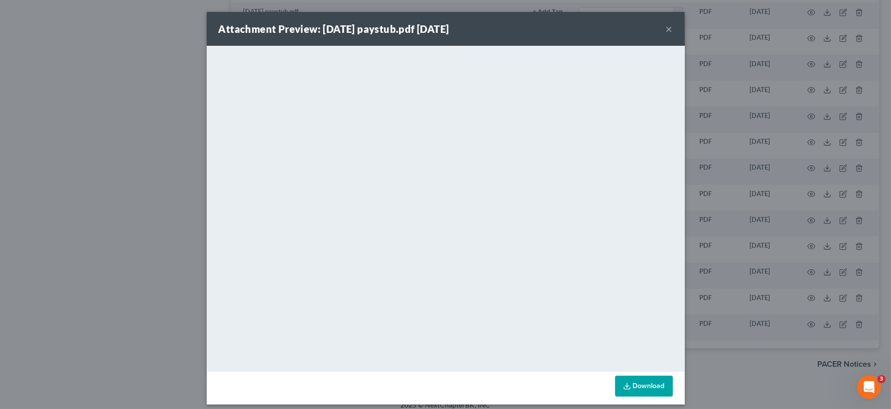
click at [666, 28] on button "×" at bounding box center [669, 29] width 7 height 12
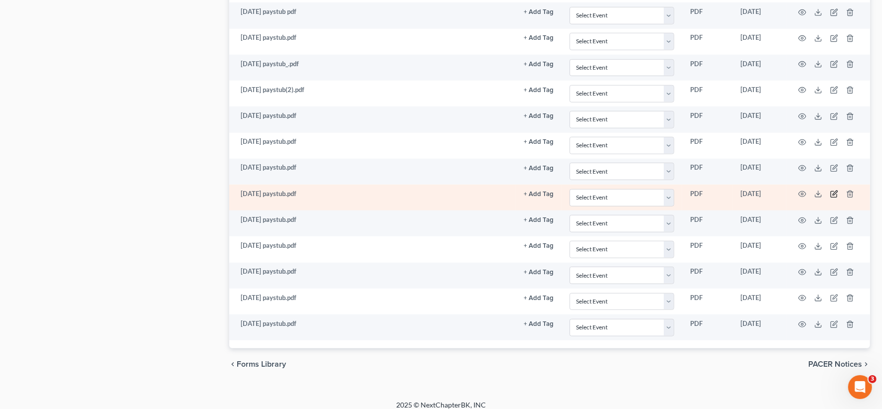
click at [667, 192] on icon "button" at bounding box center [833, 195] width 6 height 6
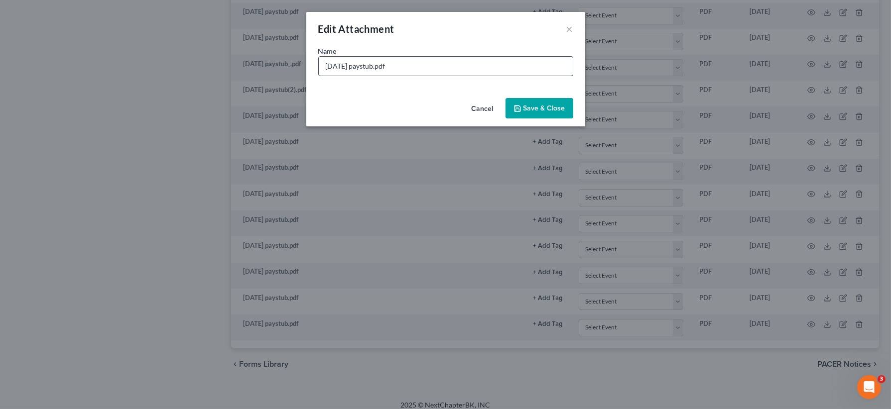
drag, startPoint x: 348, startPoint y: 66, endPoint x: 357, endPoint y: 66, distance: 9.5
click at [357, 66] on input "2-21-2024 paystub.pdf" at bounding box center [446, 66] width 254 height 19
type input "2-21-25 paystub.pdf"
click at [543, 108] on span "Save & Close" at bounding box center [545, 108] width 42 height 8
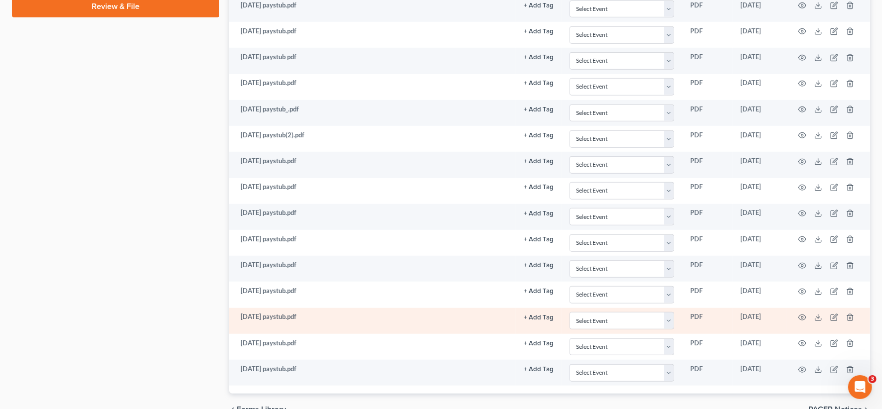
scroll to position [565, 0]
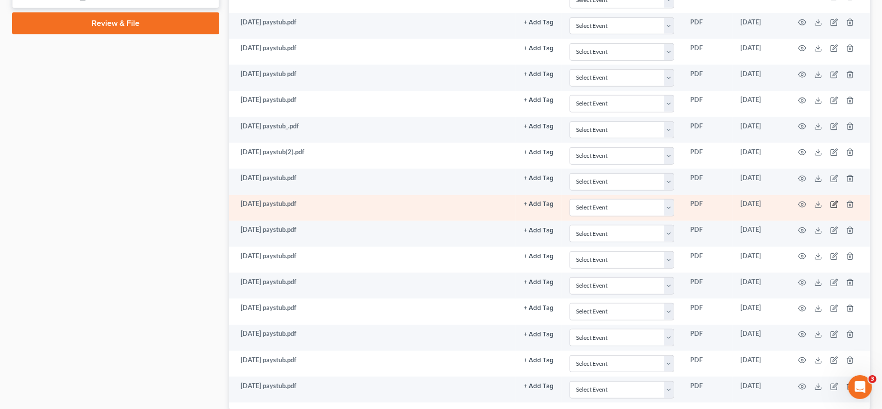
click at [667, 201] on icon "button" at bounding box center [834, 205] width 8 height 8
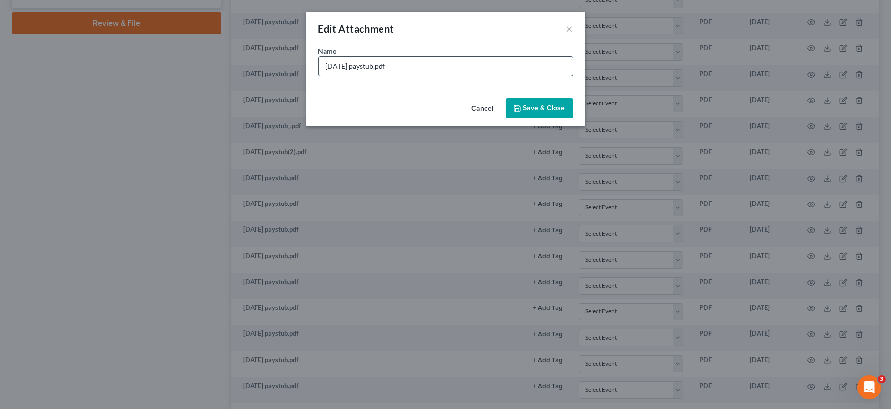
click at [350, 65] on input "2-7-2025 paystub.pdf" at bounding box center [446, 66] width 254 height 19
type input "2-7-25 paystub.pdf"
drag, startPoint x: 527, startPoint y: 111, endPoint x: 520, endPoint y: 111, distance: 7.5
click at [527, 110] on span "Save & Close" at bounding box center [545, 108] width 42 height 8
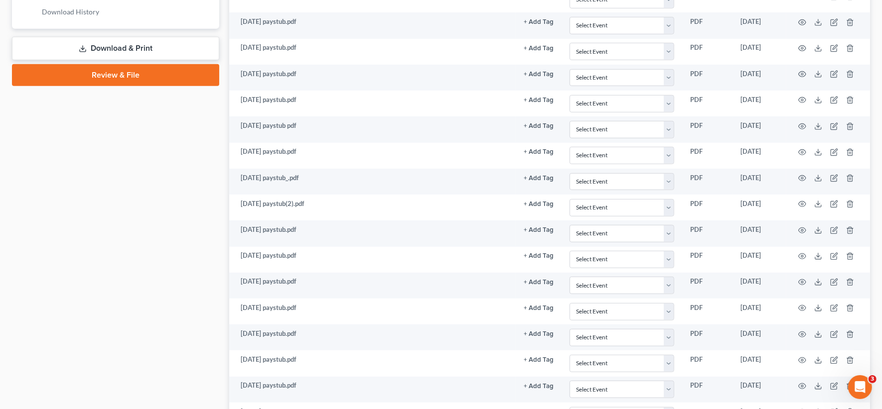
scroll to position [440, 0]
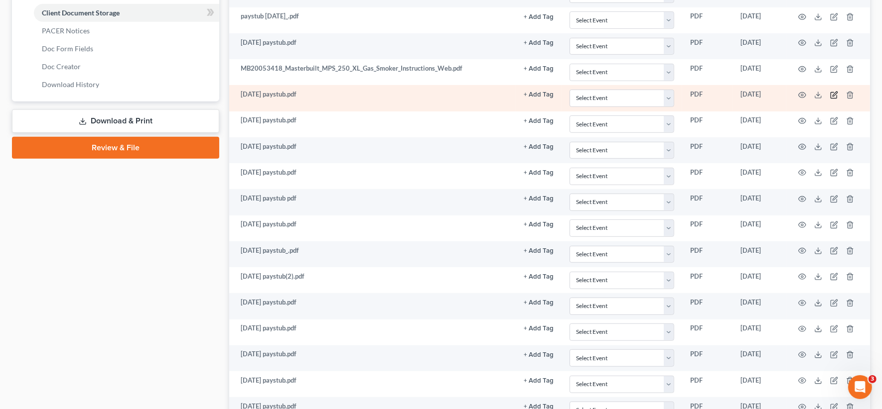
click at [667, 91] on icon "button" at bounding box center [834, 95] width 8 height 8
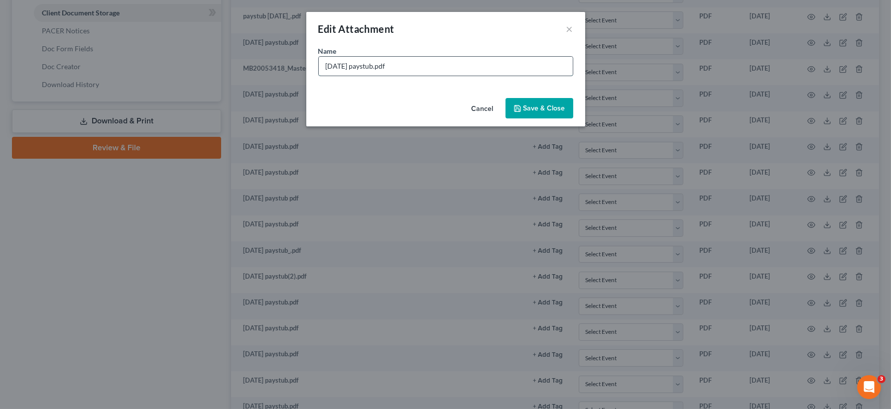
click at [351, 65] on input "11-2-2024 paystub.pdf" at bounding box center [446, 66] width 254 height 19
type input "11-2-24 paystub.pdf"
click at [554, 108] on span "Save & Close" at bounding box center [545, 108] width 42 height 8
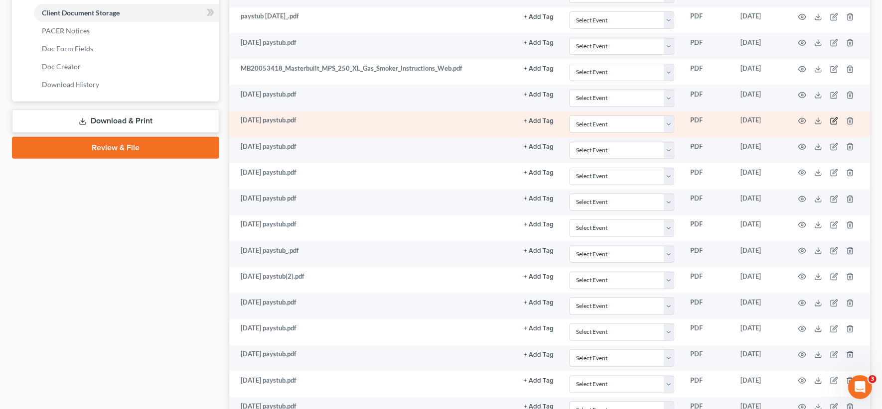
click at [667, 117] on icon "button" at bounding box center [834, 121] width 8 height 8
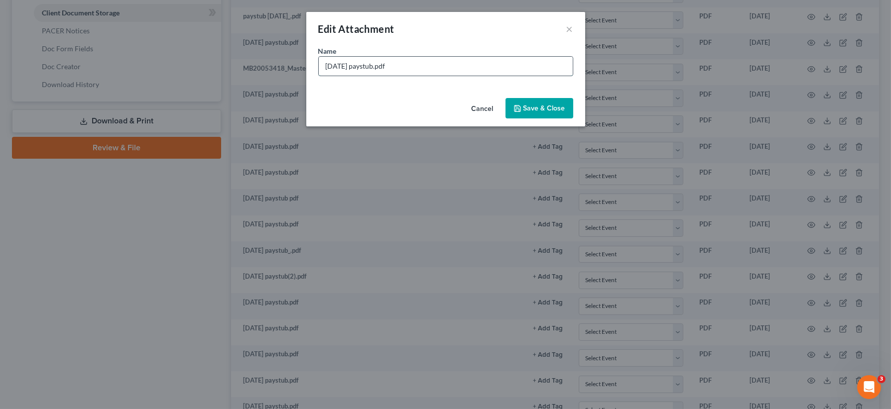
drag, startPoint x: 347, startPoint y: 65, endPoint x: 411, endPoint y: 59, distance: 64.5
click at [347, 66] on input "11-8-2024 paystub.pdf" at bounding box center [446, 66] width 254 height 19
type input "11-8-24 paystub.pdf"
click at [546, 112] on button "Save & Close" at bounding box center [540, 108] width 68 height 21
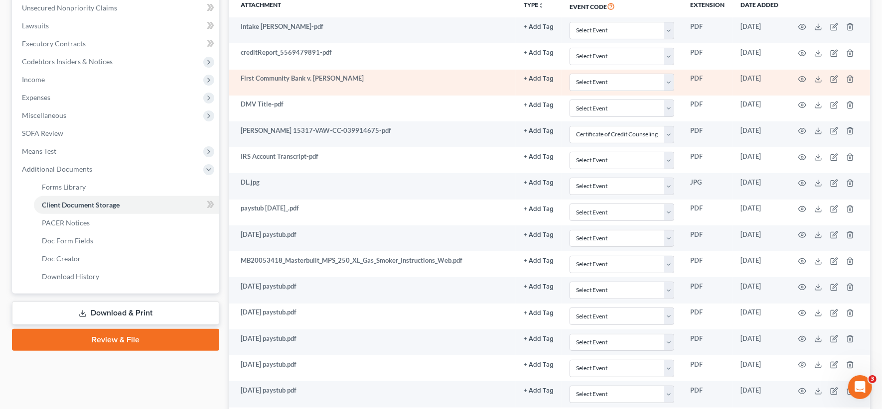
scroll to position [191, 0]
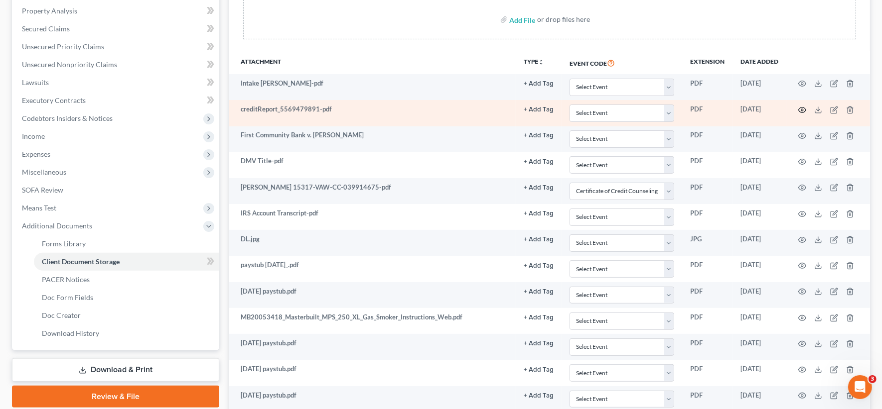
click at [667, 109] on icon "button" at bounding box center [802, 110] width 8 height 8
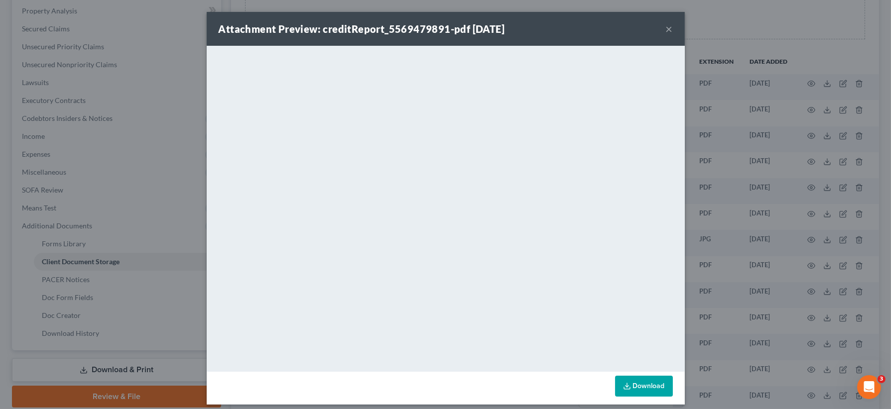
click at [666, 33] on button "×" at bounding box center [669, 29] width 7 height 12
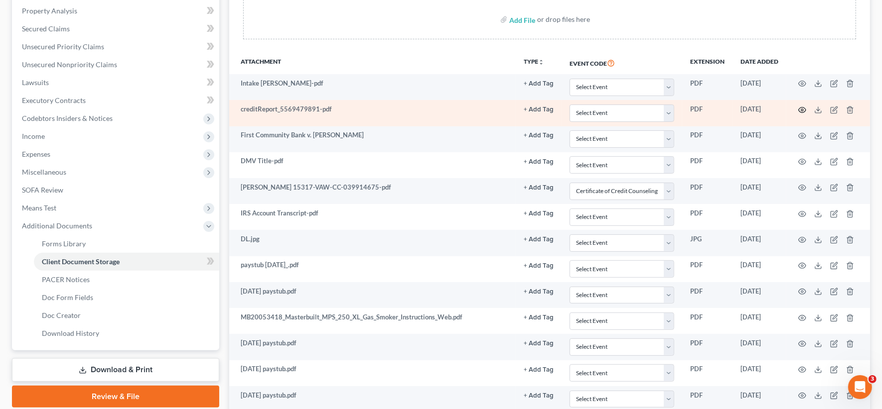
click at [667, 109] on icon "button" at bounding box center [802, 110] width 8 height 8
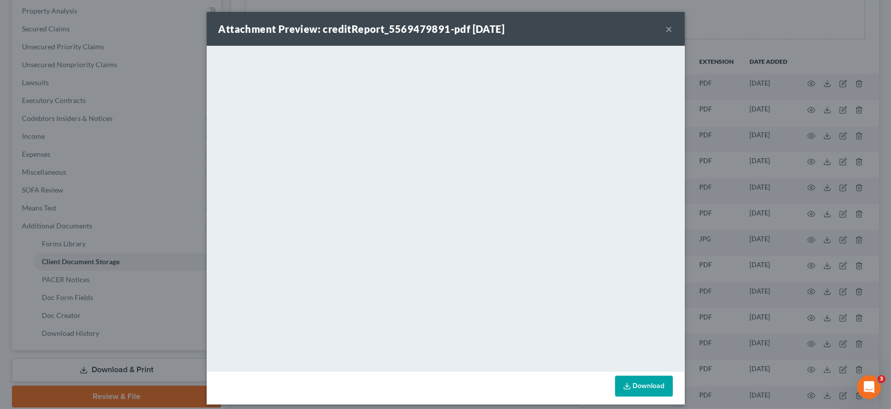
click at [666, 34] on button "×" at bounding box center [669, 29] width 7 height 12
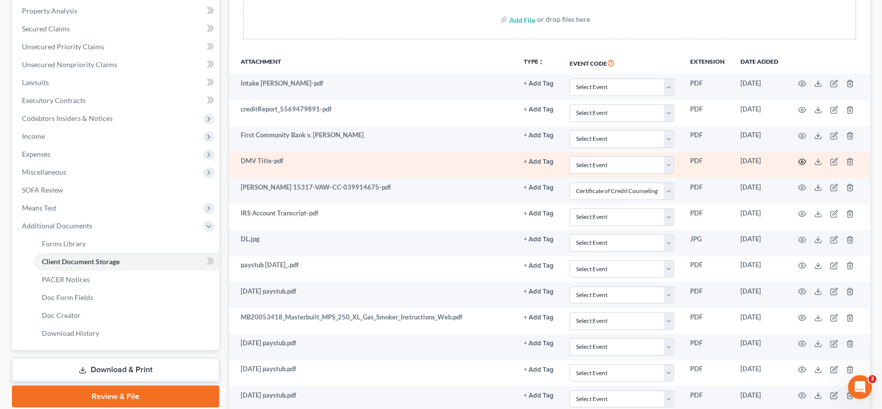
click at [667, 162] on icon "button" at bounding box center [802, 162] width 8 height 8
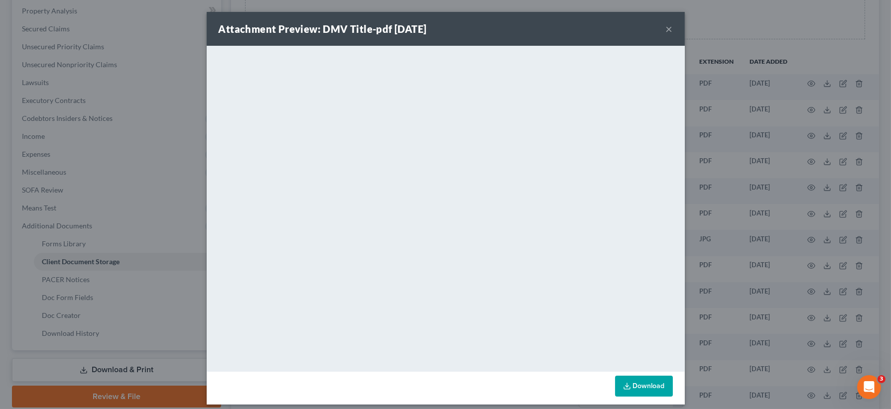
click at [666, 30] on button "×" at bounding box center [669, 29] width 7 height 12
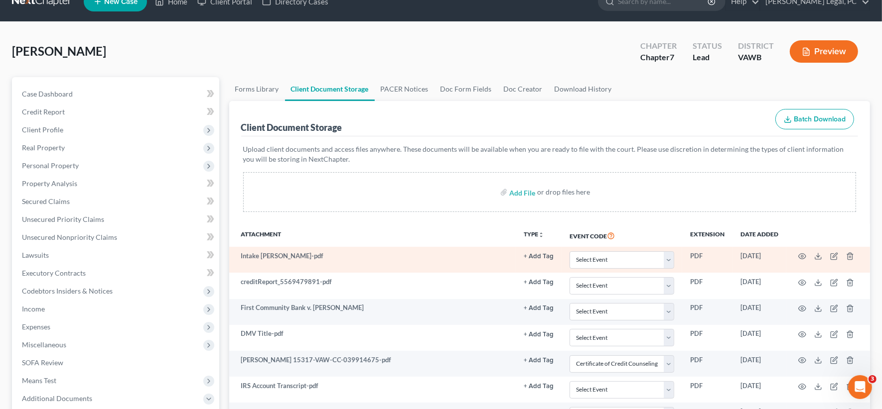
scroll to position [0, 0]
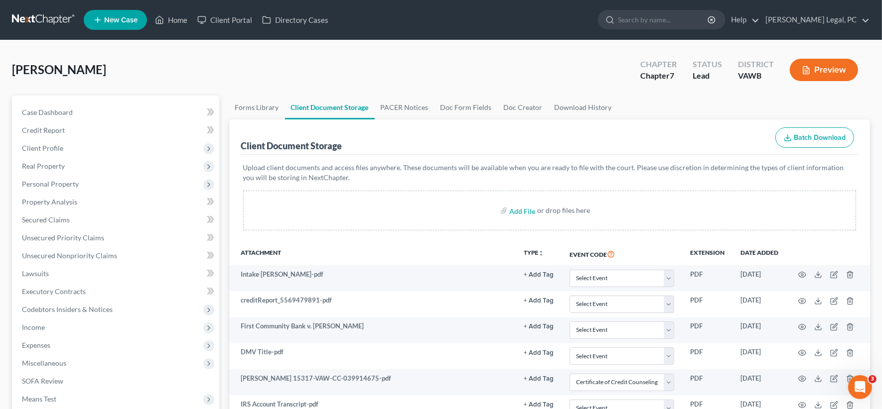
click at [44, 20] on link at bounding box center [44, 20] width 64 height 18
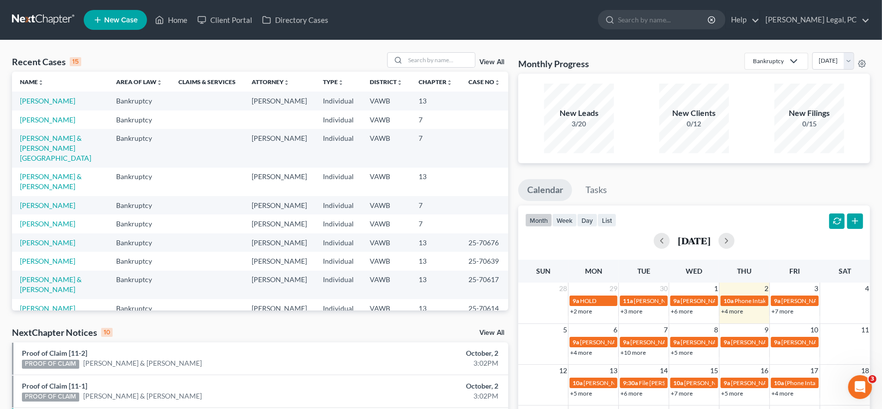
click at [58, 124] on td "[PERSON_NAME]" at bounding box center [60, 120] width 96 height 18
click at [59, 122] on link "[PERSON_NAME]" at bounding box center [47, 120] width 55 height 8
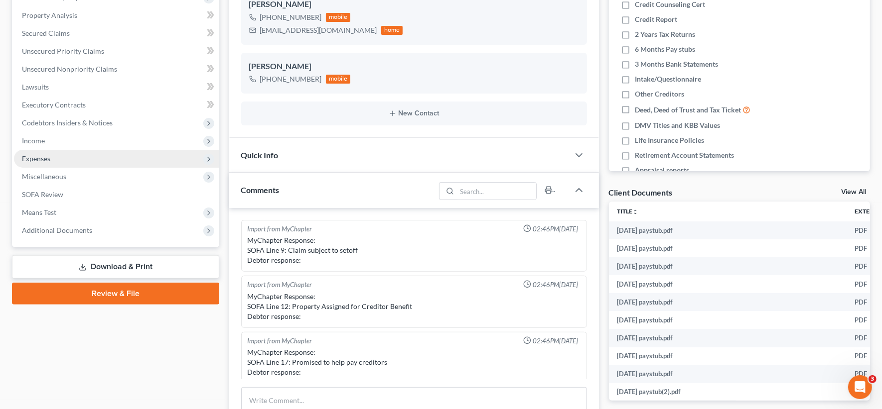
scroll to position [171, 0]
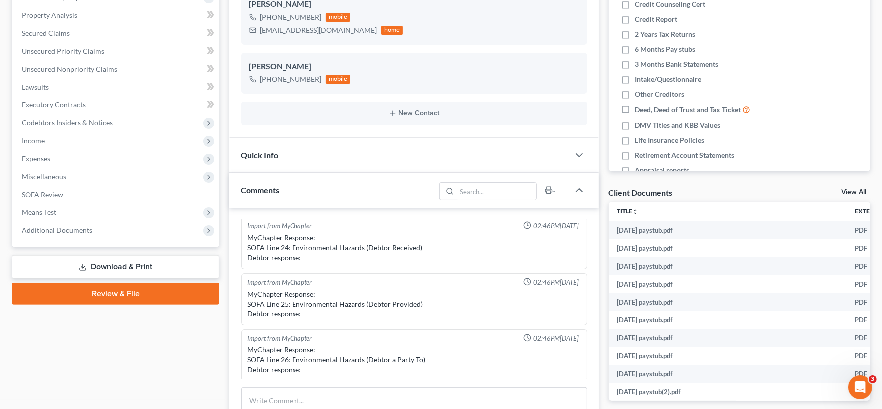
click at [84, 240] on div "Case Dashboard Payments Invoices Payments Payments Credit Report Client Profile…" at bounding box center [115, 78] width 207 height 339
click at [85, 235] on span "Additional Documents" at bounding box center [116, 231] width 205 height 18
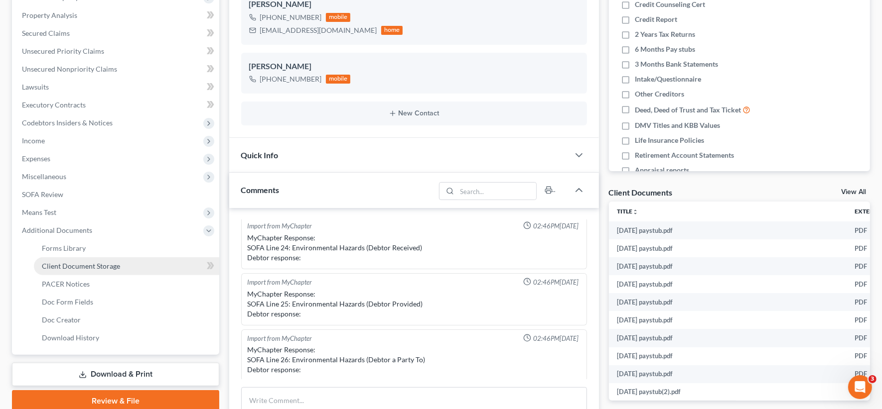
click at [84, 268] on span "Client Document Storage" at bounding box center [81, 266] width 78 height 8
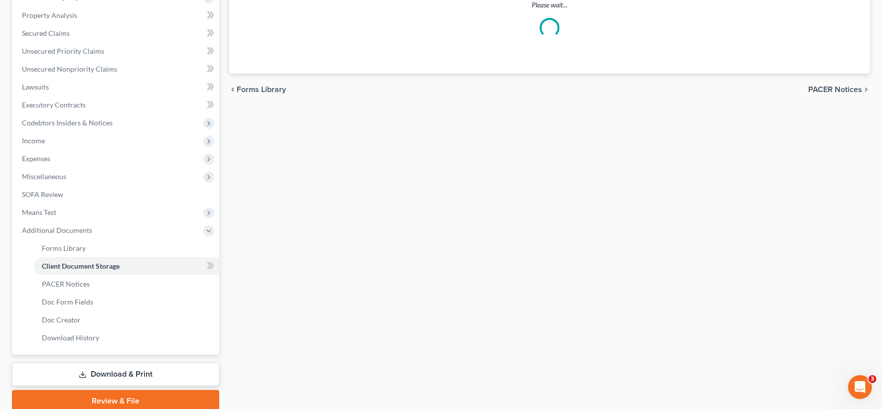
scroll to position [137, 0]
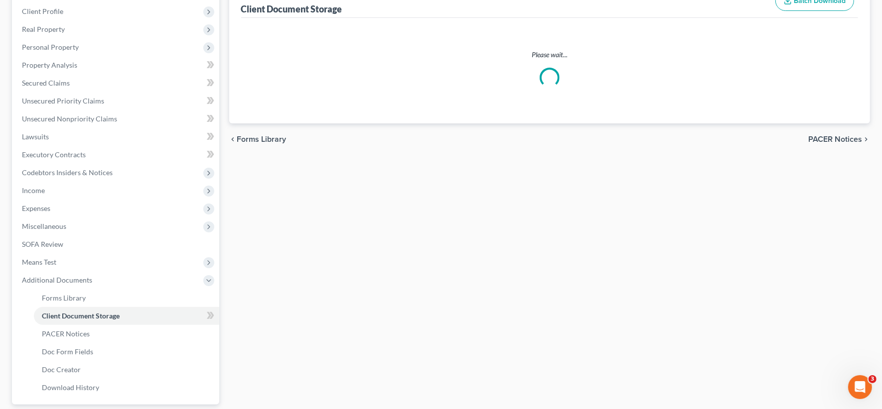
select select "0"
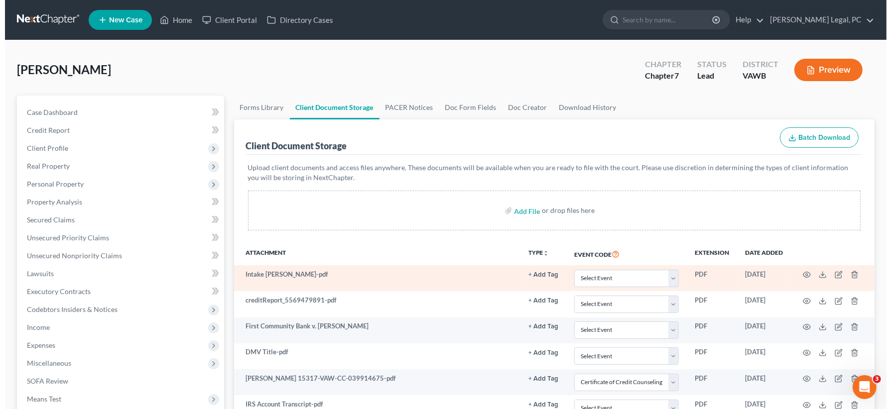
scroll to position [62, 0]
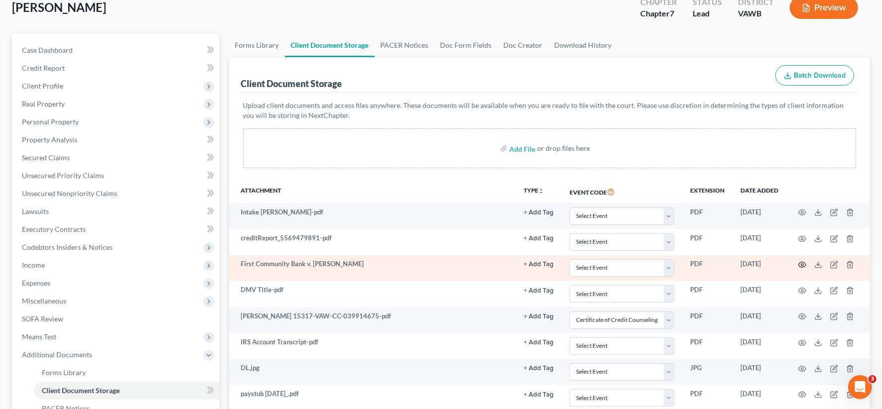
click at [803, 264] on icon "button" at bounding box center [802, 265] width 8 height 8
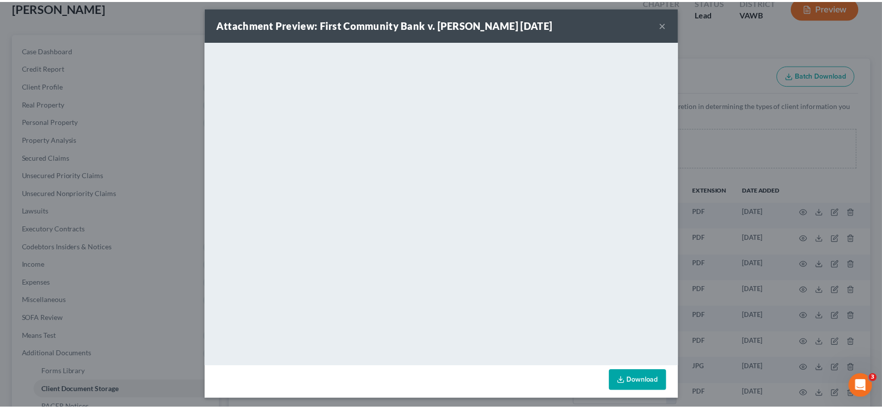
scroll to position [6, 0]
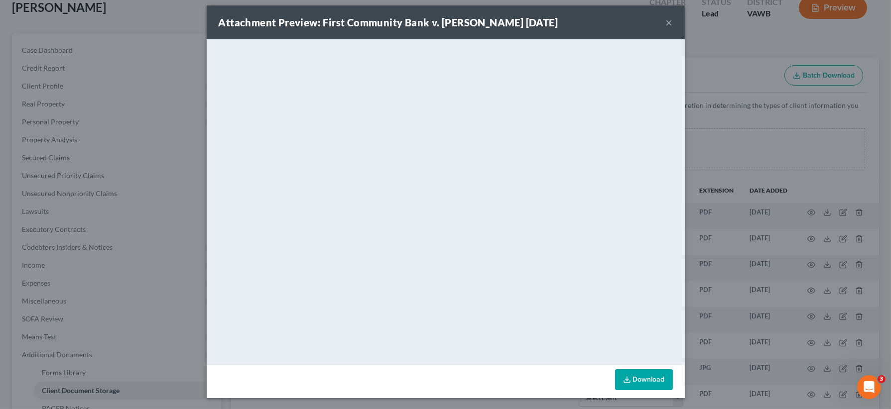
click at [666, 24] on button "×" at bounding box center [669, 22] width 7 height 12
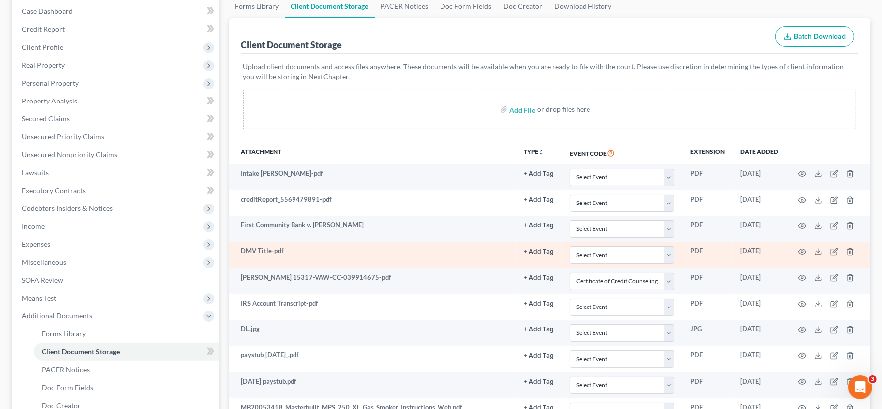
scroll to position [125, 0]
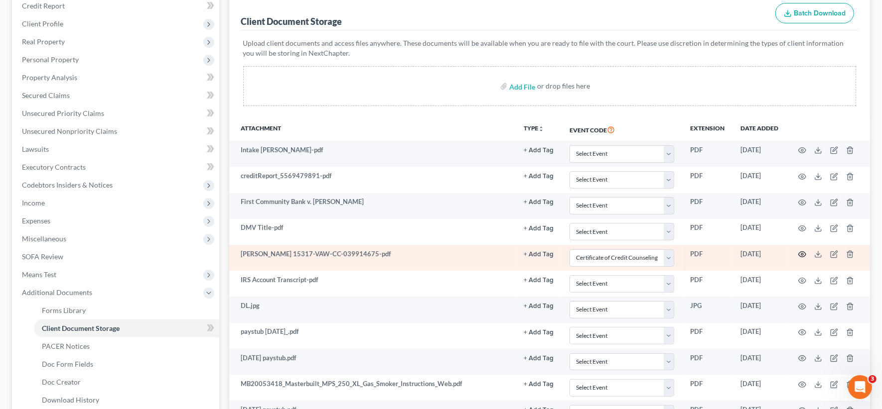
click at [803, 254] on icon "button" at bounding box center [802, 255] width 8 height 8
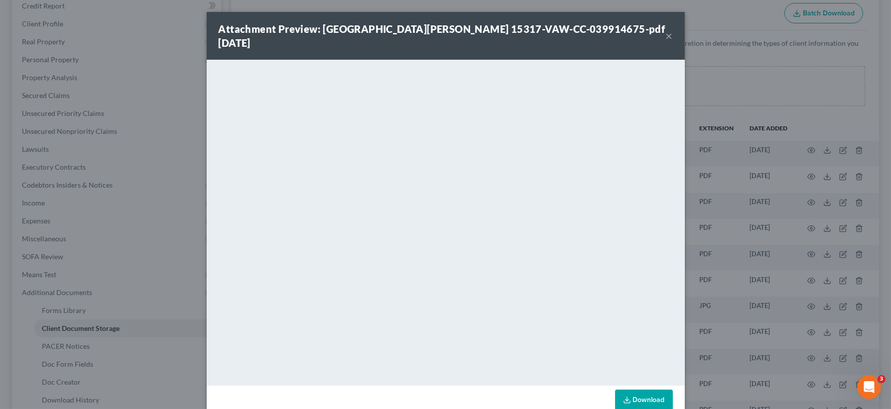
click at [666, 30] on button "×" at bounding box center [669, 36] width 7 height 12
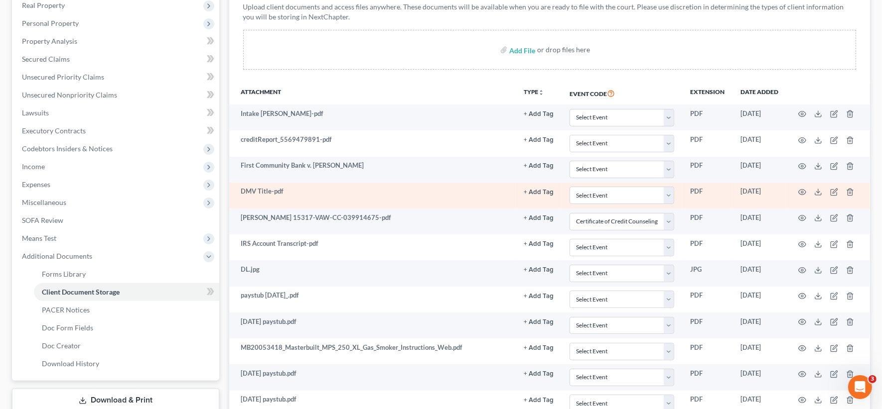
scroll to position [187, 0]
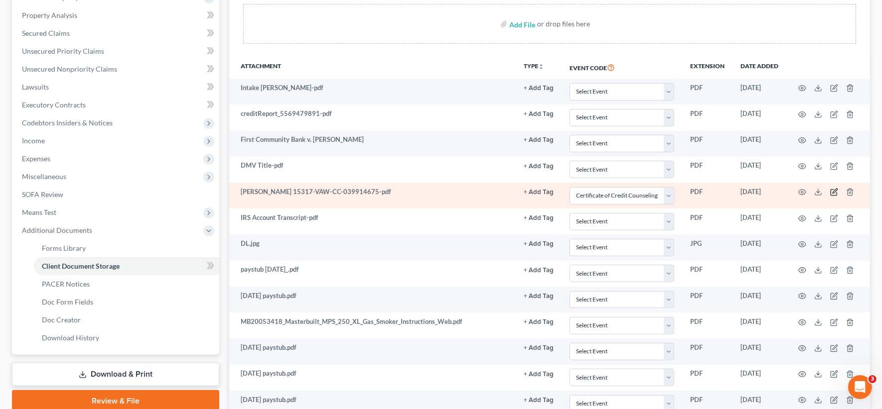
click at [833, 189] on icon "button" at bounding box center [834, 192] width 8 height 8
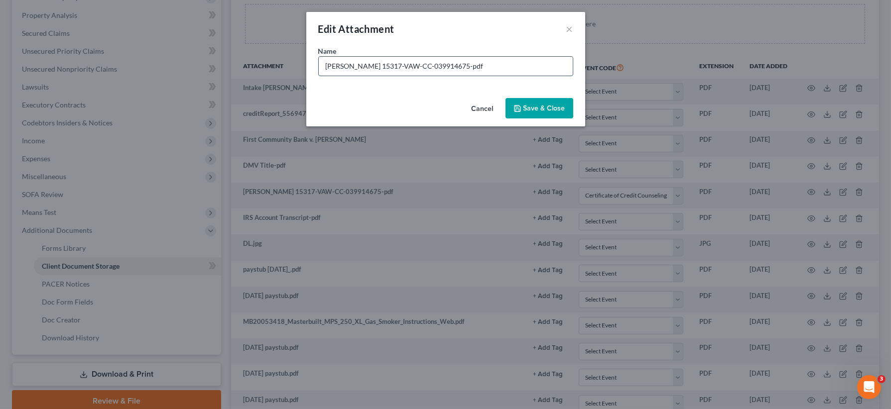
click at [401, 64] on input "Caldwell, Bryan M 15317-VAW-CC-039914675-pdf" at bounding box center [446, 66] width 254 height 19
drag, startPoint x: 468, startPoint y: 65, endPoint x: 314, endPoint y: 59, distance: 154.5
click at [314, 59] on div "Name * Caldwell, Bryan M 15317-VAW-CC-039914675-pdf" at bounding box center [445, 70] width 279 height 48
type input "Credit Counseling Cert 1st -pdf"
click at [535, 115] on button "Save & Close" at bounding box center [540, 108] width 68 height 21
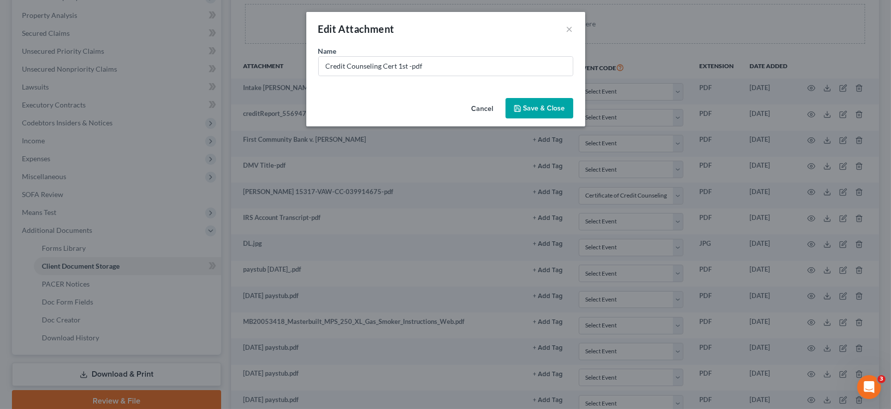
select select "0"
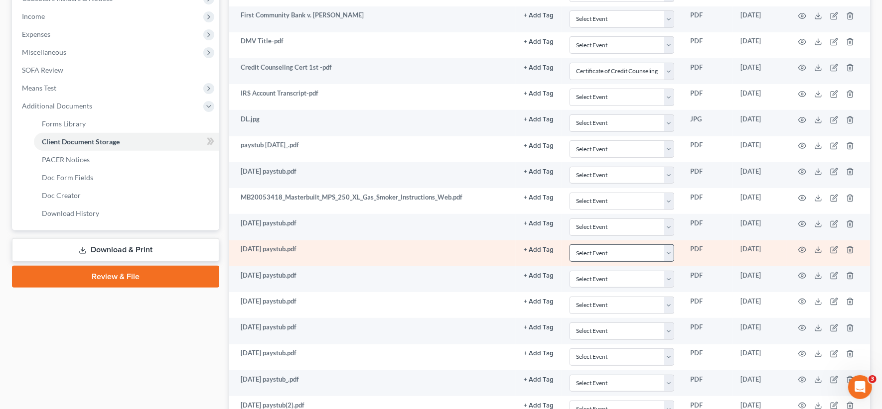
scroll to position [374, 0]
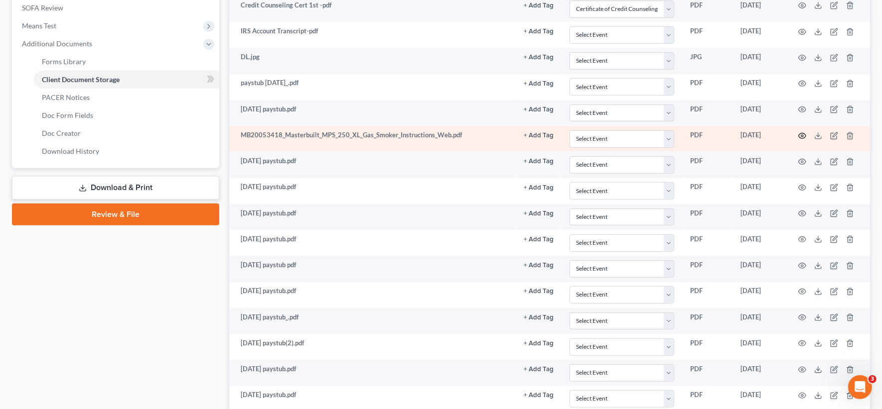
click at [801, 132] on icon "button" at bounding box center [802, 136] width 8 height 8
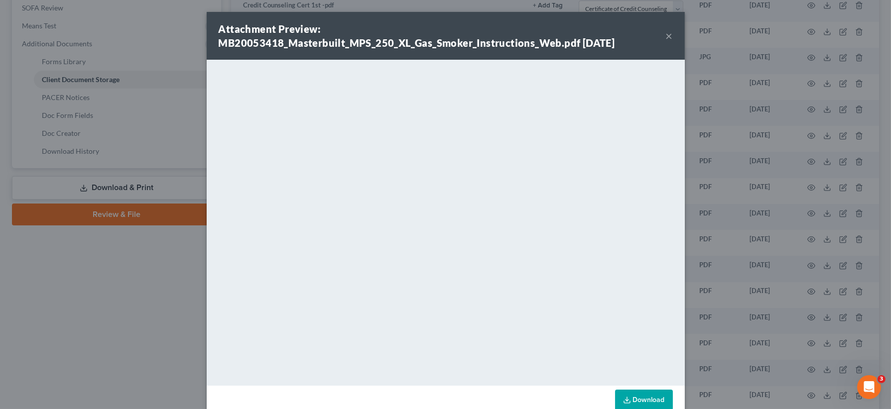
click at [666, 36] on button "×" at bounding box center [669, 36] width 7 height 12
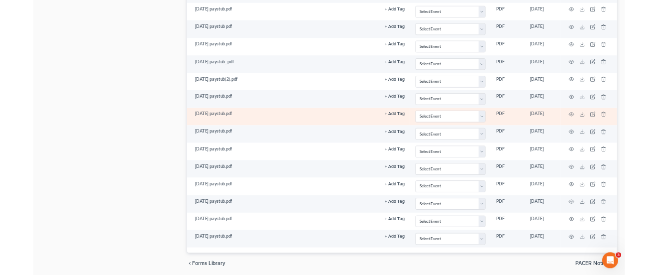
scroll to position [627, 0]
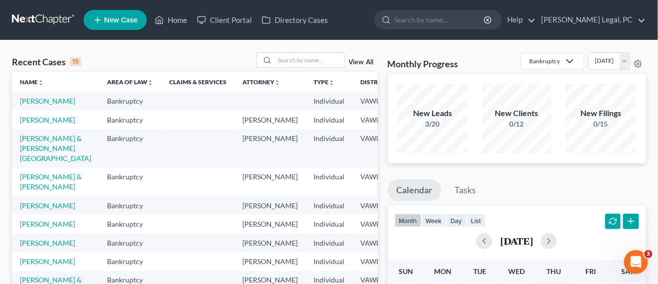
click at [51, 16] on link at bounding box center [44, 20] width 64 height 18
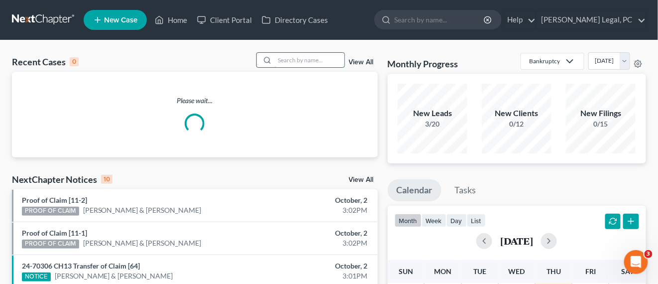
click at [277, 58] on input "search" at bounding box center [310, 60] width 70 height 14
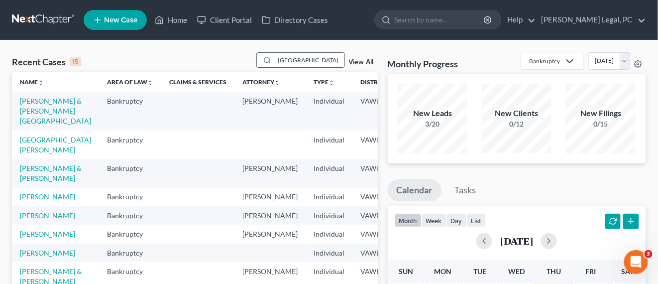
type input "[GEOGRAPHIC_DATA]"
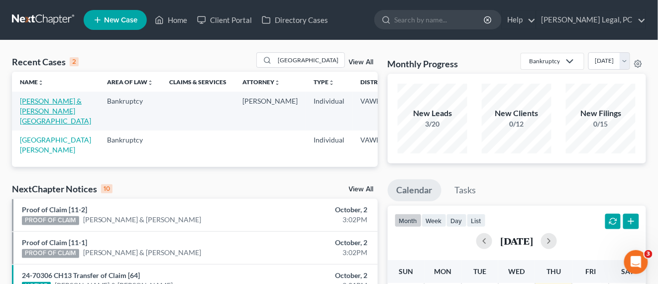
click at [28, 117] on link "[PERSON_NAME] & [PERSON_NAME][GEOGRAPHIC_DATA]" at bounding box center [55, 111] width 71 height 28
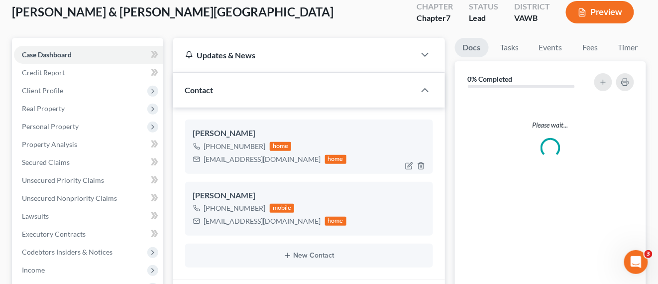
scroll to position [665, 0]
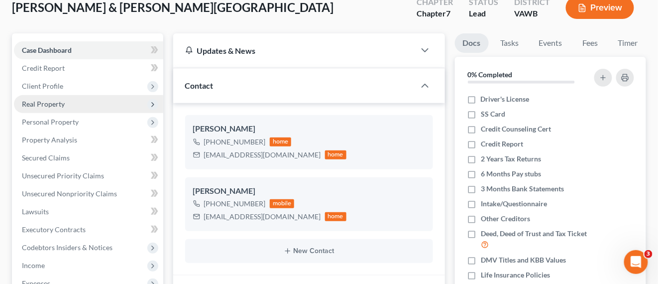
click at [58, 105] on span "Real Property" at bounding box center [43, 104] width 43 height 8
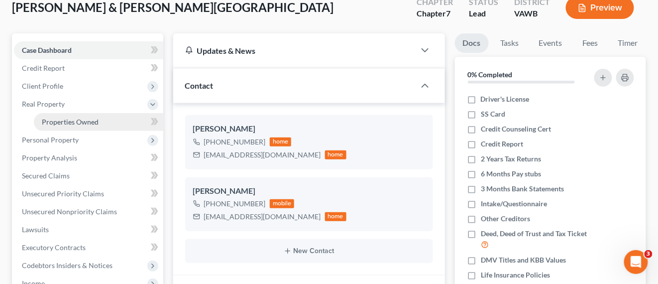
click at [69, 119] on span "Properties Owned" at bounding box center [70, 122] width 57 height 8
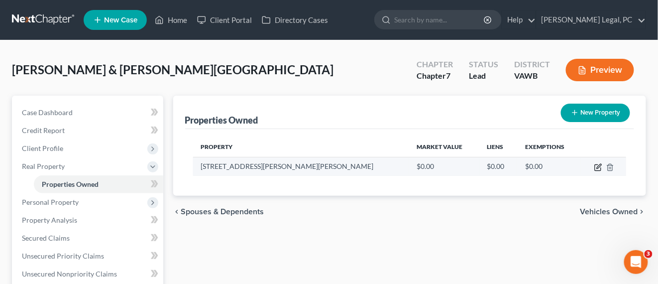
click at [597, 167] on icon "button" at bounding box center [599, 166] width 4 height 4
select select "48"
select select "3"
select select "7"
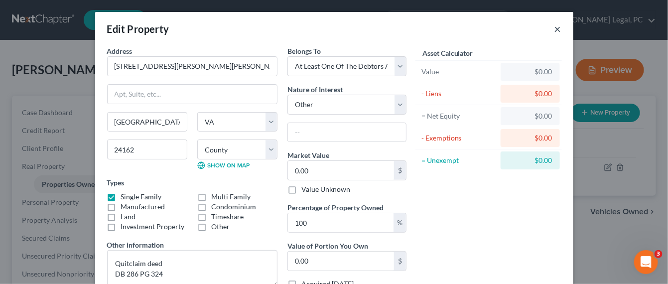
click at [555, 32] on button "×" at bounding box center [557, 29] width 7 height 12
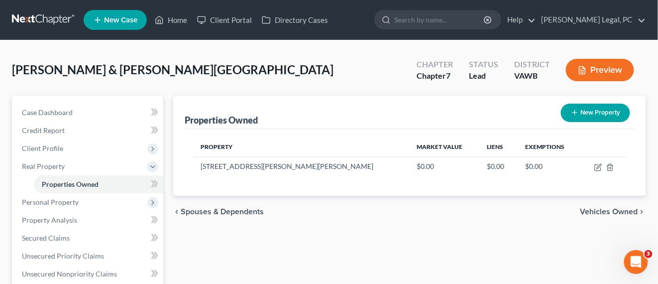
click at [45, 19] on link at bounding box center [44, 20] width 64 height 18
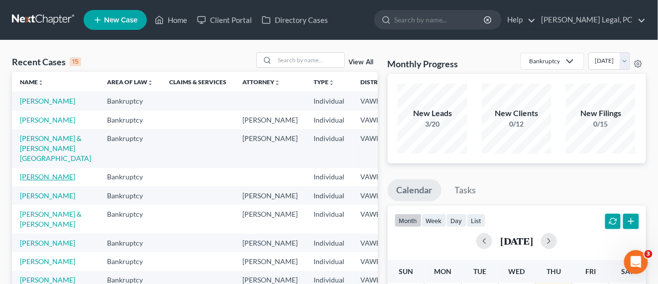
click at [24, 181] on link "[PERSON_NAME]" at bounding box center [47, 176] width 55 height 8
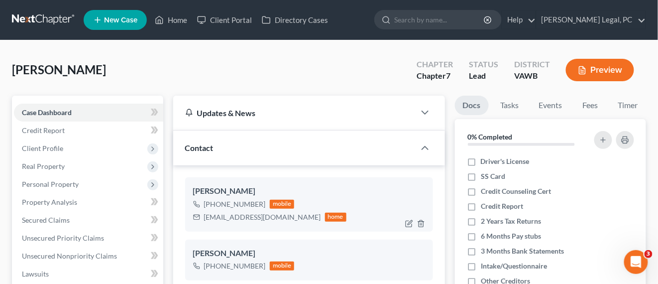
scroll to position [171, 0]
drag, startPoint x: 218, startPoint y: 218, endPoint x: 271, endPoint y: 208, distance: 54.3
click at [271, 208] on div "[PHONE_NUMBER] mobile [EMAIL_ADDRESS][DOMAIN_NAME] home" at bounding box center [270, 211] width 154 height 26
drag, startPoint x: 291, startPoint y: 217, endPoint x: 205, endPoint y: 225, distance: 86.5
click at [205, 225] on div "[PERSON_NAME] [PHONE_NUMBER] mobile [EMAIL_ADDRESS][DOMAIN_NAME] home" at bounding box center [309, 204] width 248 height 54
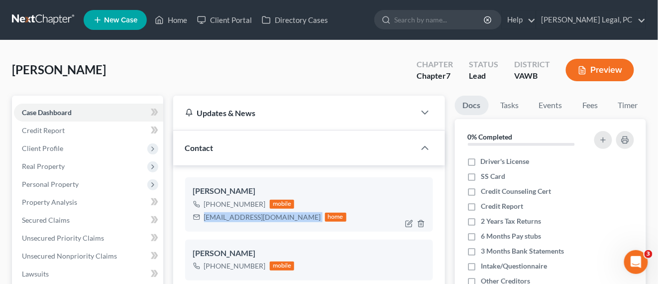
copy div "[EMAIL_ADDRESS][DOMAIN_NAME]"
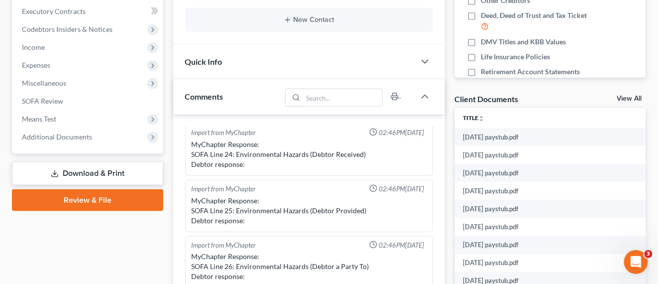
scroll to position [311, 0]
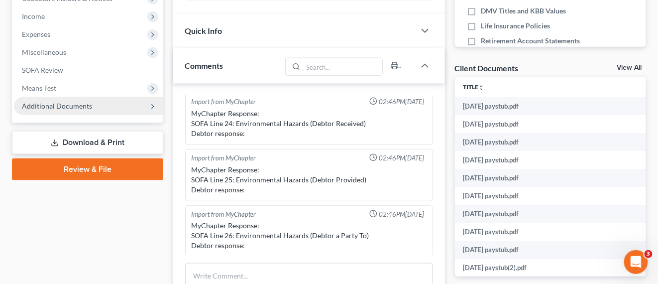
click at [81, 107] on span "Additional Documents" at bounding box center [57, 106] width 70 height 8
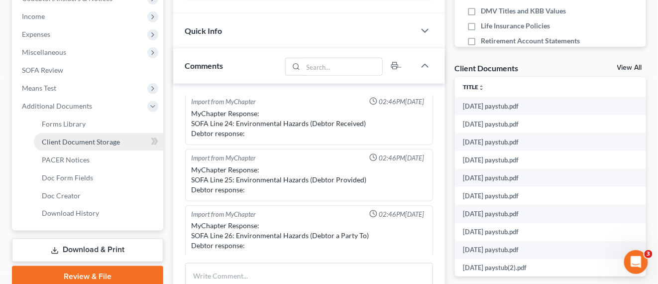
click at [75, 139] on span "Client Document Storage" at bounding box center [81, 141] width 78 height 8
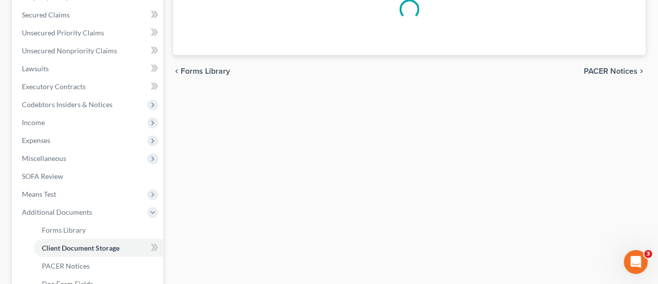
scroll to position [51, 0]
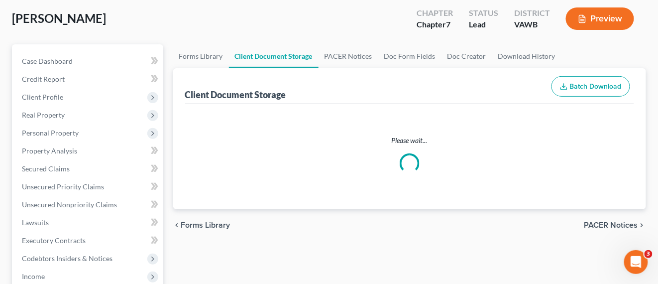
select select "0"
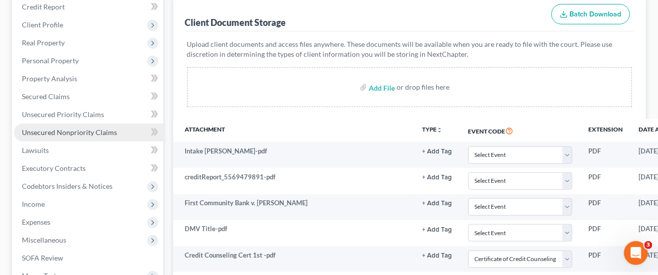
scroll to position [139, 0]
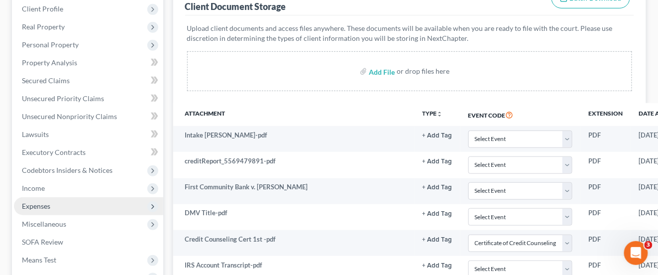
click at [50, 205] on span "Expenses" at bounding box center [36, 206] width 28 height 8
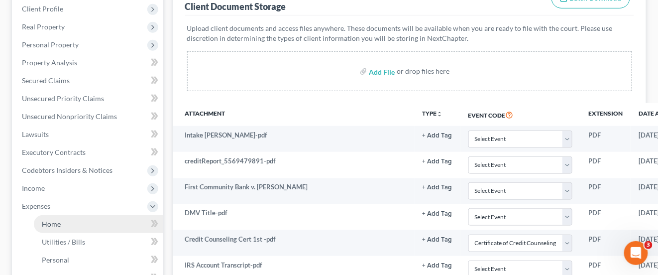
click at [78, 219] on link "Home" at bounding box center [99, 224] width 130 height 18
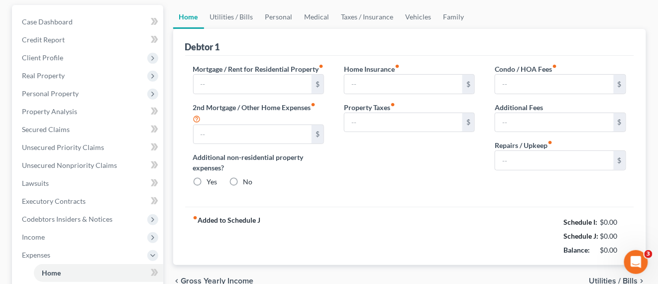
radio input "true"
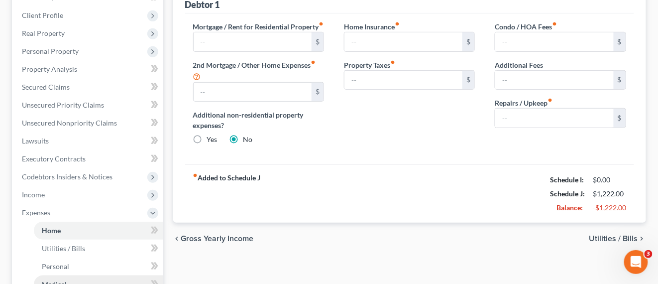
scroll to position [187, 0]
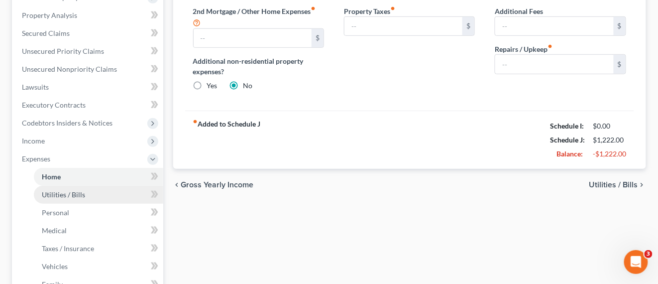
click at [74, 200] on link "Utilities / Bills" at bounding box center [99, 195] width 130 height 18
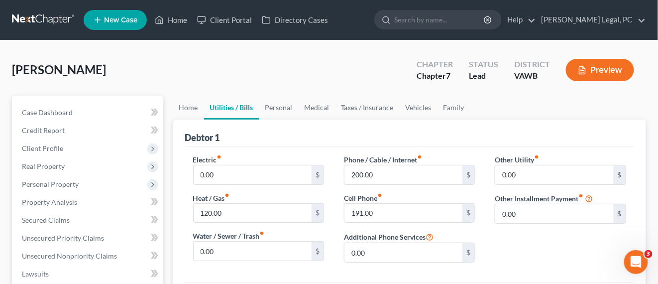
click at [64, 15] on link at bounding box center [44, 20] width 64 height 18
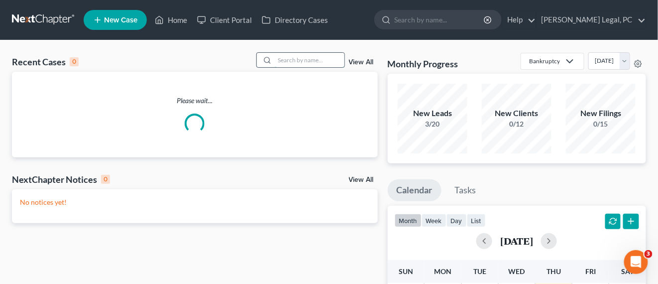
click at [277, 61] on input "search" at bounding box center [310, 60] width 70 height 14
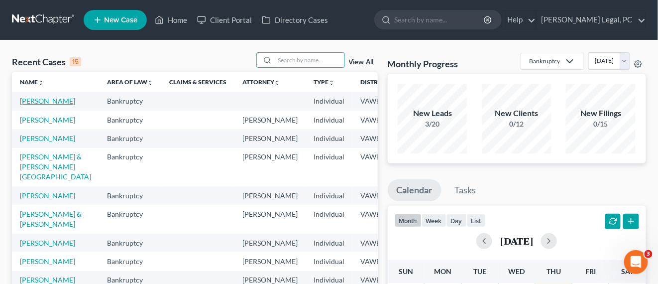
click at [39, 104] on link "[PERSON_NAME]" at bounding box center [47, 101] width 55 height 8
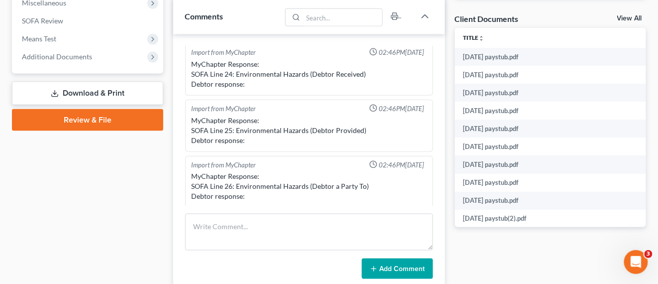
scroll to position [436, 0]
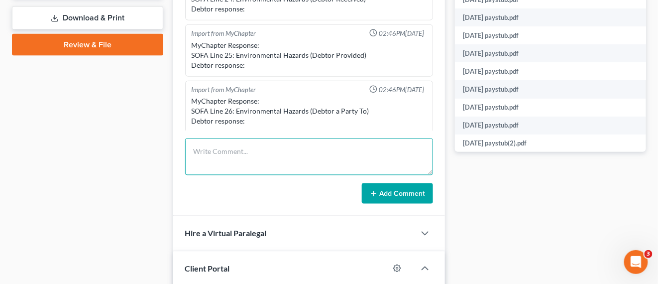
click at [262, 150] on textarea at bounding box center [309, 156] width 248 height 37
paste textarea "Good afternoon Mr. Caldwell This is in response to the email you sent this morn…"
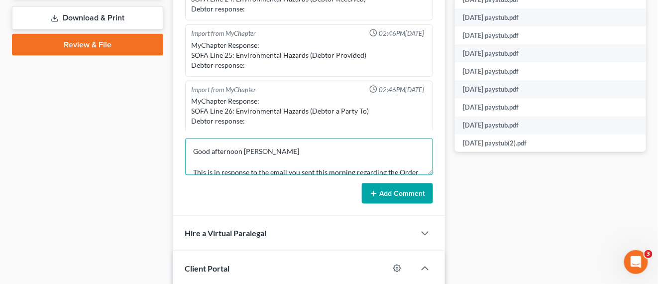
scroll to position [180, 0]
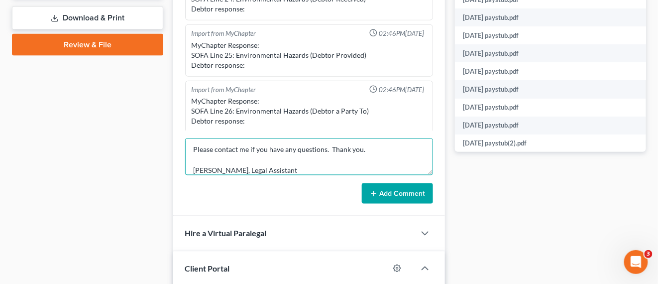
type textarea "Good afternoon Mr. Caldwell This is in response to the email you sent this morn…"
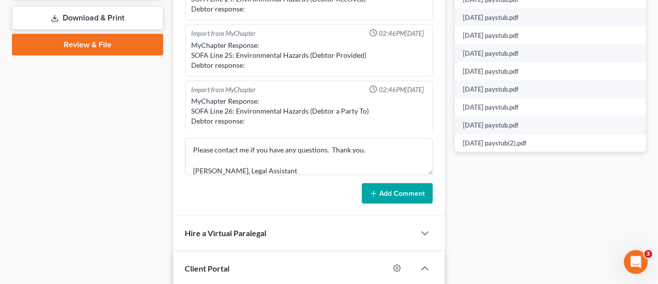
click at [390, 189] on button "Add Comment" at bounding box center [397, 193] width 71 height 21
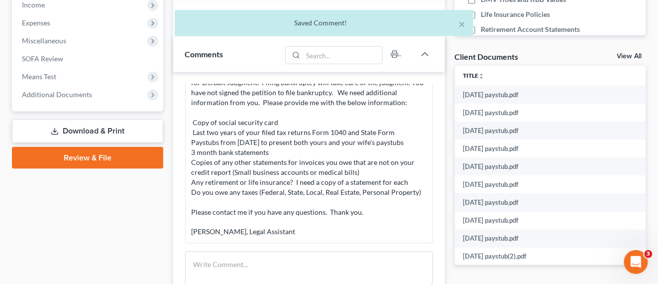
scroll to position [249, 0]
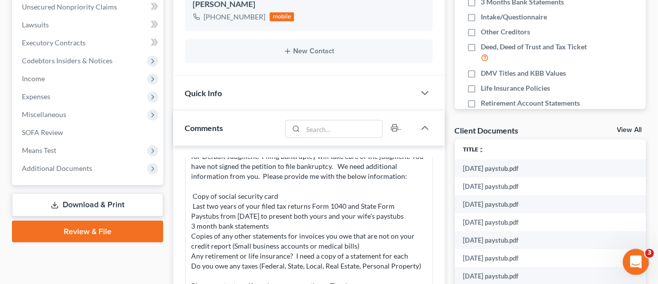
click at [644, 262] on div "Open Intercom Messenger" at bounding box center [635, 260] width 33 height 33
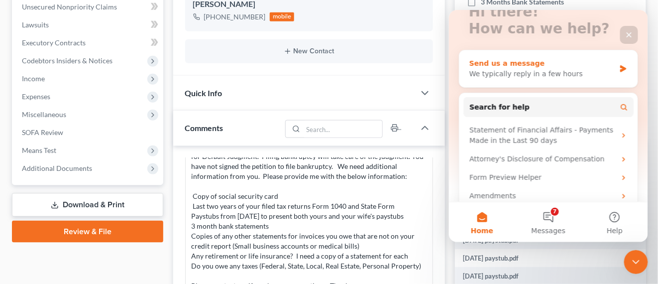
scroll to position [89, 0]
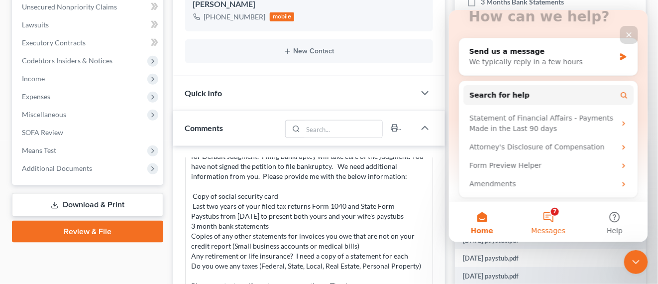
click at [557, 212] on button "7 Messages" at bounding box center [548, 222] width 66 height 40
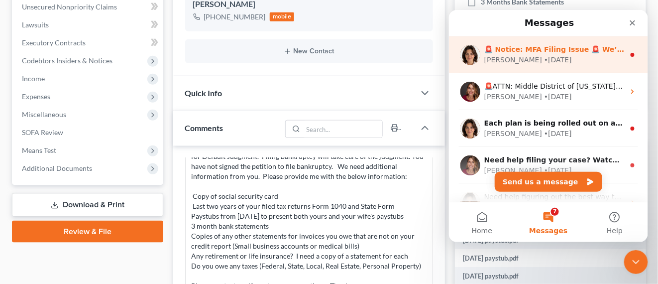
click at [576, 57] on div "Emma • 1d ago" at bounding box center [554, 59] width 140 height 10
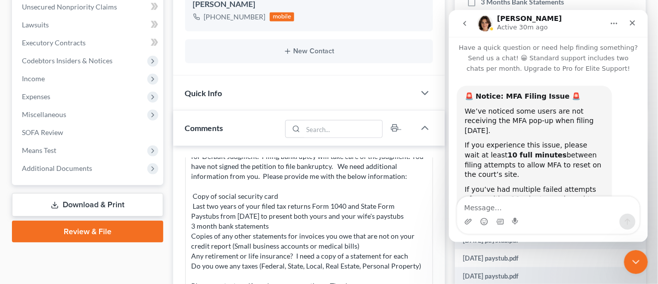
scroll to position [0, 0]
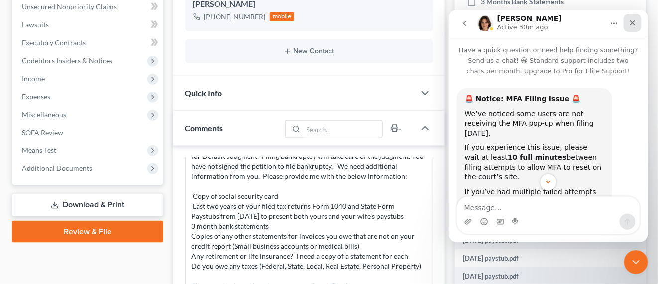
click at [630, 26] on div "Close" at bounding box center [633, 22] width 18 height 18
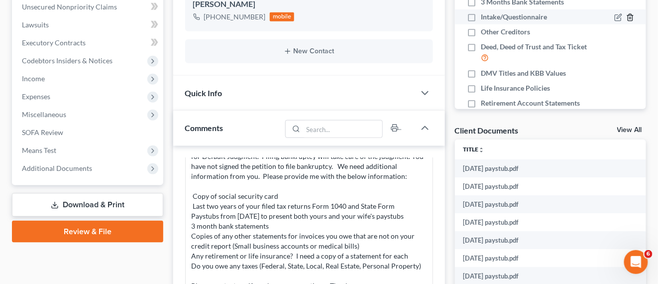
scroll to position [75, 0]
click at [636, 255] on icon "Open Intercom Messenger" at bounding box center [635, 261] width 16 height 16
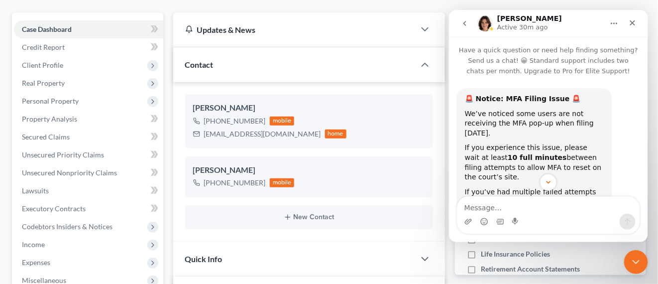
scroll to position [0, 0]
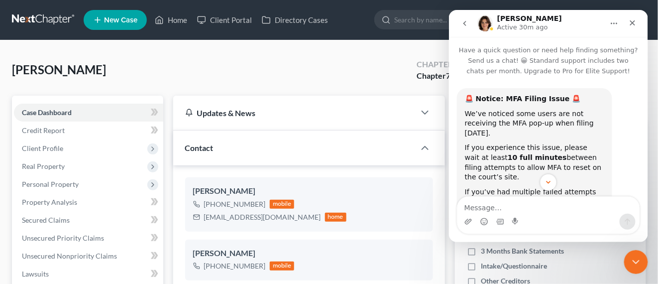
click at [470, 27] on button "go back" at bounding box center [464, 22] width 19 height 19
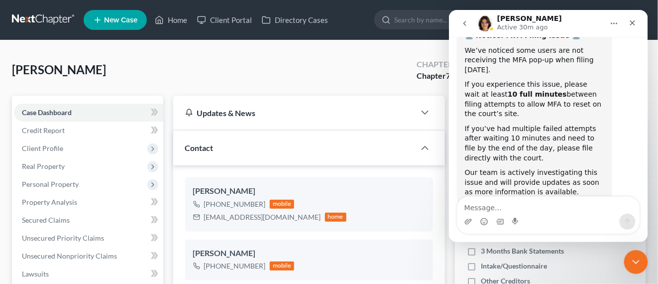
scroll to position [75, 0]
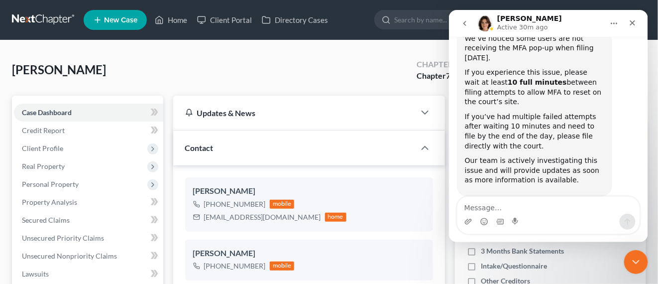
click at [465, 17] on button "go back" at bounding box center [464, 22] width 19 height 19
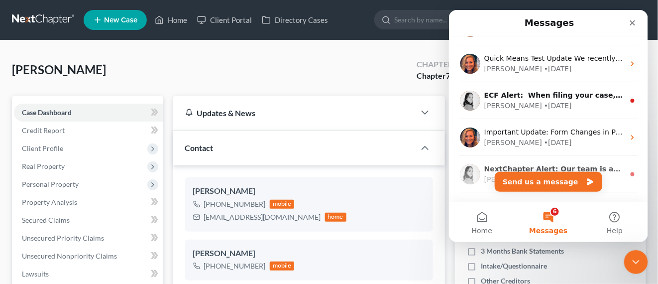
scroll to position [279, 0]
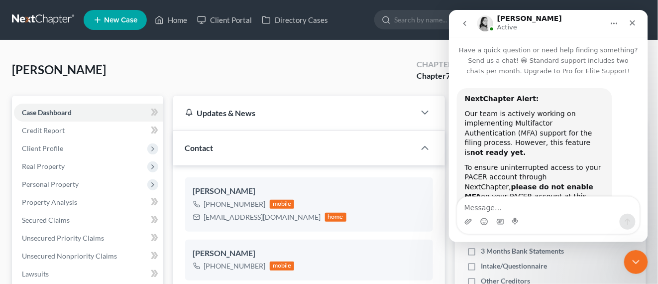
scroll to position [46, 0]
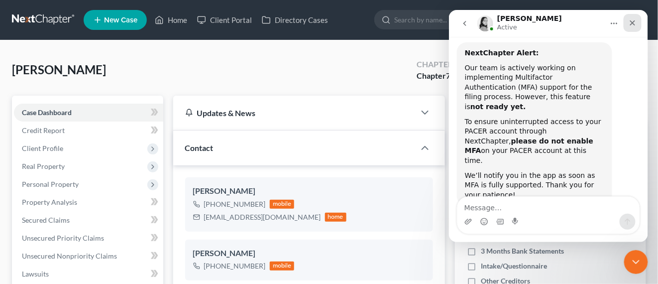
drag, startPoint x: 632, startPoint y: 26, endPoint x: 1078, endPoint y: 37, distance: 446.9
click at [632, 26] on div "Close" at bounding box center [633, 22] width 18 height 18
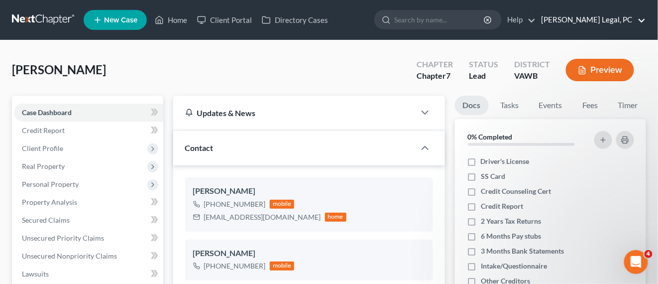
scroll to position [0, 0]
click at [639, 260] on icon "Open Intercom Messenger" at bounding box center [635, 261] width 16 height 16
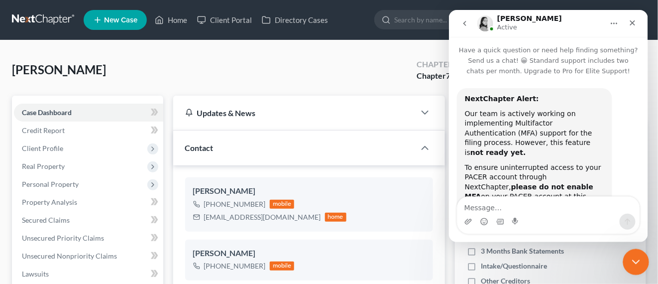
scroll to position [46, 0]
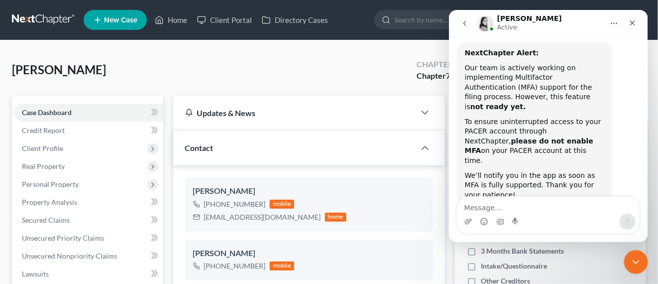
click at [470, 23] on button "go back" at bounding box center [464, 22] width 19 height 19
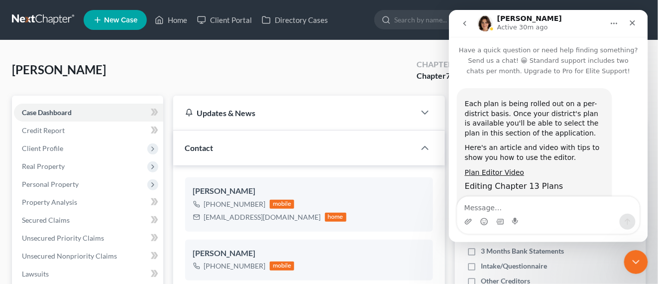
scroll to position [54, 0]
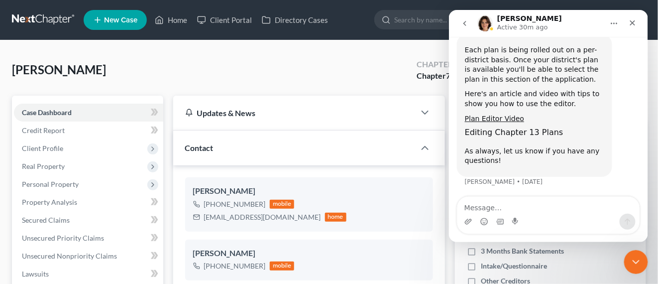
click at [464, 27] on button "go back" at bounding box center [464, 22] width 19 height 19
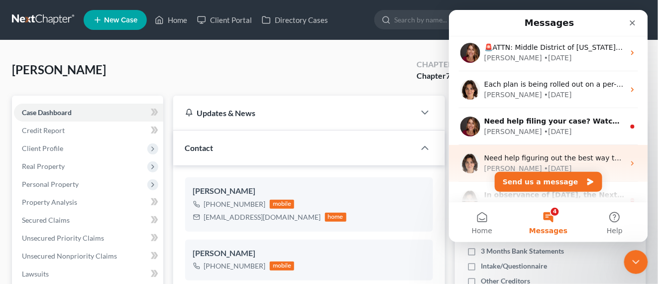
scroll to position [62, 0]
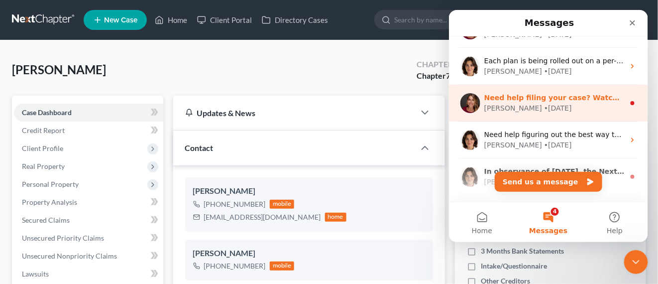
click at [551, 111] on div "Katie • 4w ago" at bounding box center [554, 108] width 140 height 10
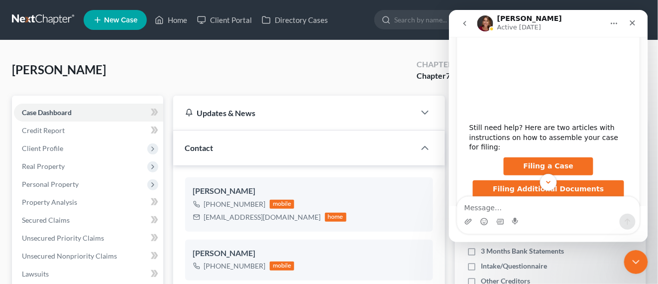
scroll to position [168, 0]
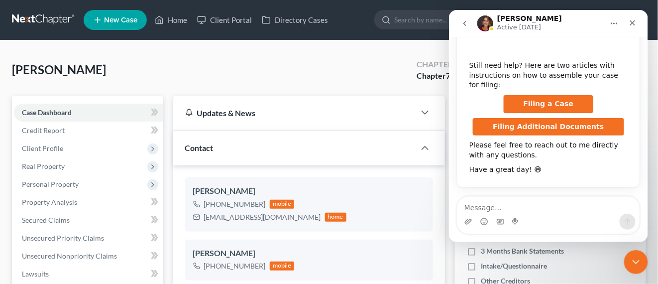
click at [546, 102] on span "Filing a Case" at bounding box center [549, 103] width 50 height 8
click at [59, 18] on link at bounding box center [44, 20] width 64 height 18
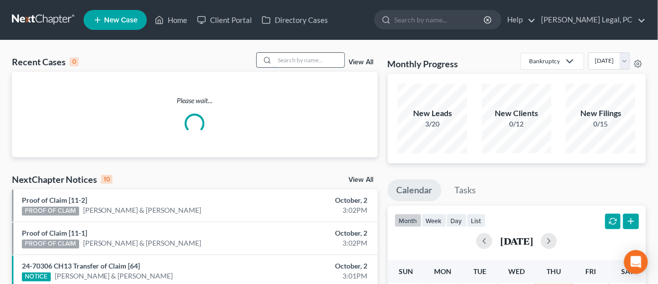
click at [284, 66] on input "search" at bounding box center [310, 60] width 70 height 14
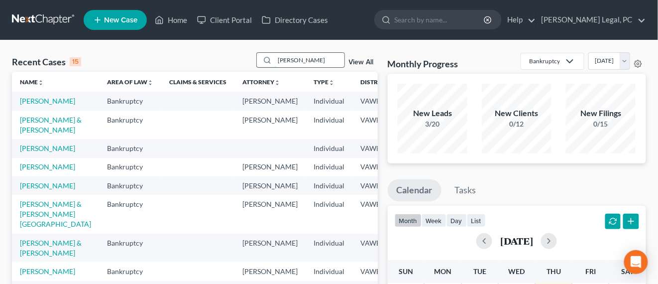
type input "[PERSON_NAME]"
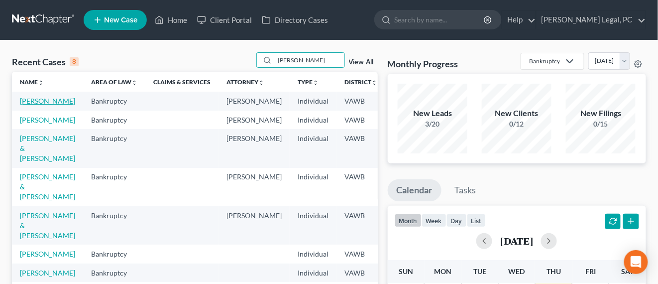
click at [28, 103] on link "[PERSON_NAME]" at bounding box center [47, 101] width 55 height 8
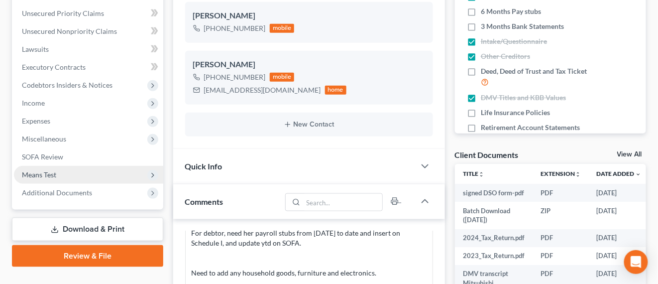
scroll to position [249, 0]
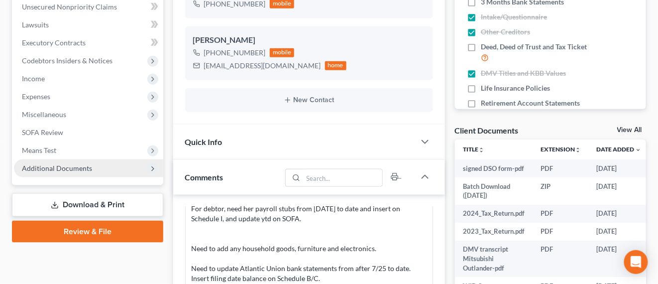
click at [87, 167] on span "Additional Documents" at bounding box center [57, 168] width 70 height 8
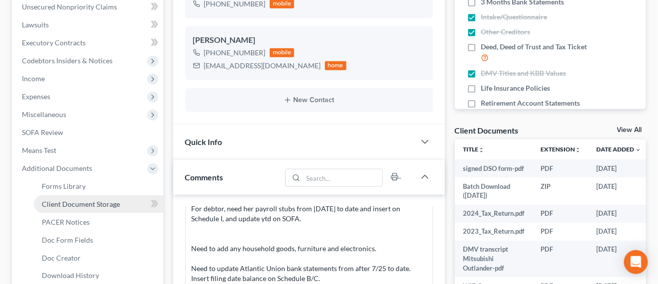
click at [118, 203] on link "Client Document Storage" at bounding box center [99, 204] width 130 height 18
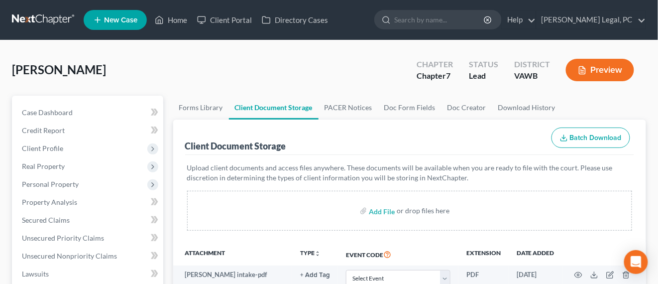
click at [49, 23] on link at bounding box center [44, 20] width 64 height 18
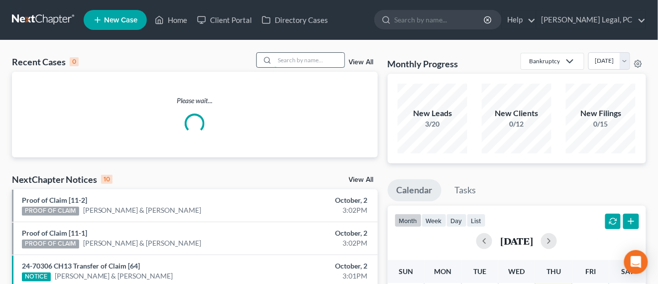
click at [324, 56] on input "search" at bounding box center [310, 60] width 70 height 14
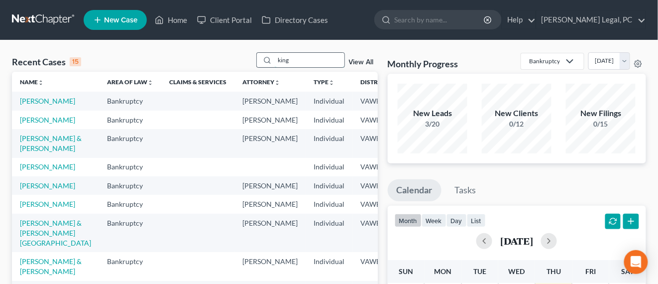
type input "king"
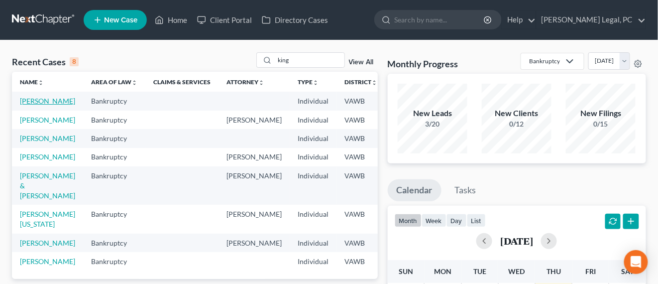
click at [24, 101] on link "[PERSON_NAME]" at bounding box center [47, 101] width 55 height 8
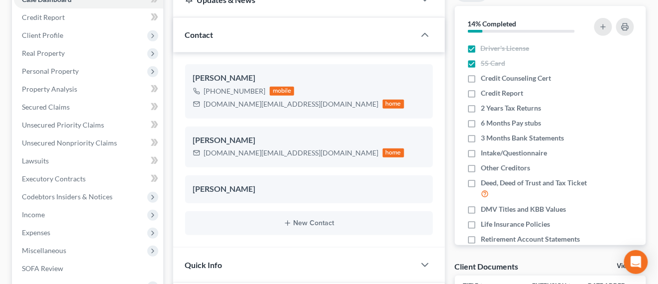
scroll to position [311, 0]
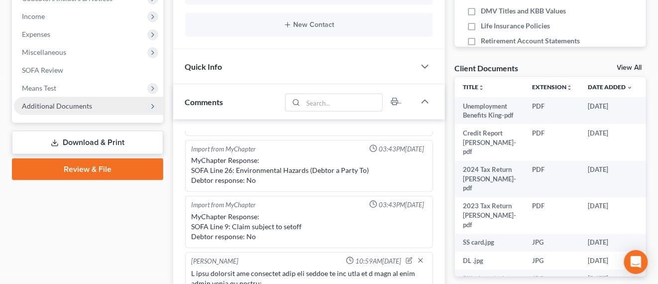
click at [60, 101] on span "Additional Documents" at bounding box center [88, 106] width 149 height 18
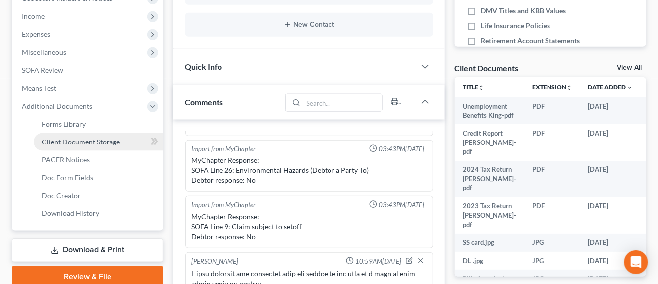
click at [80, 146] on link "Client Document Storage" at bounding box center [99, 142] width 130 height 18
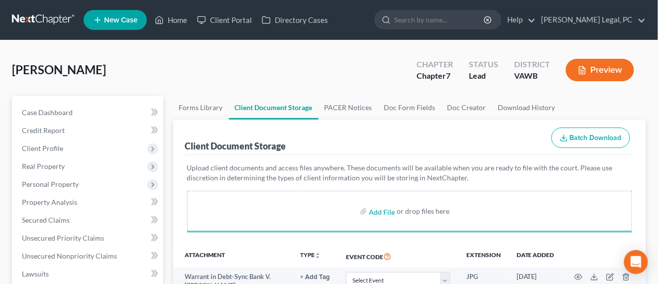
drag, startPoint x: 24, startPoint y: 18, endPoint x: 46, endPoint y: 30, distance: 25.4
click at [24, 17] on link at bounding box center [44, 20] width 64 height 18
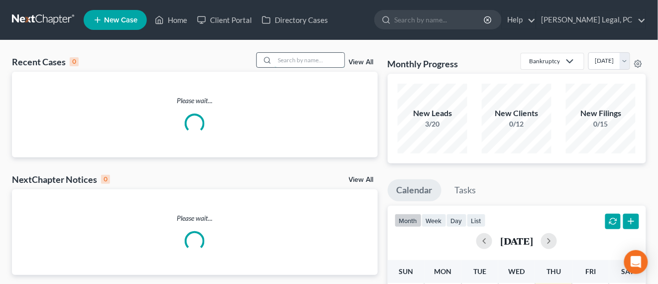
click at [323, 61] on input "search" at bounding box center [310, 60] width 70 height 14
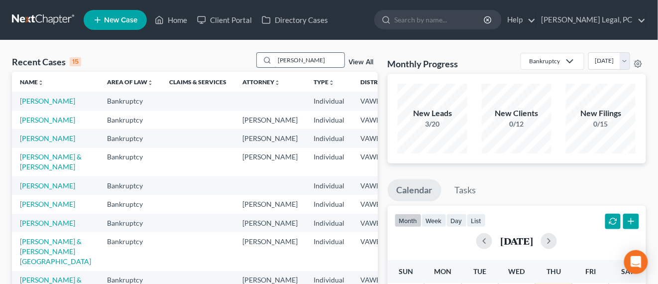
type input "[PERSON_NAME]"
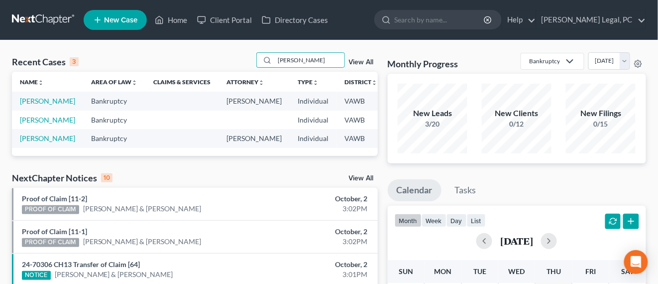
click at [52, 25] on link at bounding box center [44, 20] width 64 height 18
click at [37, 124] on link "[PERSON_NAME]" at bounding box center [47, 120] width 55 height 8
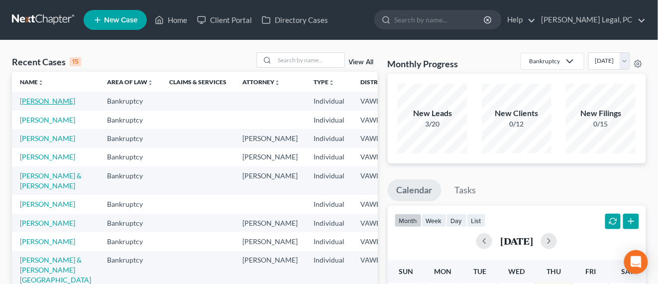
click at [26, 102] on link "[PERSON_NAME]" at bounding box center [47, 101] width 55 height 8
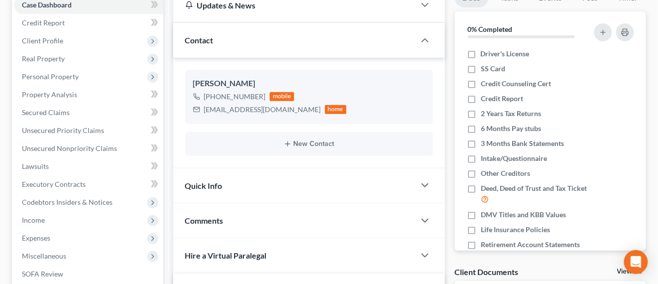
scroll to position [187, 0]
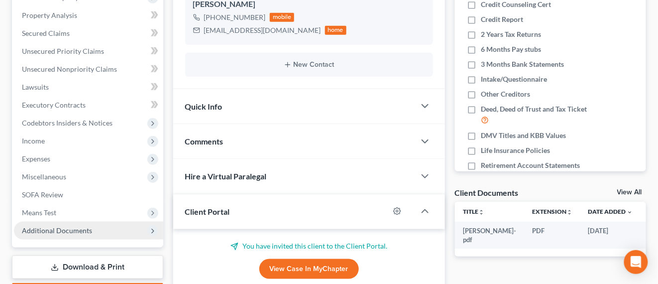
click at [69, 227] on span "Additional Documents" at bounding box center [57, 230] width 70 height 8
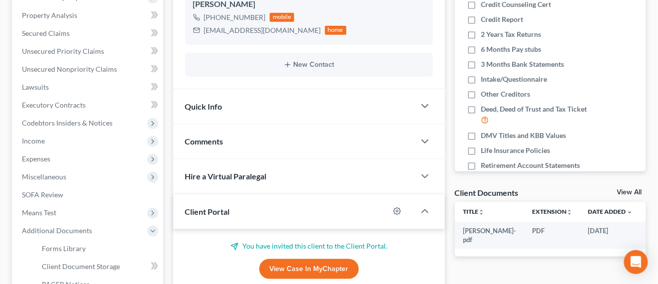
scroll to position [352, 0]
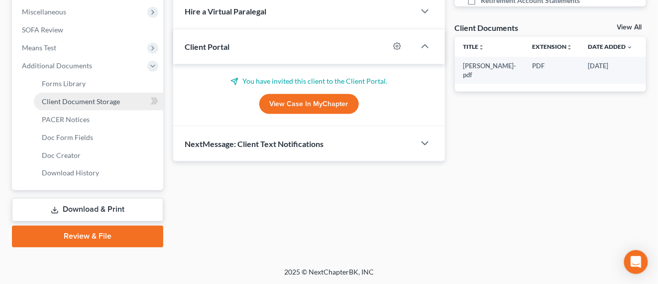
click at [107, 99] on span "Client Document Storage" at bounding box center [81, 101] width 78 height 8
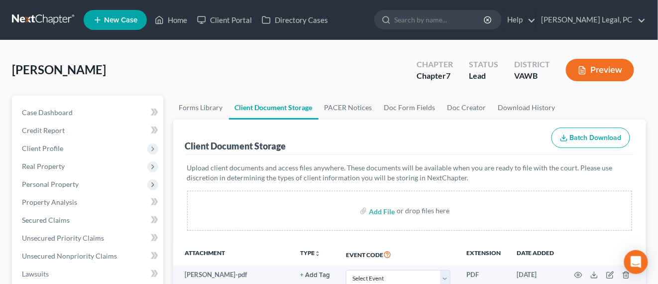
click at [50, 26] on link at bounding box center [44, 20] width 64 height 18
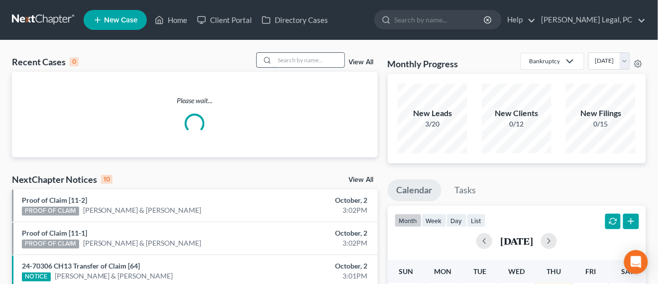
click at [316, 66] on input "search" at bounding box center [310, 60] width 70 height 14
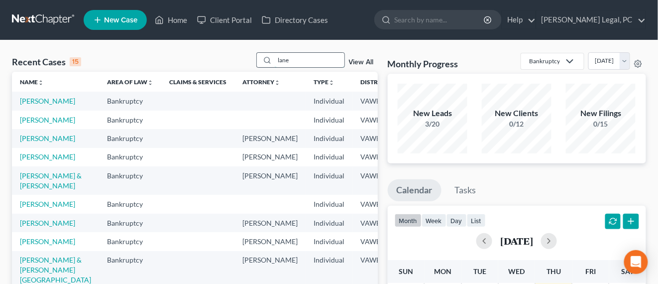
type input "lane"
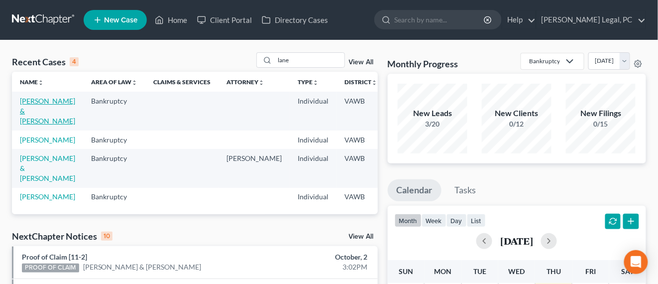
click at [28, 109] on link "[PERSON_NAME] & [PERSON_NAME]" at bounding box center [47, 111] width 55 height 28
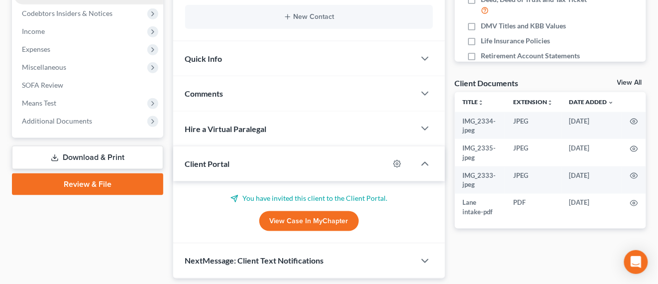
scroll to position [326, 0]
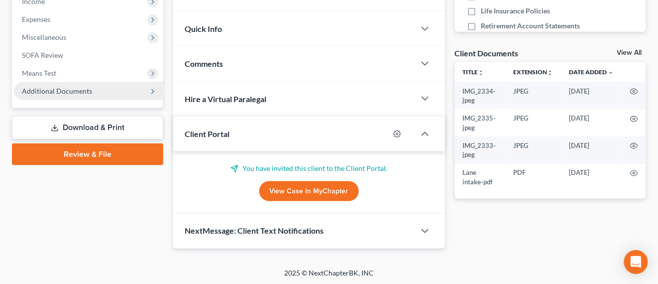
click at [67, 93] on span "Additional Documents" at bounding box center [57, 91] width 70 height 8
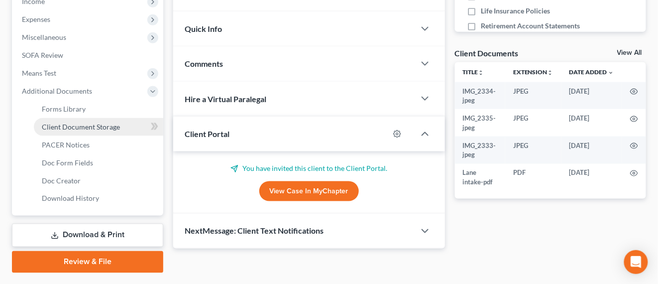
click at [77, 123] on span "Client Document Storage" at bounding box center [81, 127] width 78 height 8
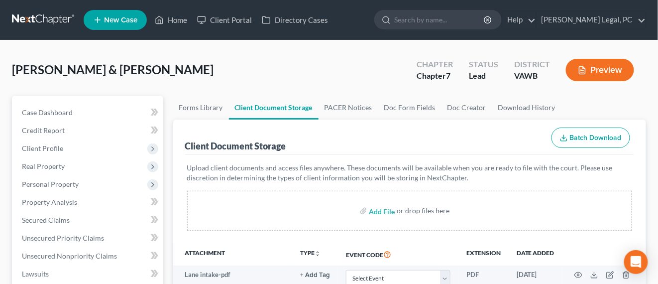
click at [48, 14] on link at bounding box center [44, 20] width 64 height 18
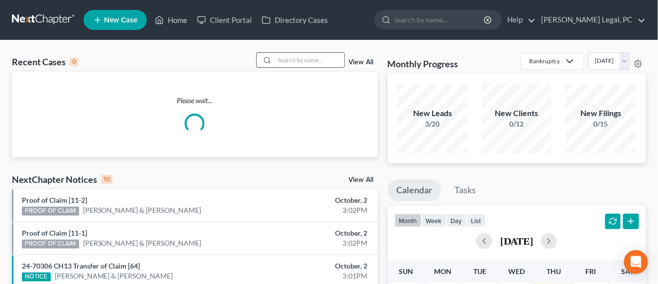
click at [295, 61] on input "search" at bounding box center [310, 60] width 70 height 14
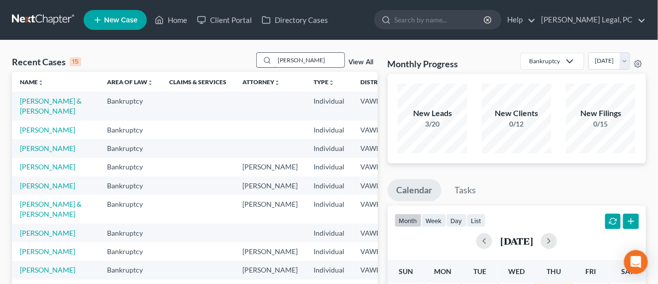
type input "[PERSON_NAME]"
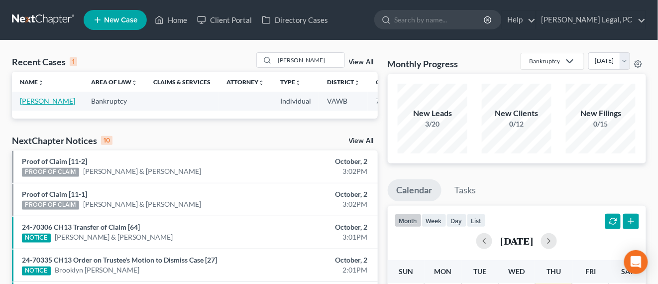
click at [31, 98] on link "[PERSON_NAME]" at bounding box center [47, 101] width 55 height 8
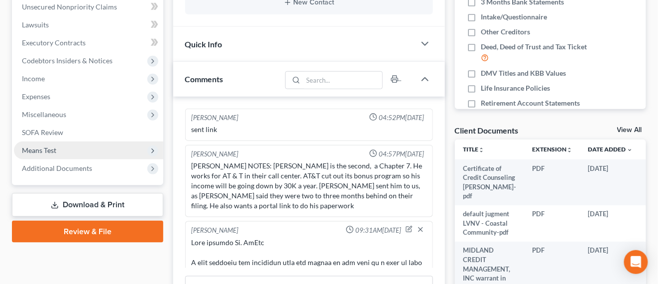
scroll to position [1156, 0]
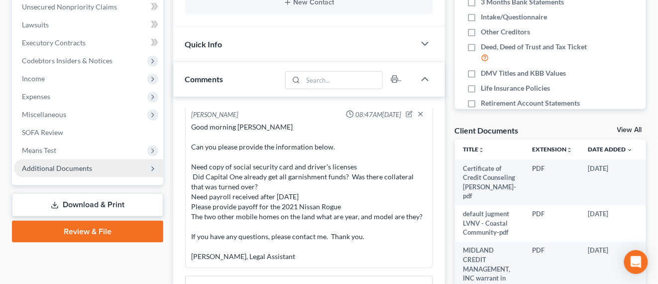
click at [72, 166] on span "Additional Documents" at bounding box center [57, 168] width 70 height 8
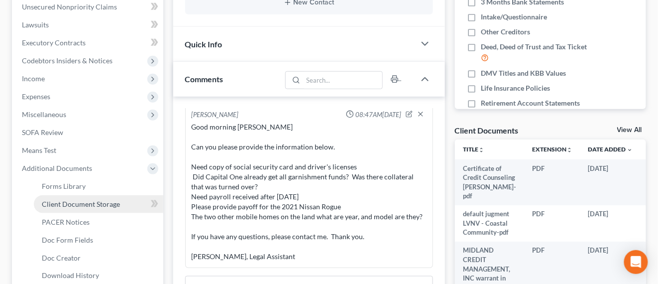
drag, startPoint x: 68, startPoint y: 202, endPoint x: 88, endPoint y: 199, distance: 20.7
click at [67, 203] on span "Client Document Storage" at bounding box center [81, 204] width 78 height 8
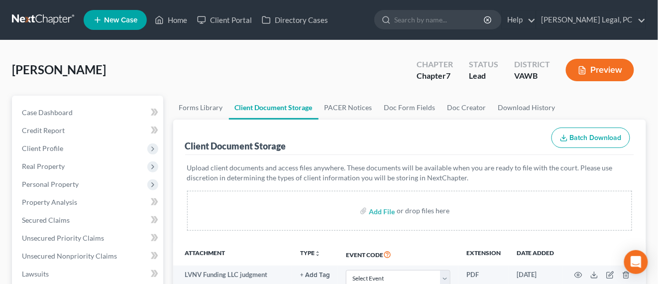
click at [30, 21] on link at bounding box center [44, 20] width 64 height 18
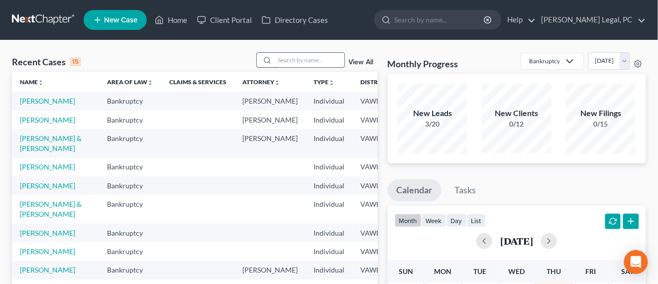
click at [287, 58] on input "search" at bounding box center [310, 60] width 70 height 14
type input "tritt"
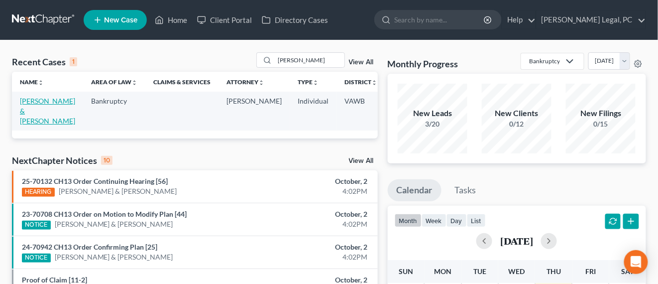
click at [33, 102] on link "Tritt, Jerry & Tiffany" at bounding box center [47, 111] width 55 height 28
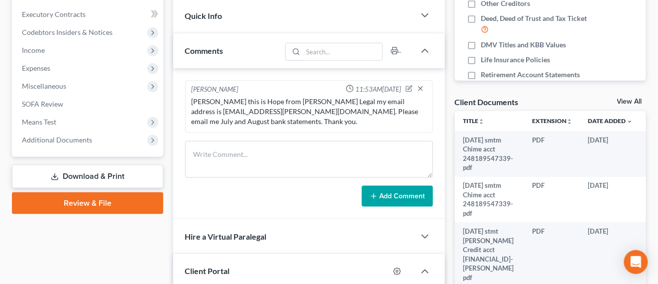
scroll to position [311, 0]
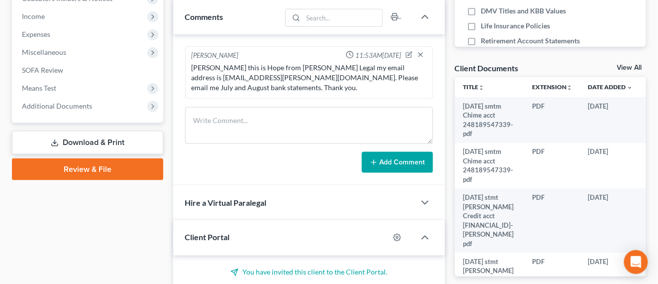
click at [313, 78] on div "Mr. Tritt this is Hope from Farthing Legal my email address is hope@farthing.le…" at bounding box center [309, 78] width 235 height 30
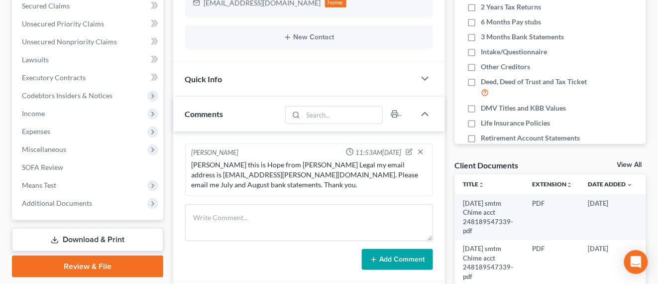
scroll to position [187, 0]
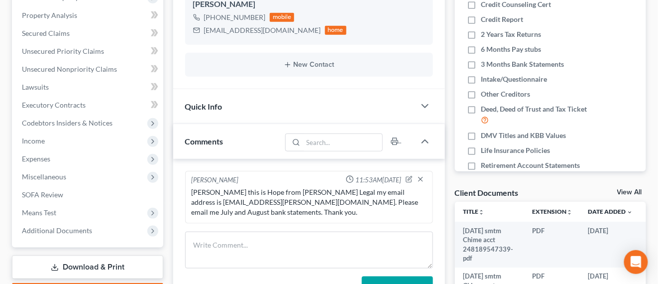
click at [326, 194] on div "Mr. Tritt this is Hope from Farthing Legal my email address is hope@farthing.le…" at bounding box center [309, 202] width 235 height 30
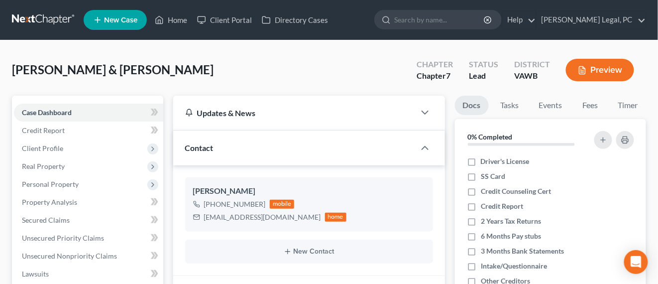
scroll to position [311, 0]
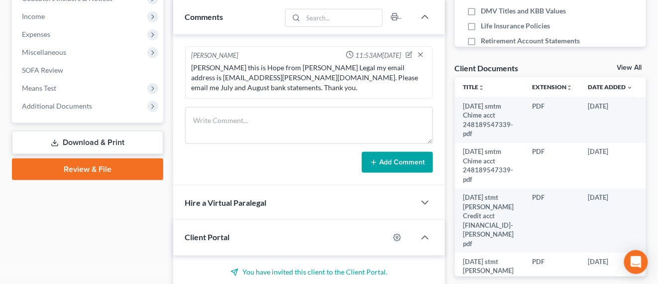
drag, startPoint x: 66, startPoint y: 105, endPoint x: 89, endPoint y: 117, distance: 25.2
click at [66, 105] on span "Additional Documents" at bounding box center [57, 106] width 70 height 8
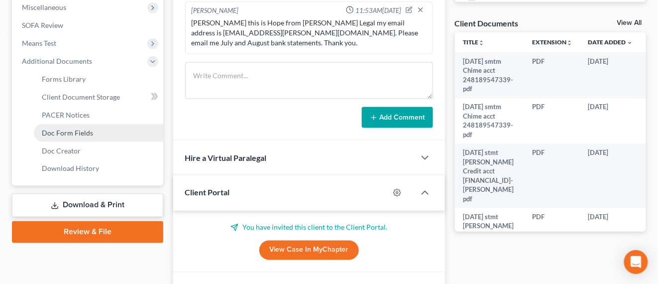
scroll to position [374, 0]
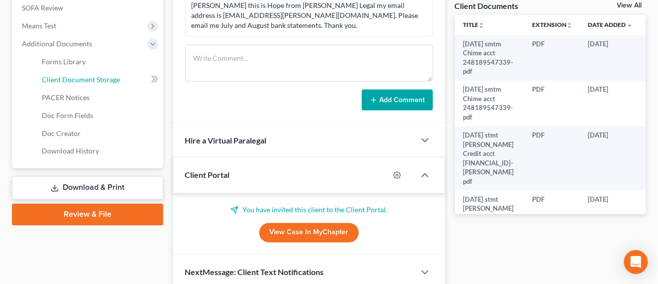
click at [110, 82] on span "Client Document Storage" at bounding box center [81, 79] width 78 height 8
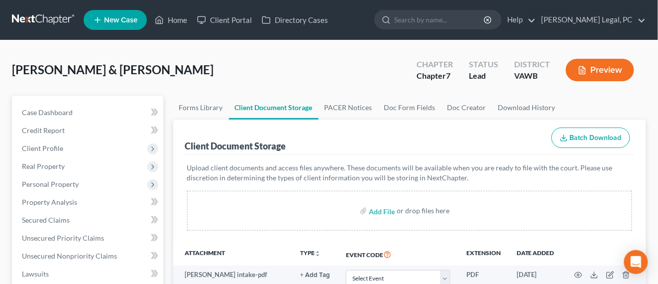
click at [43, 20] on link at bounding box center [44, 20] width 64 height 18
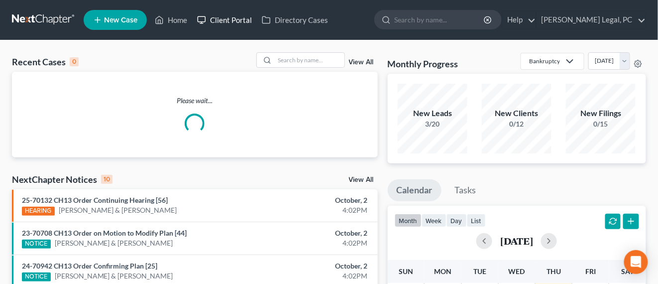
click at [226, 21] on link "Client Portal" at bounding box center [224, 20] width 65 height 18
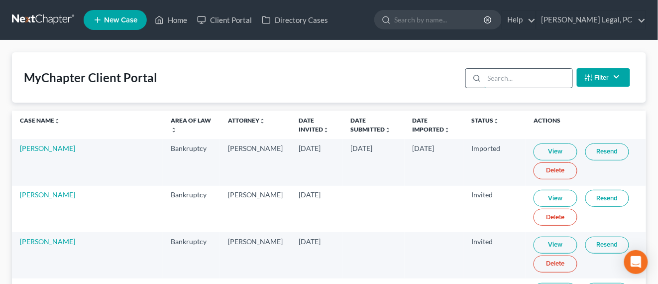
click at [507, 87] on input "search" at bounding box center [529, 78] width 88 height 19
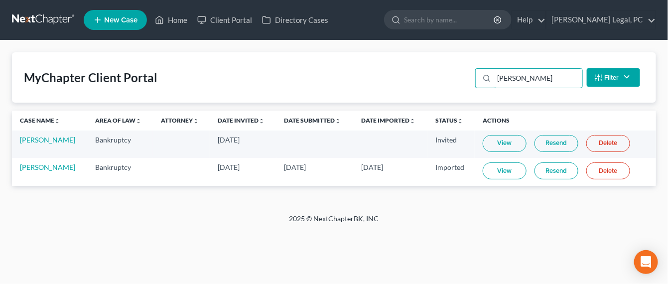
type input "caldwell"
click at [563, 167] on link "Resend" at bounding box center [556, 170] width 44 height 17
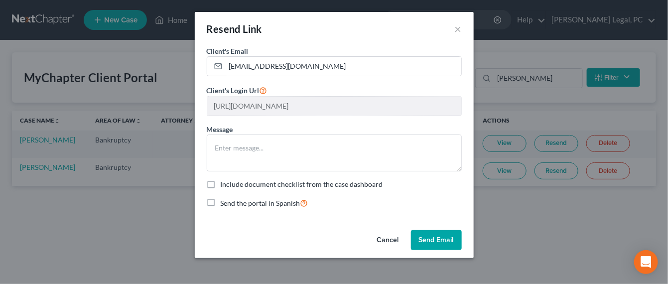
click at [434, 235] on button "Send Email" at bounding box center [436, 240] width 51 height 20
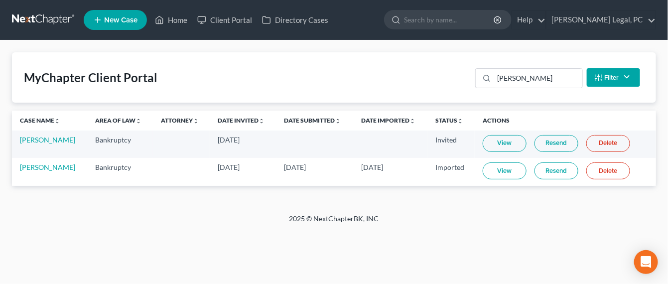
click at [29, 14] on link at bounding box center [44, 20] width 64 height 18
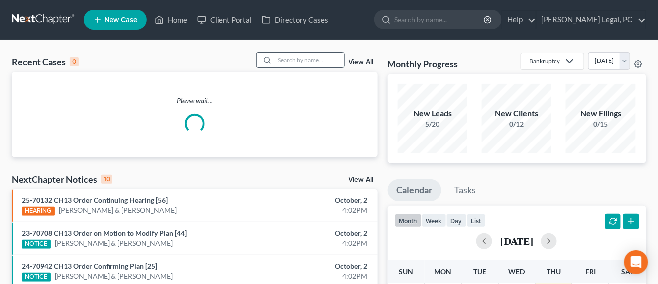
click at [295, 58] on input "search" at bounding box center [310, 60] width 70 height 14
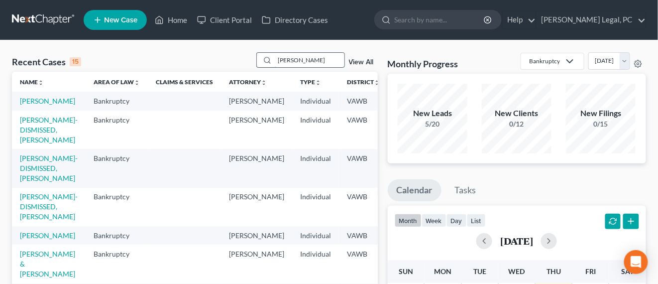
type input "[PERSON_NAME]"
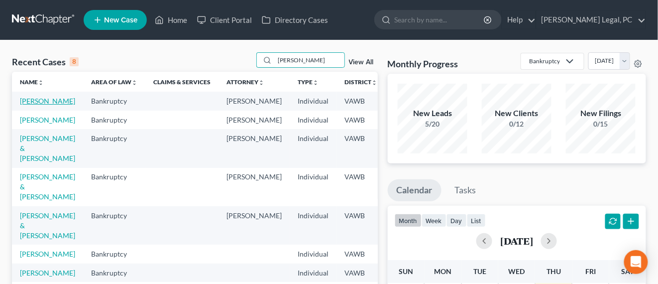
click at [27, 105] on link "[PERSON_NAME]" at bounding box center [47, 101] width 55 height 8
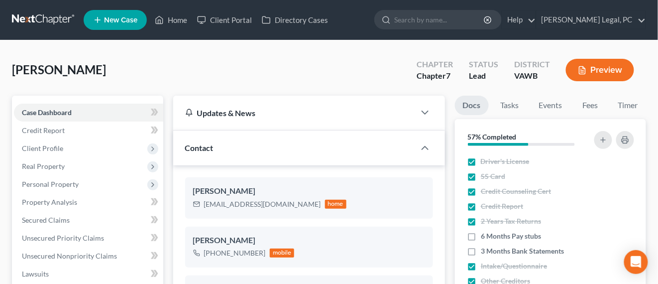
drag, startPoint x: 55, startPoint y: 21, endPoint x: 96, endPoint y: 35, distance: 42.9
click at [55, 21] on link at bounding box center [44, 20] width 64 height 18
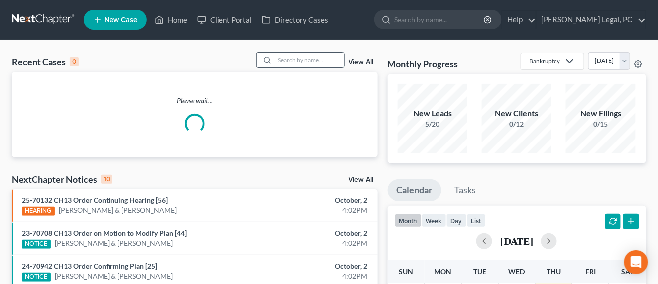
click at [297, 58] on input "search" at bounding box center [310, 60] width 70 height 14
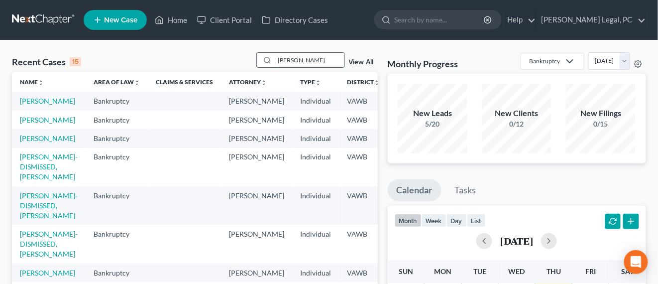
type input "[PERSON_NAME]"
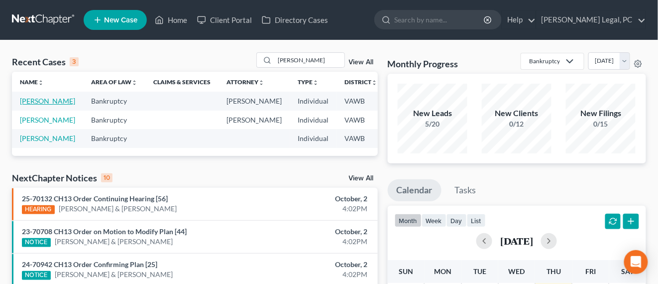
click at [26, 105] on link "[PERSON_NAME]" at bounding box center [47, 101] width 55 height 8
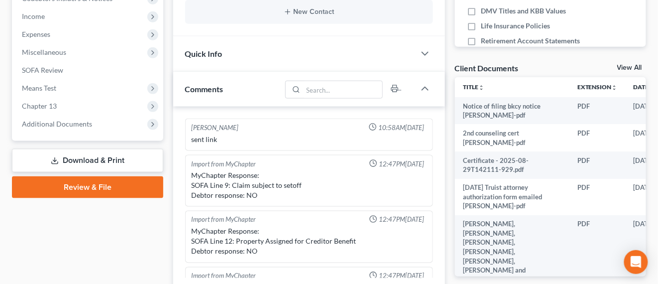
scroll to position [384, 0]
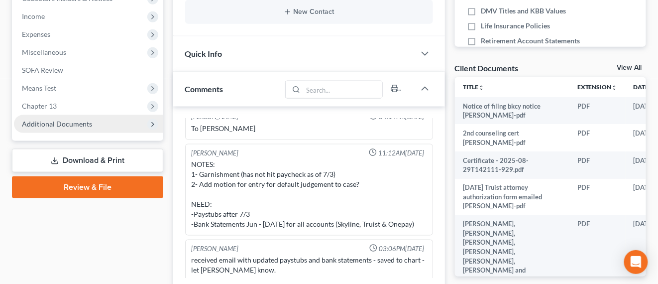
click at [73, 119] on span "Additional Documents" at bounding box center [88, 124] width 149 height 18
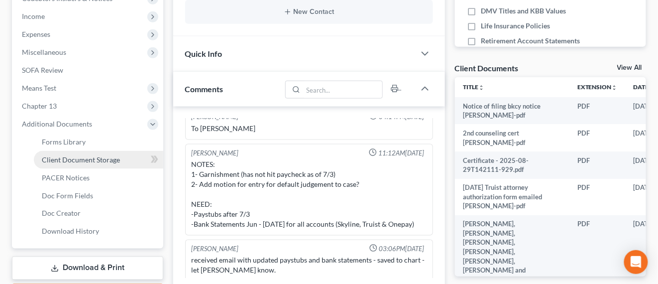
click at [89, 164] on link "Client Document Storage" at bounding box center [99, 160] width 130 height 18
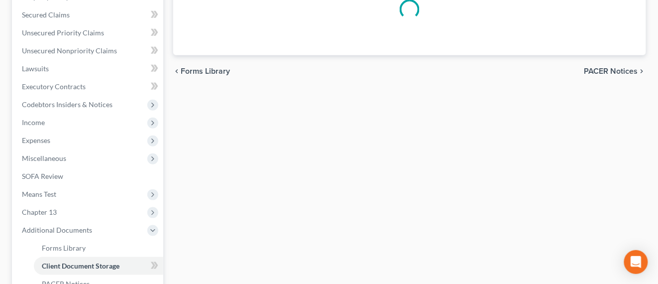
scroll to position [51, 0]
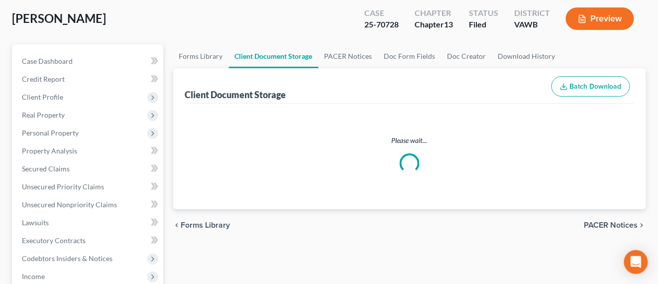
select select "0"
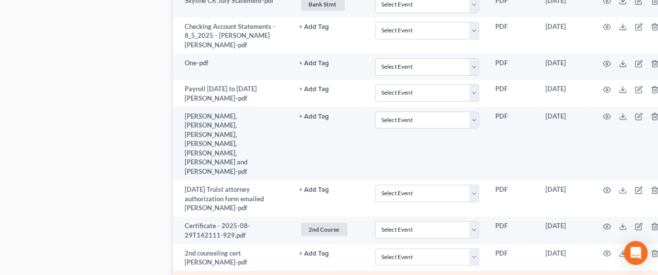
scroll to position [2099, 0]
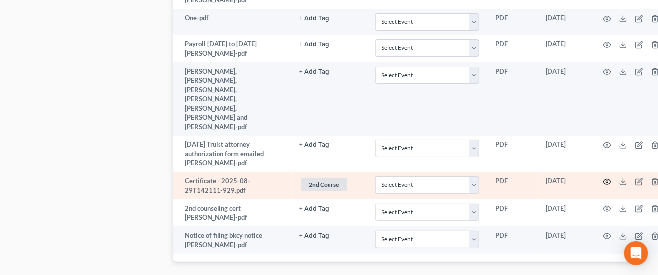
click at [607, 178] on icon "button" at bounding box center [608, 182] width 8 height 8
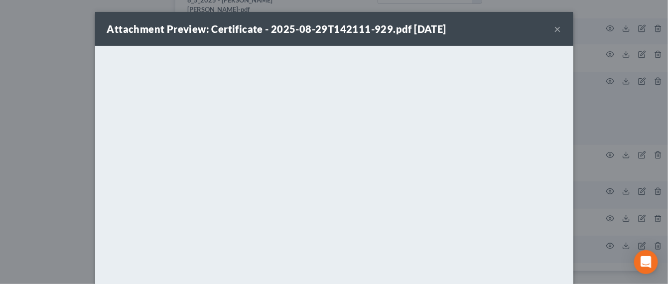
click at [554, 32] on button "×" at bounding box center [557, 29] width 7 height 12
